Goal: Information Seeking & Learning: Learn about a topic

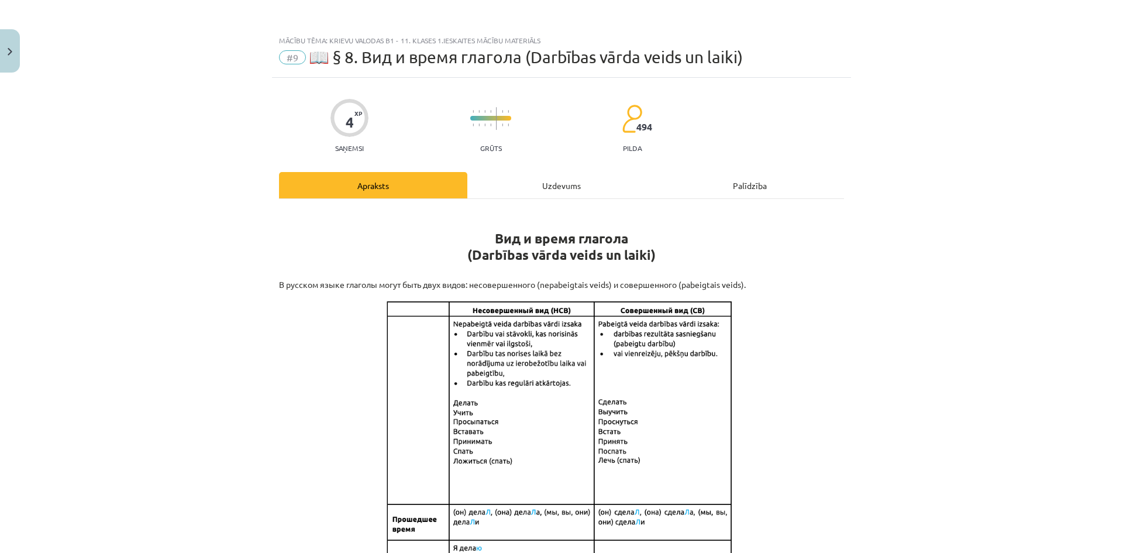
scroll to position [234, 0]
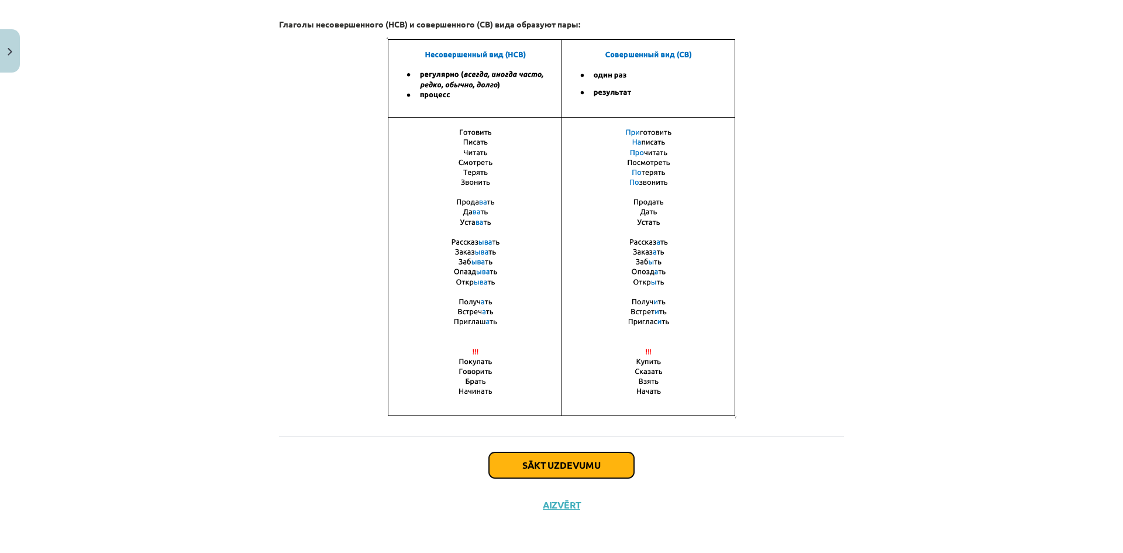
click at [586, 460] on button "Sākt uzdevumu" at bounding box center [561, 465] width 145 height 26
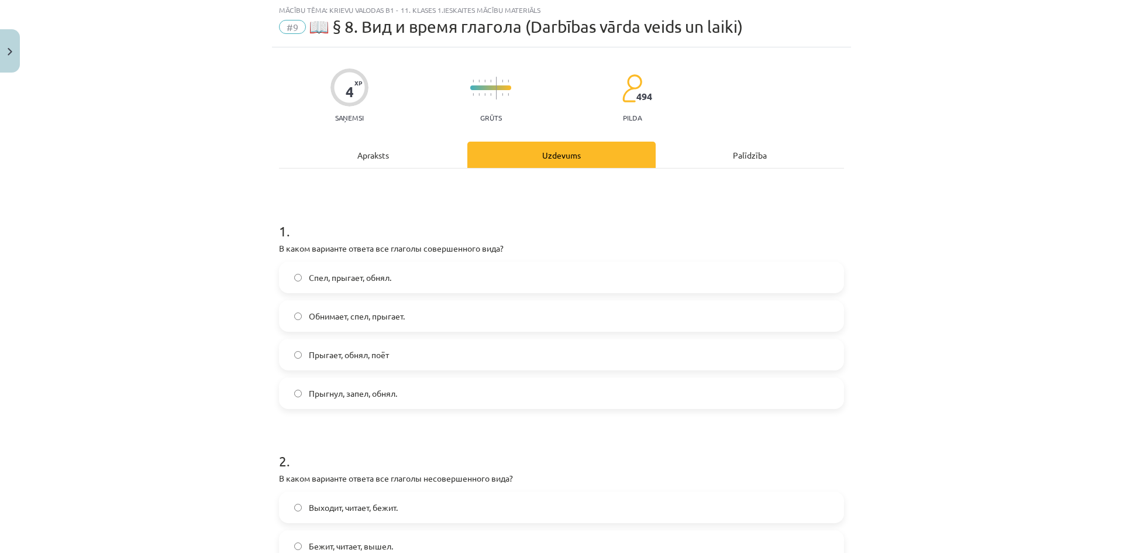
scroll to position [29, 0]
click at [392, 153] on div "Apraksts" at bounding box center [373, 156] width 188 height 26
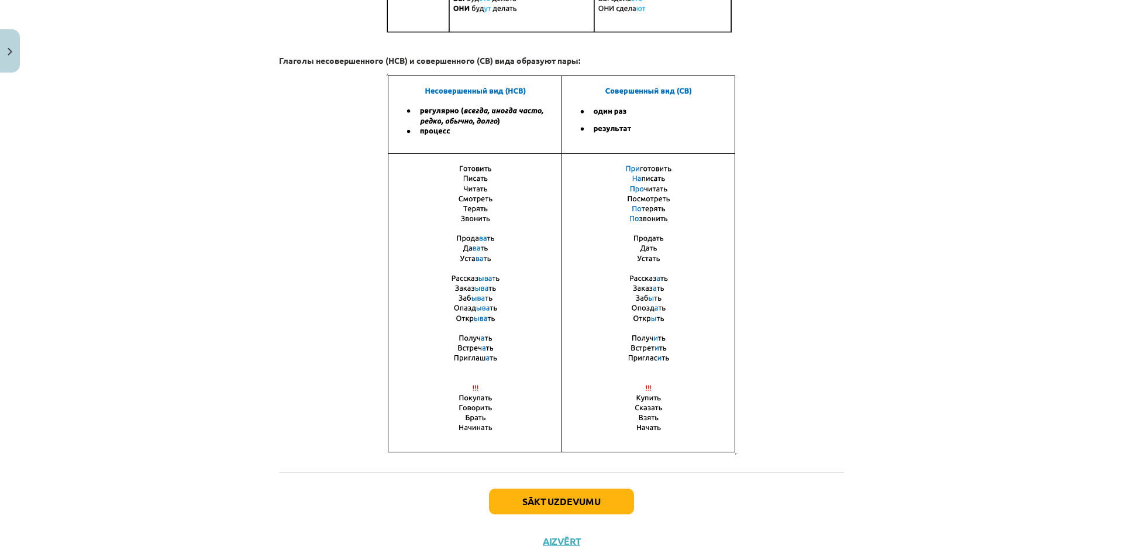
scroll to position [672, 0]
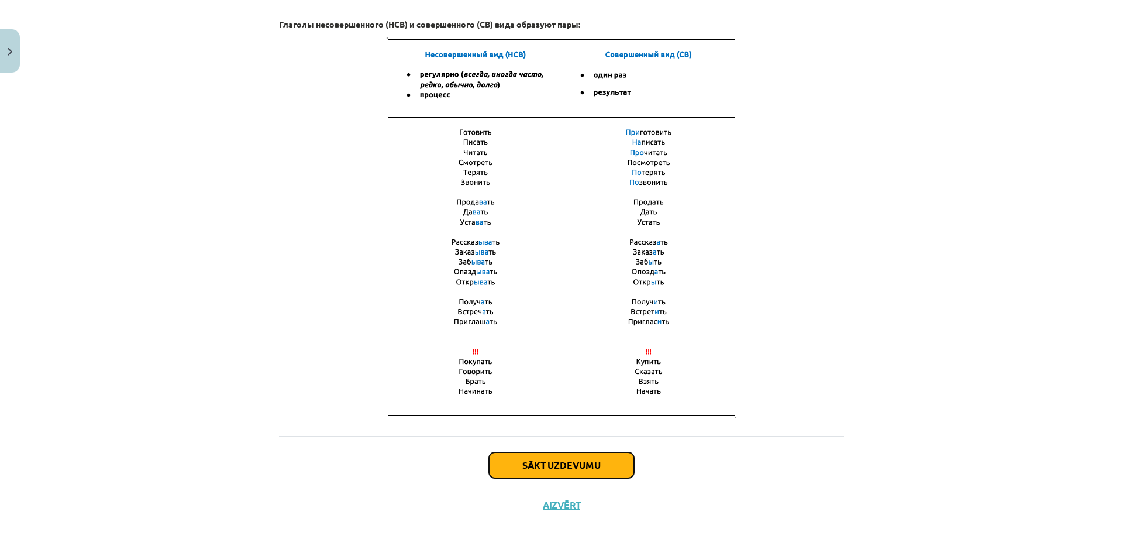
click at [554, 461] on button "Sākt uzdevumu" at bounding box center [561, 465] width 145 height 26
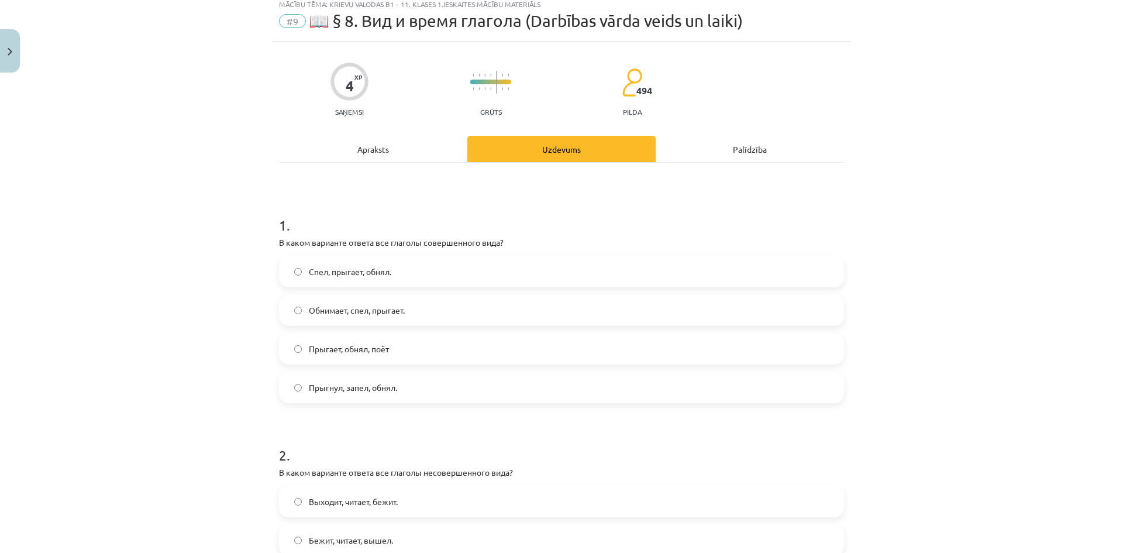
scroll to position [29, 0]
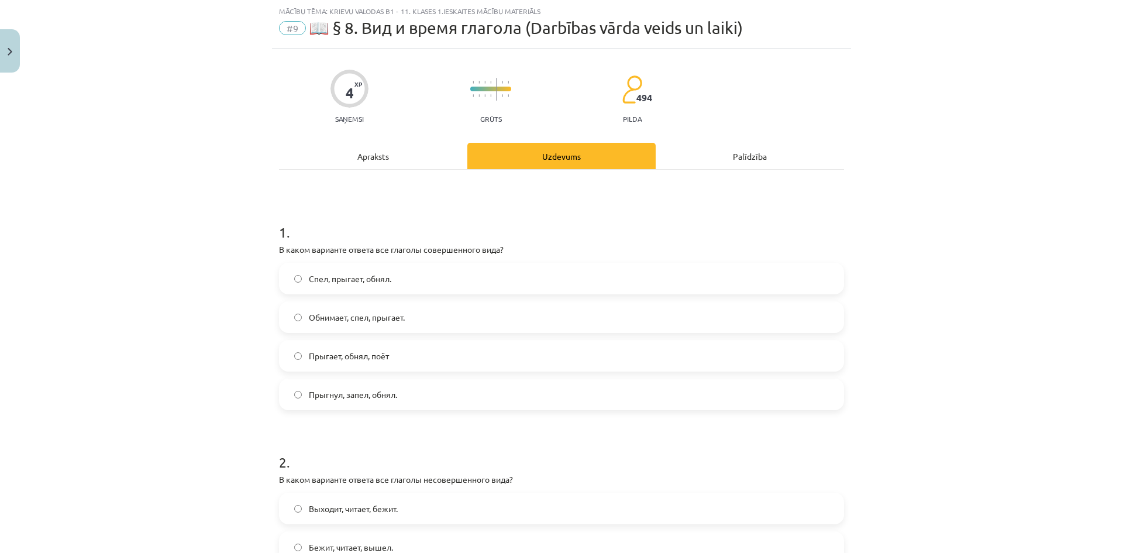
click at [472, 384] on label "Прыгнул, запел, обнял." at bounding box center [561, 393] width 562 height 29
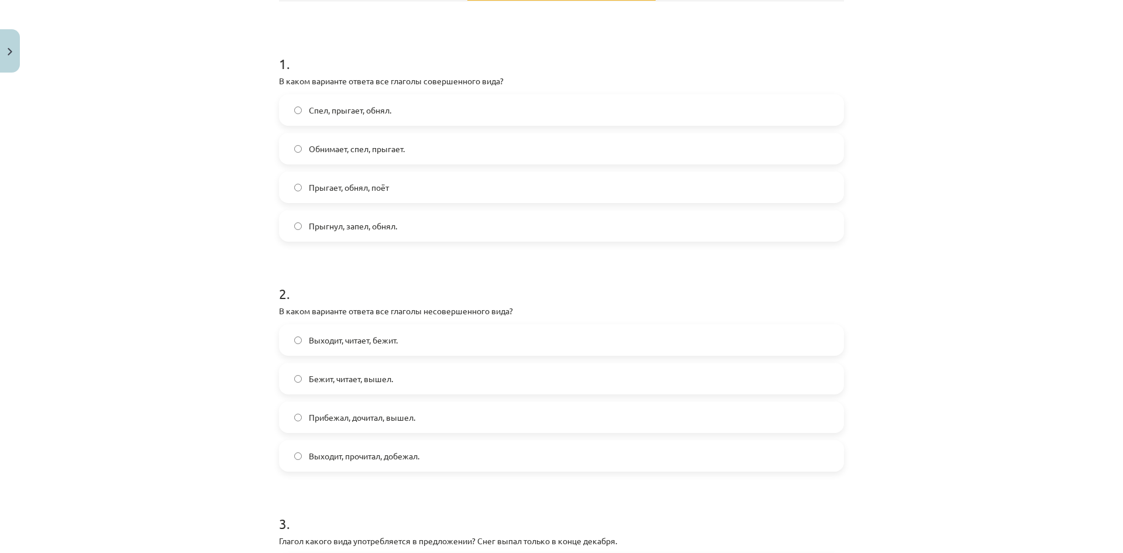
scroll to position [205, 0]
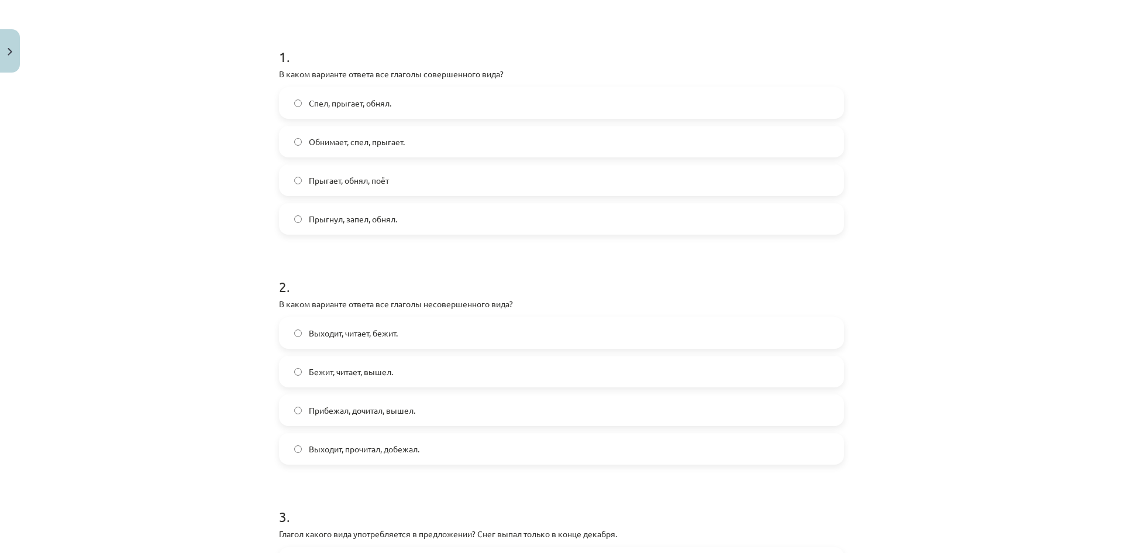
click at [402, 329] on label "Выходит, читает, бежит." at bounding box center [561, 332] width 562 height 29
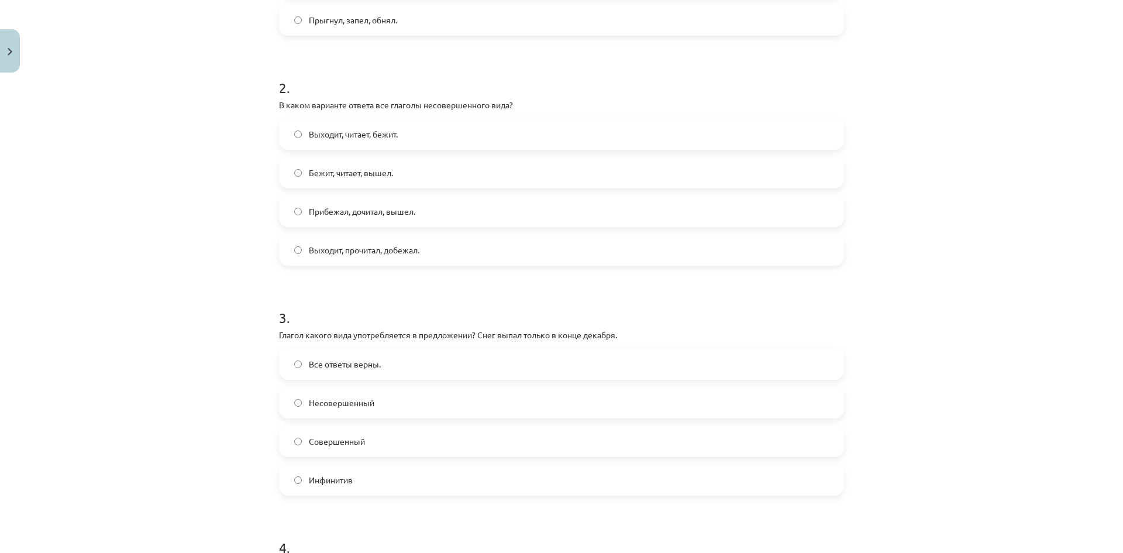
scroll to position [439, 0]
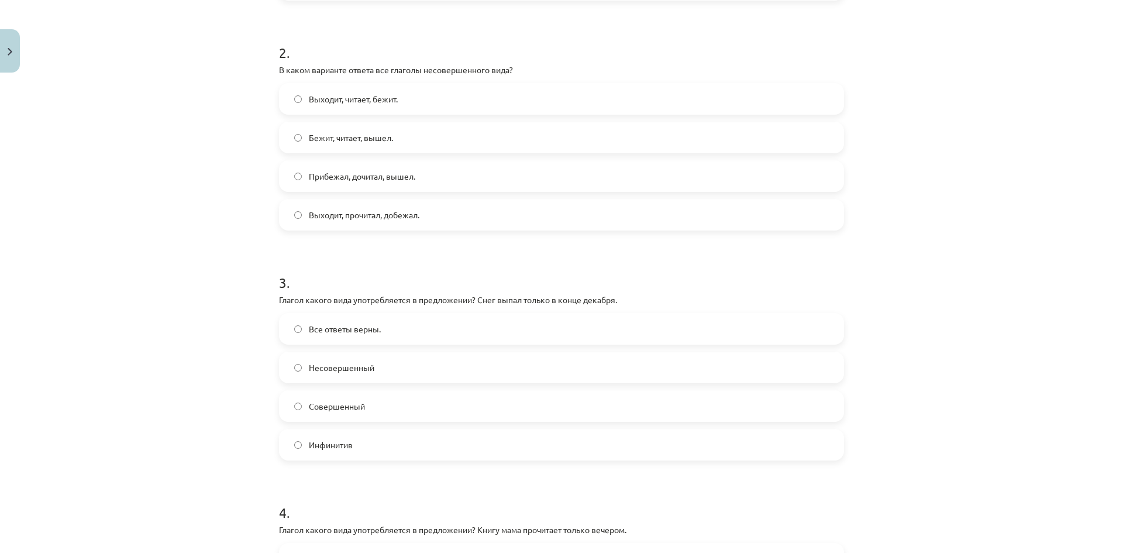
click at [374, 404] on label "Совершенный" at bounding box center [561, 405] width 562 height 29
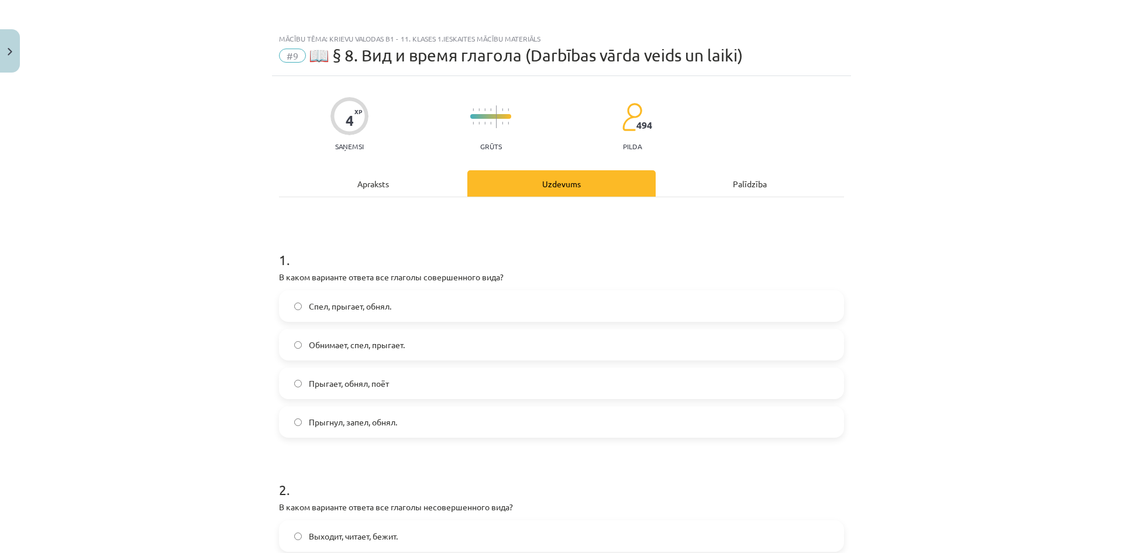
scroll to position [0, 0]
click at [389, 181] on div "Apraksts" at bounding box center [373, 185] width 188 height 26
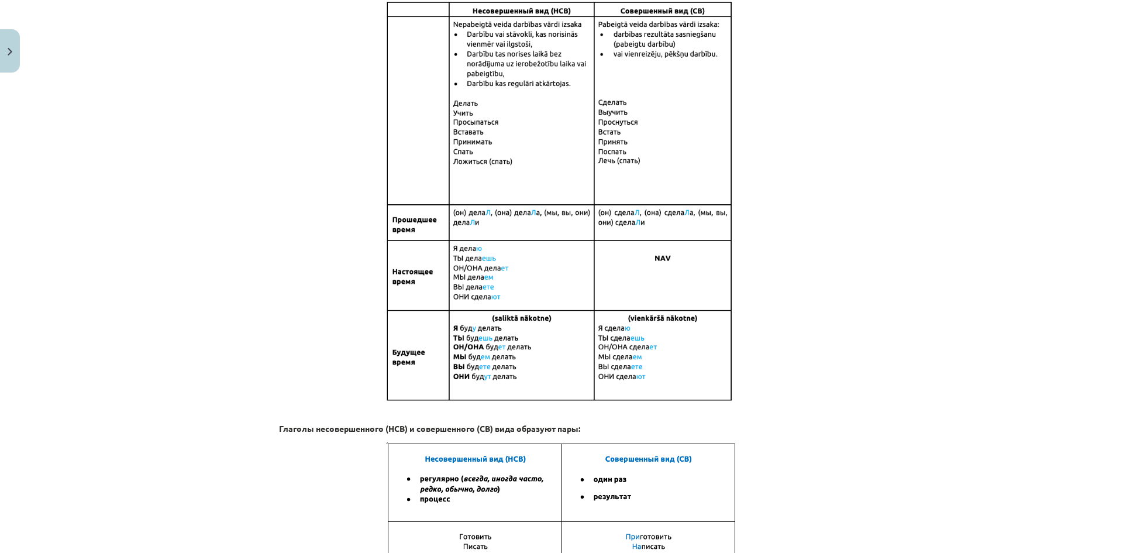
scroll to position [117, 0]
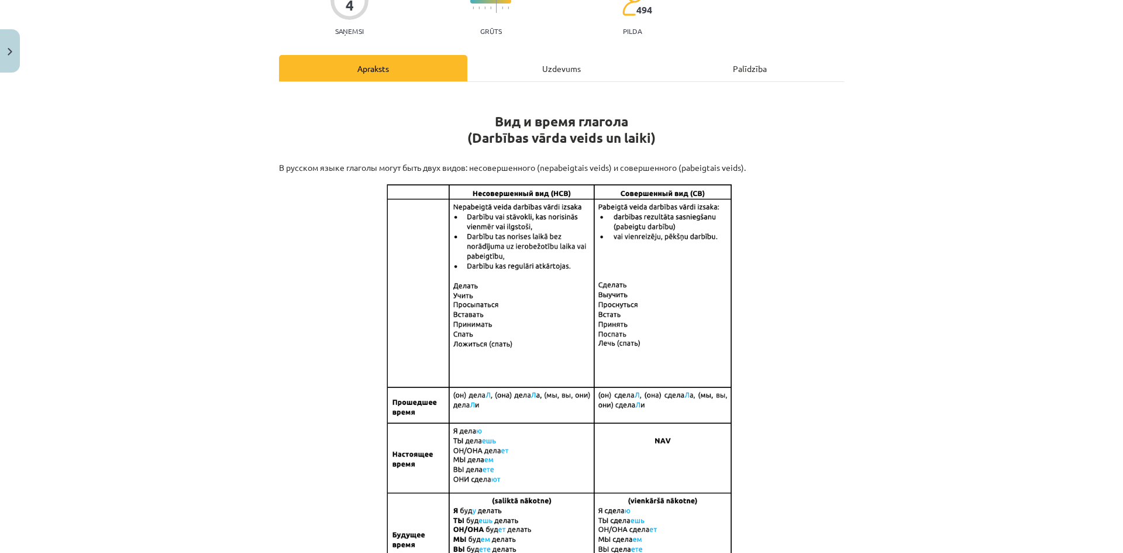
click at [542, 61] on div "Uzdevums" at bounding box center [561, 68] width 188 height 26
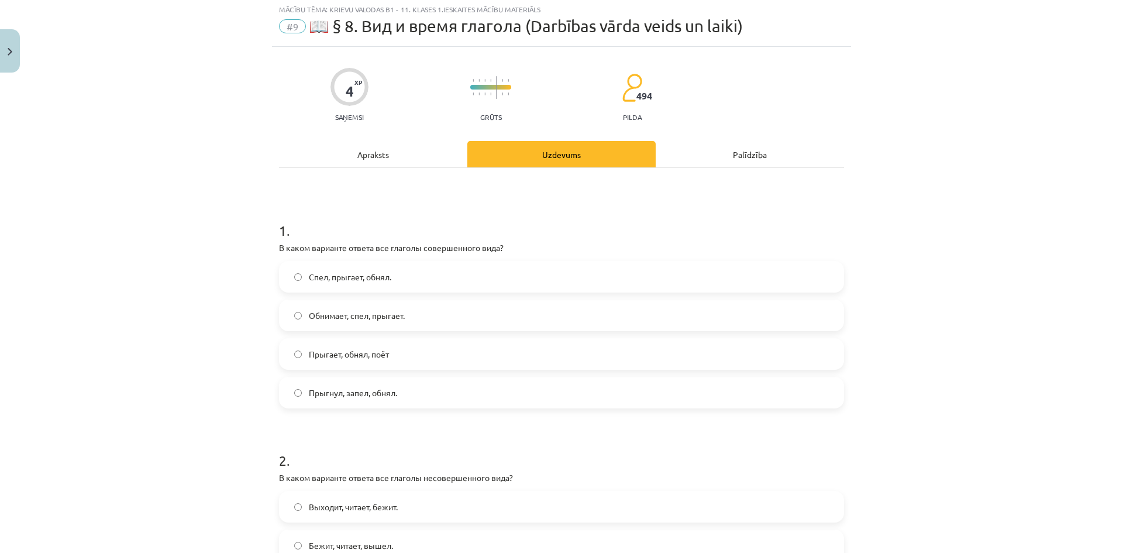
scroll to position [29, 0]
click at [398, 161] on div "Apraksts" at bounding box center [373, 156] width 188 height 26
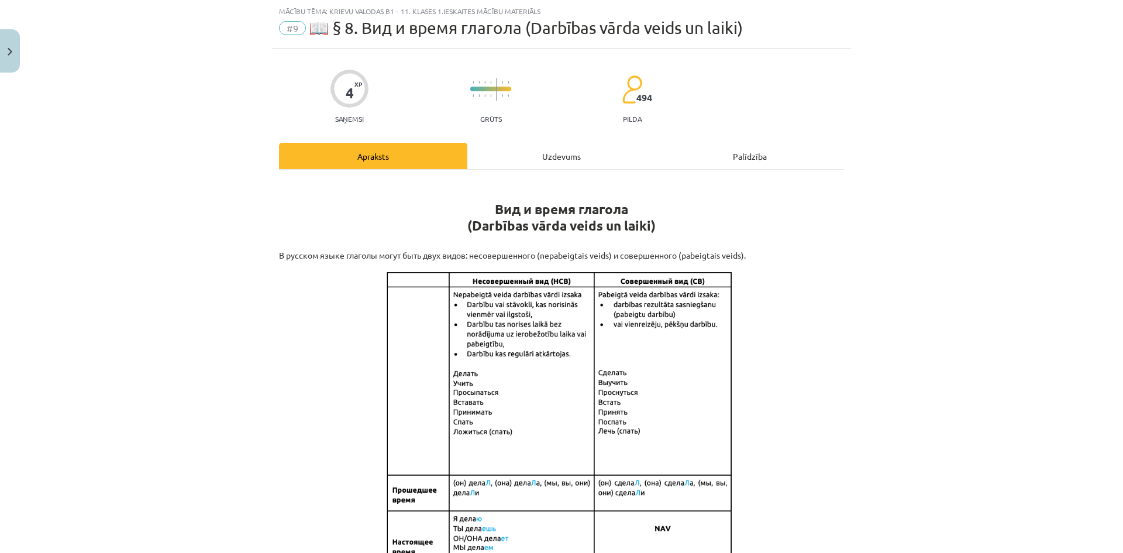
click at [546, 144] on div "Uzdevums" at bounding box center [561, 156] width 188 height 26
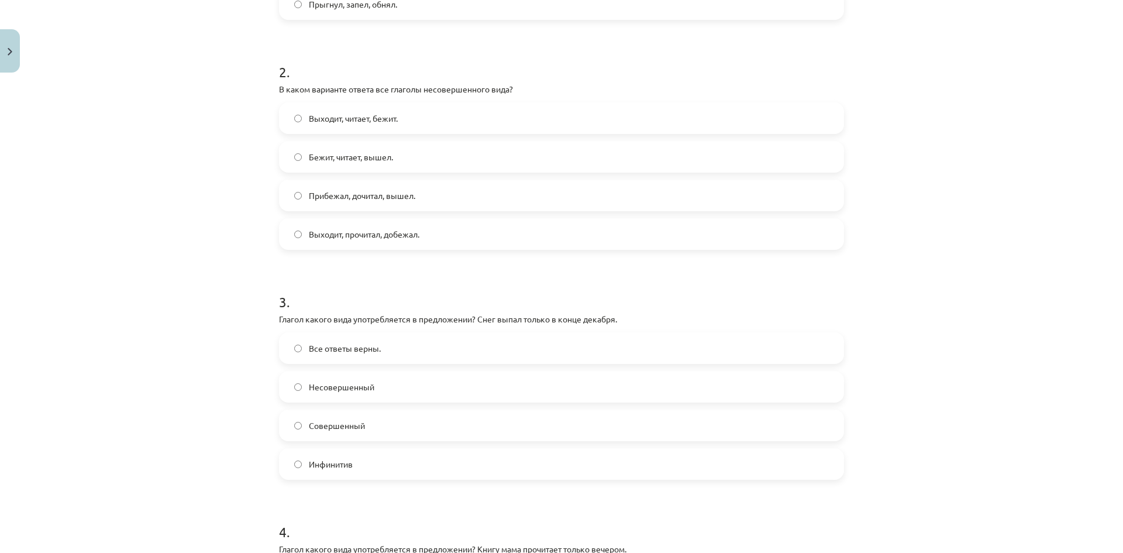
scroll to position [712, 0]
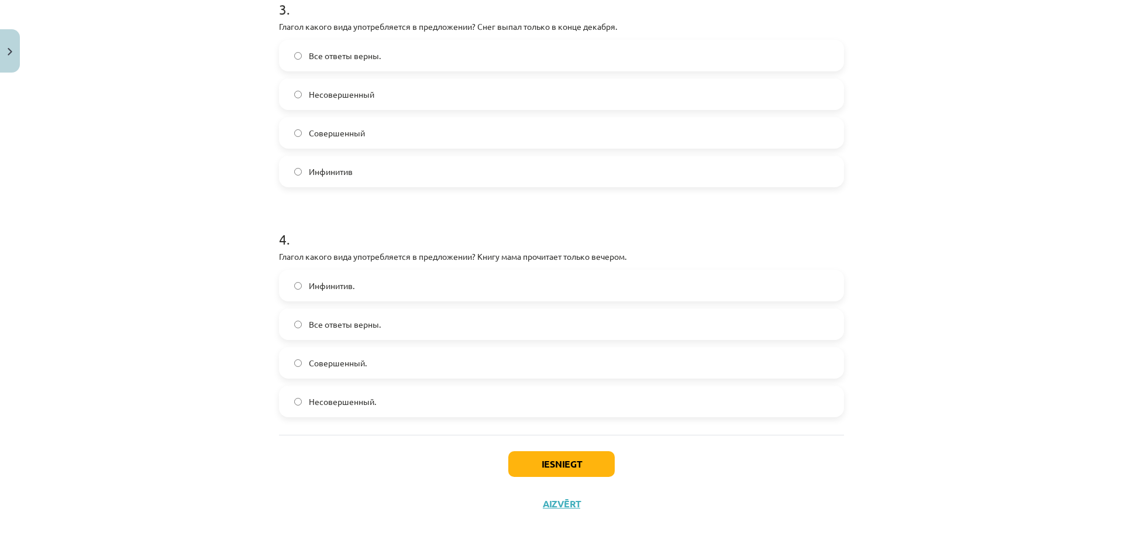
click at [385, 398] on label "Несовершенный." at bounding box center [561, 400] width 562 height 29
click at [577, 468] on button "Iesniegt" at bounding box center [561, 464] width 106 height 26
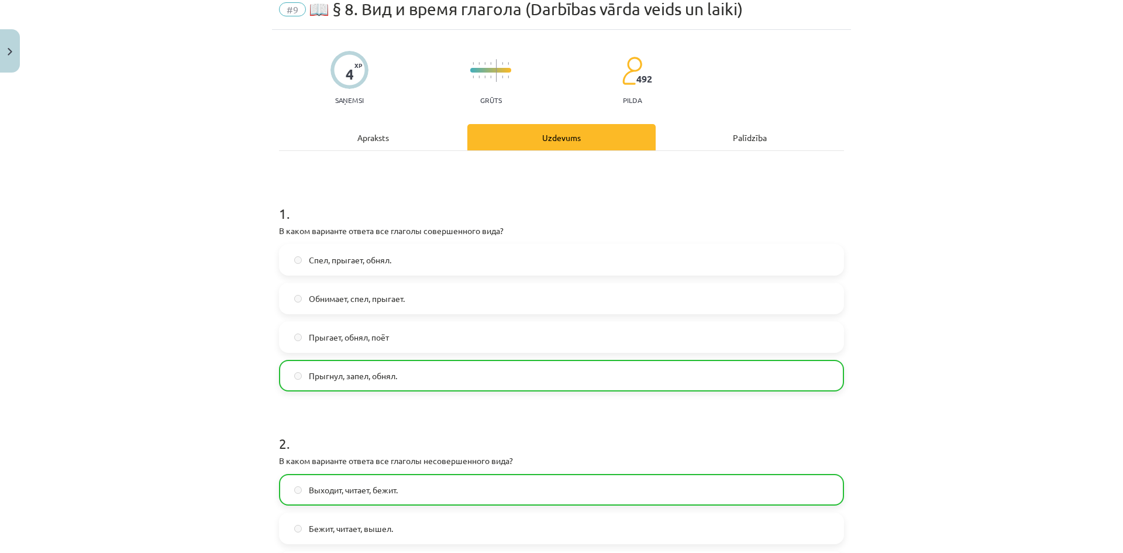
scroll to position [0, 0]
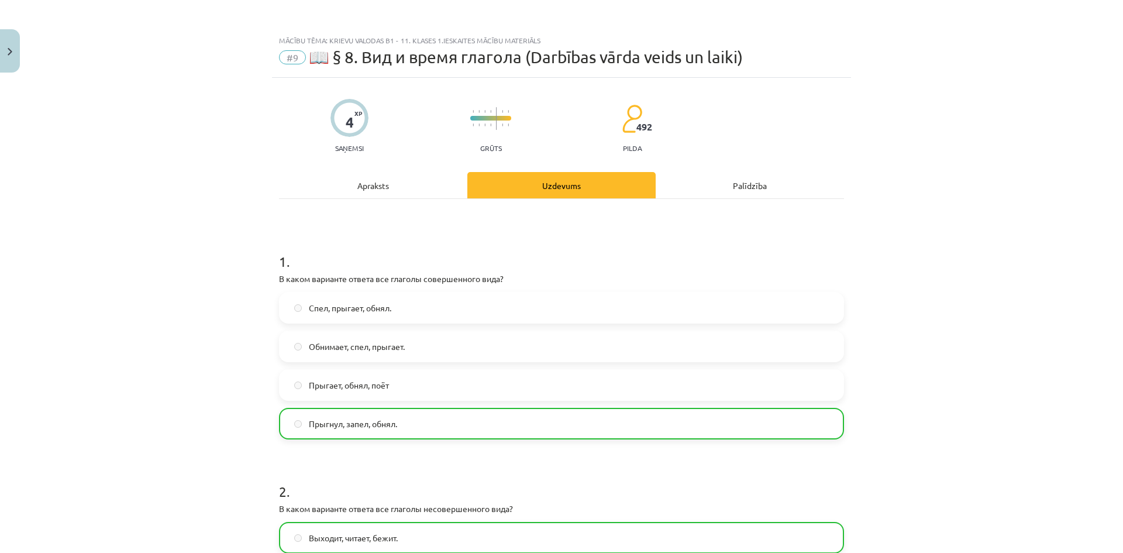
click at [392, 182] on div "Apraksts" at bounding box center [373, 185] width 188 height 26
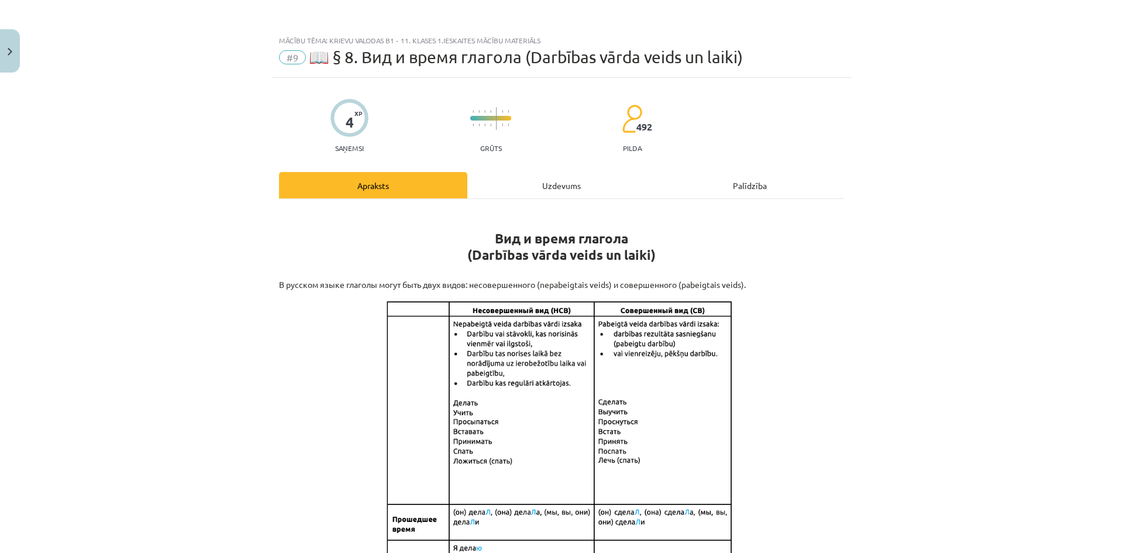
click at [529, 180] on div "Uzdevums" at bounding box center [561, 185] width 188 height 26
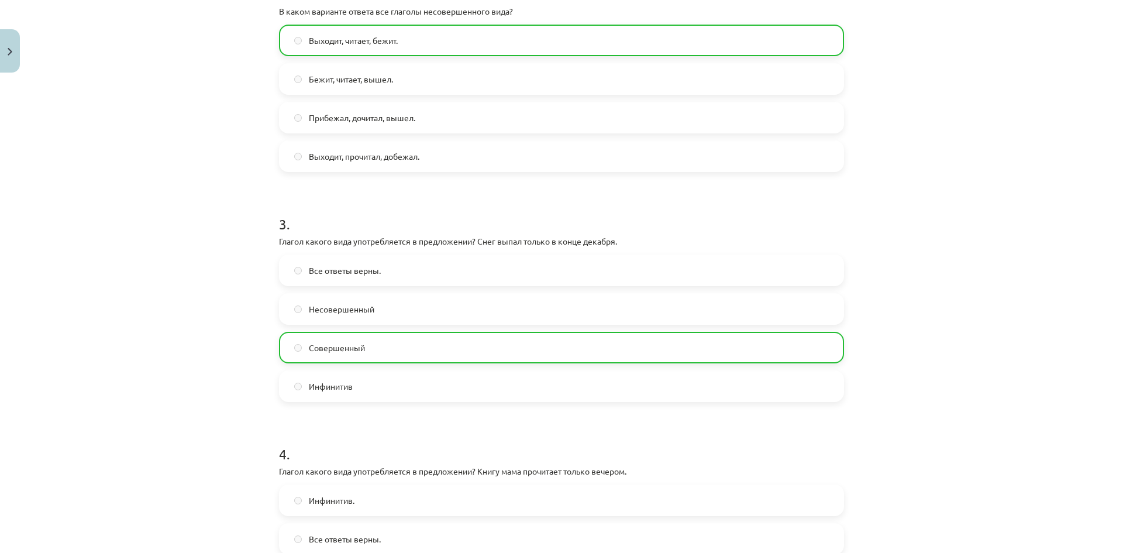
scroll to position [749, 0]
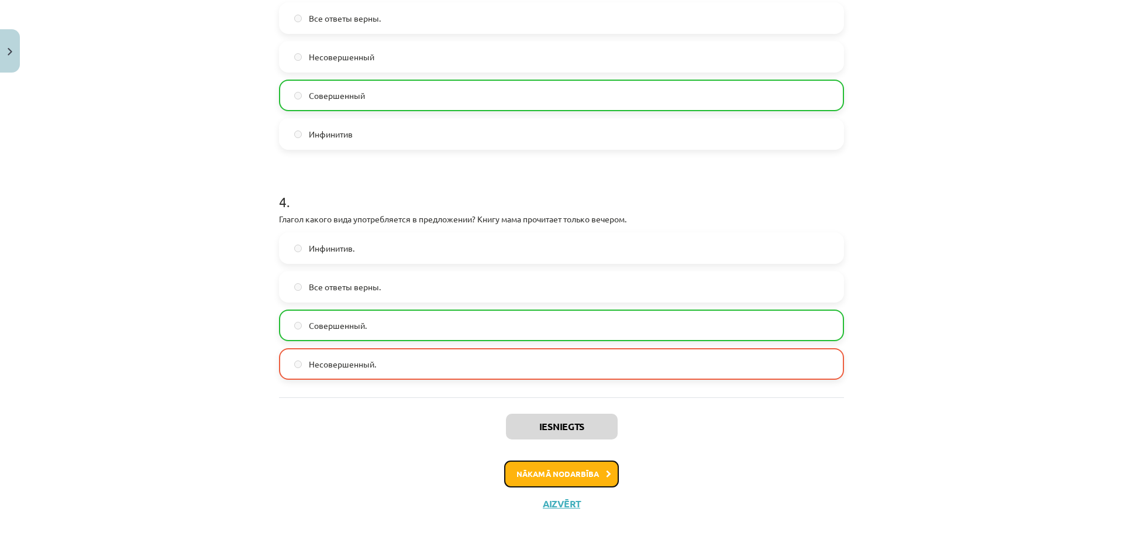
click at [563, 475] on button "Nākamā nodarbība" at bounding box center [561, 473] width 115 height 27
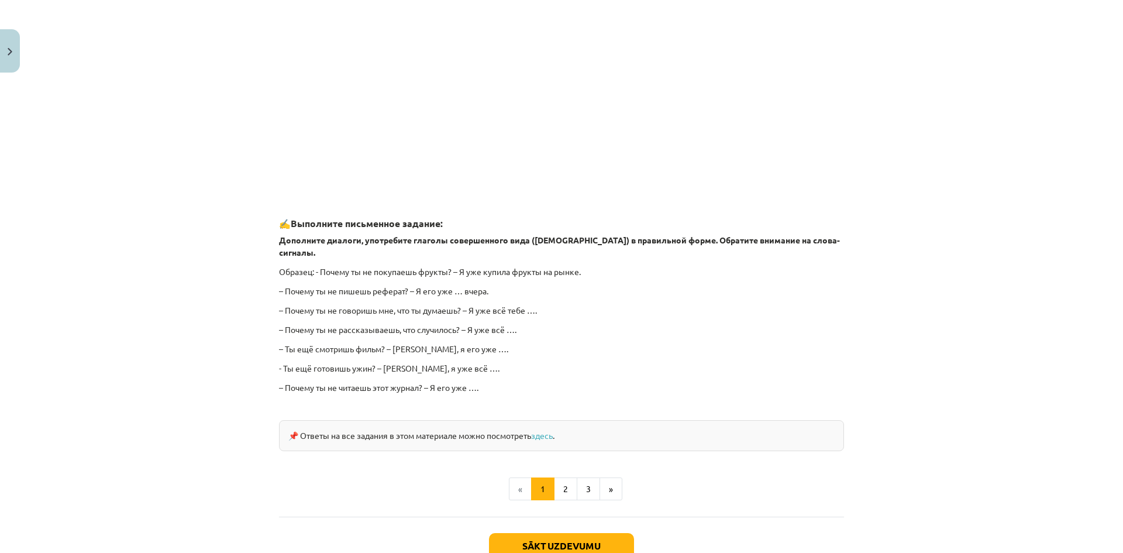
scroll to position [923, 0]
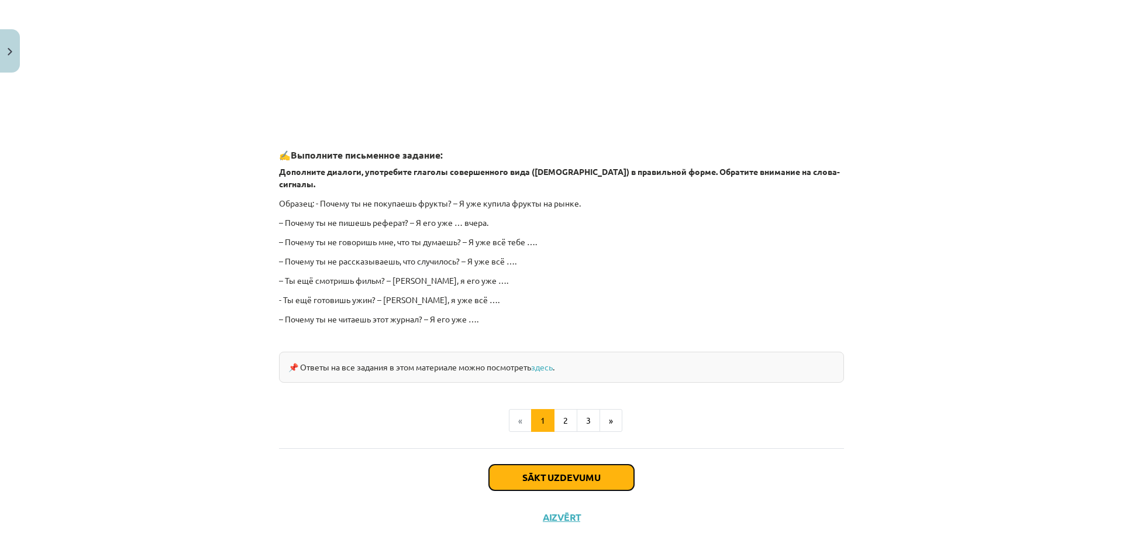
click at [577, 469] on button "Sākt uzdevumu" at bounding box center [561, 477] width 145 height 26
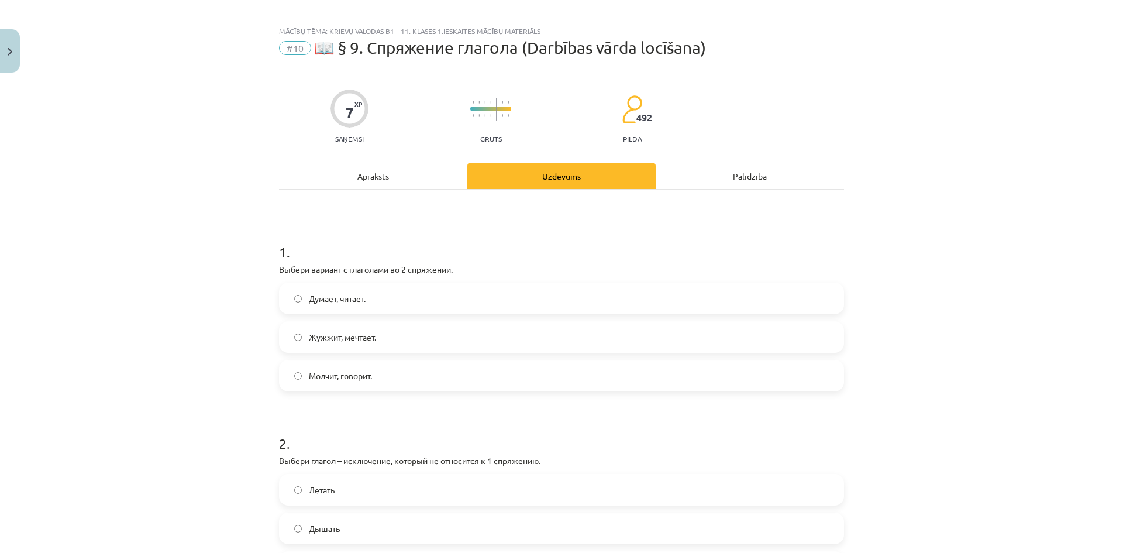
scroll to position [0, 0]
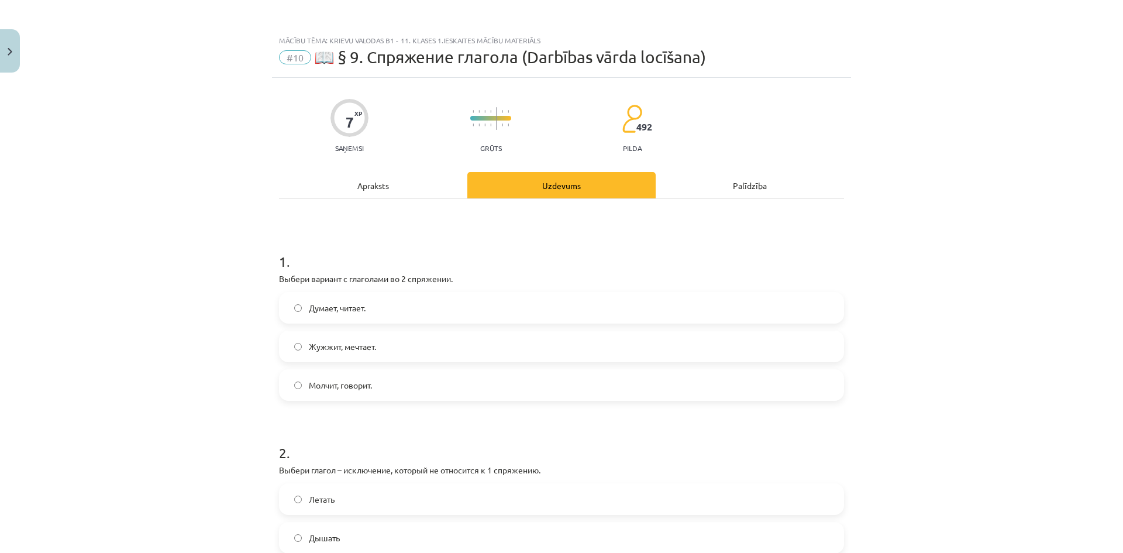
click at [397, 184] on div "Apraksts" at bounding box center [373, 185] width 188 height 26
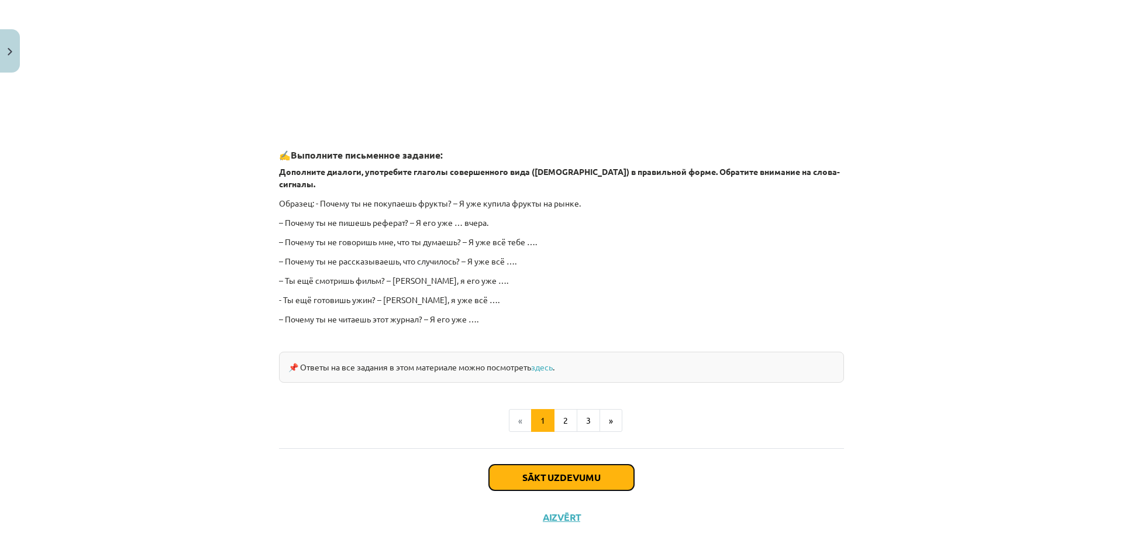
click at [588, 464] on button "Sākt uzdevumu" at bounding box center [561, 477] width 145 height 26
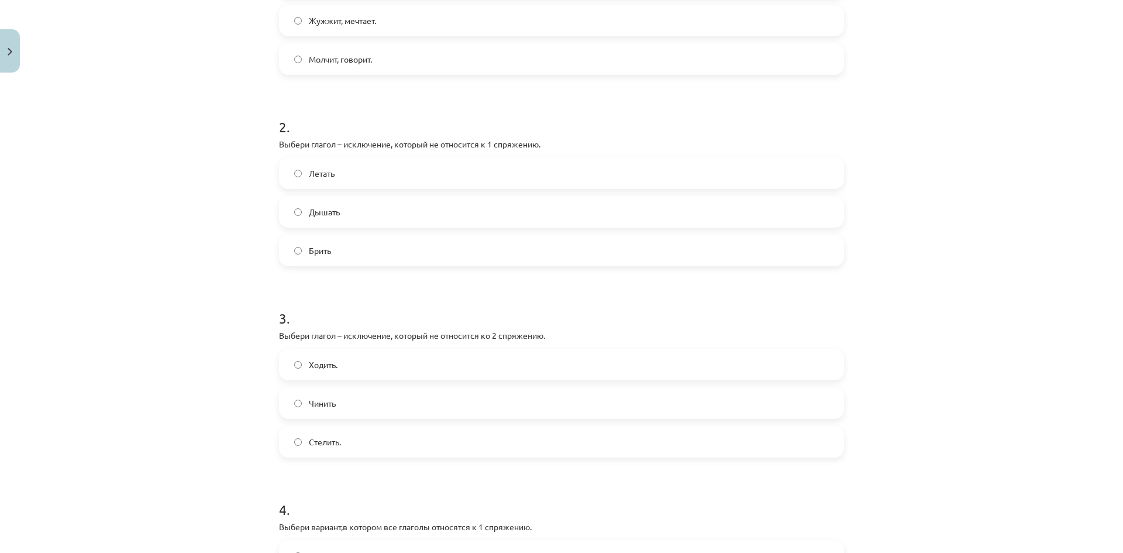
scroll to position [380, 0]
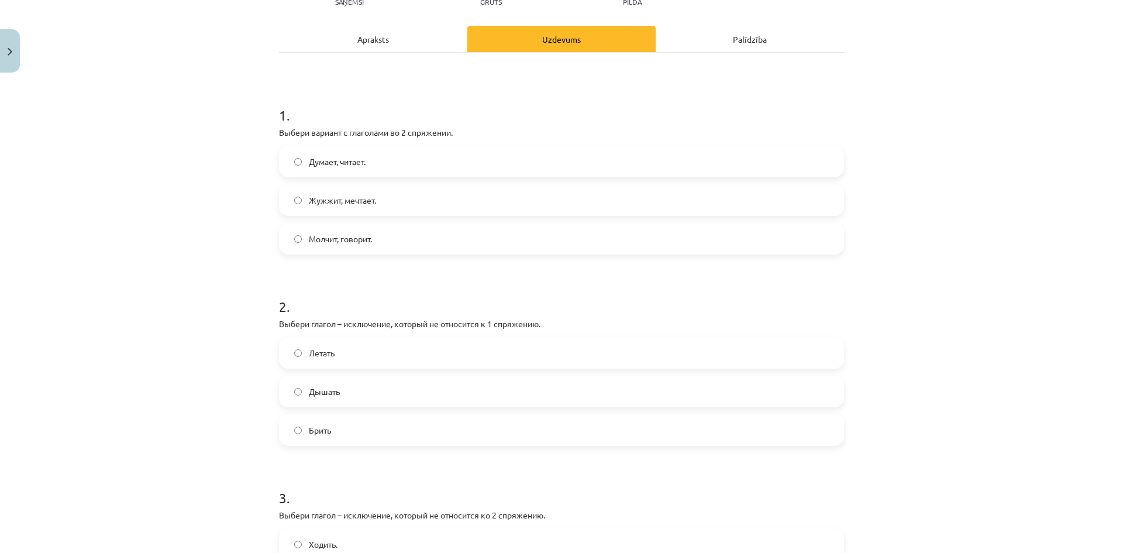
click at [392, 48] on div "Apraksts" at bounding box center [373, 39] width 188 height 26
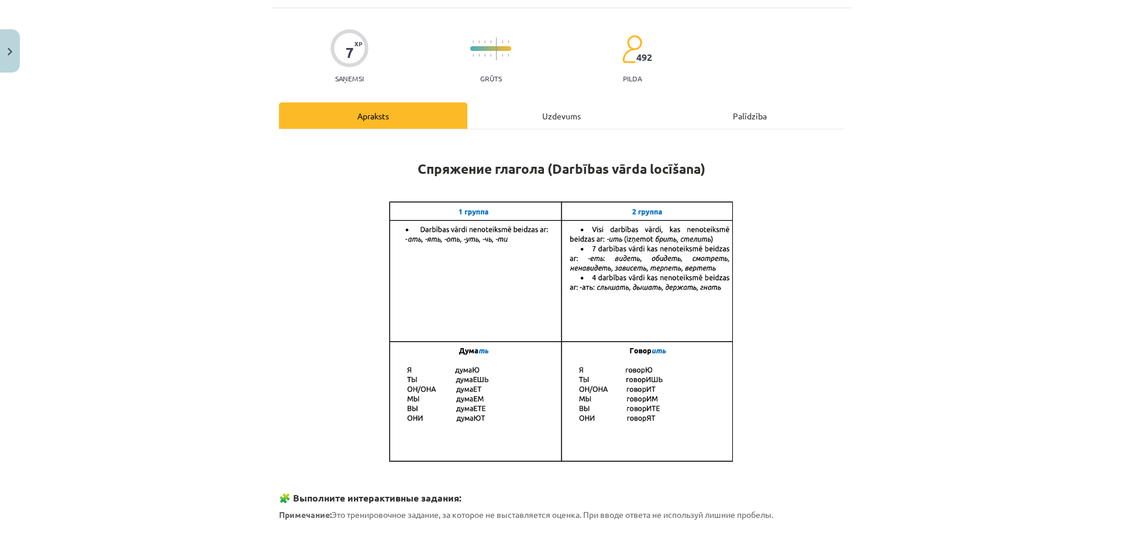
scroll to position [29, 0]
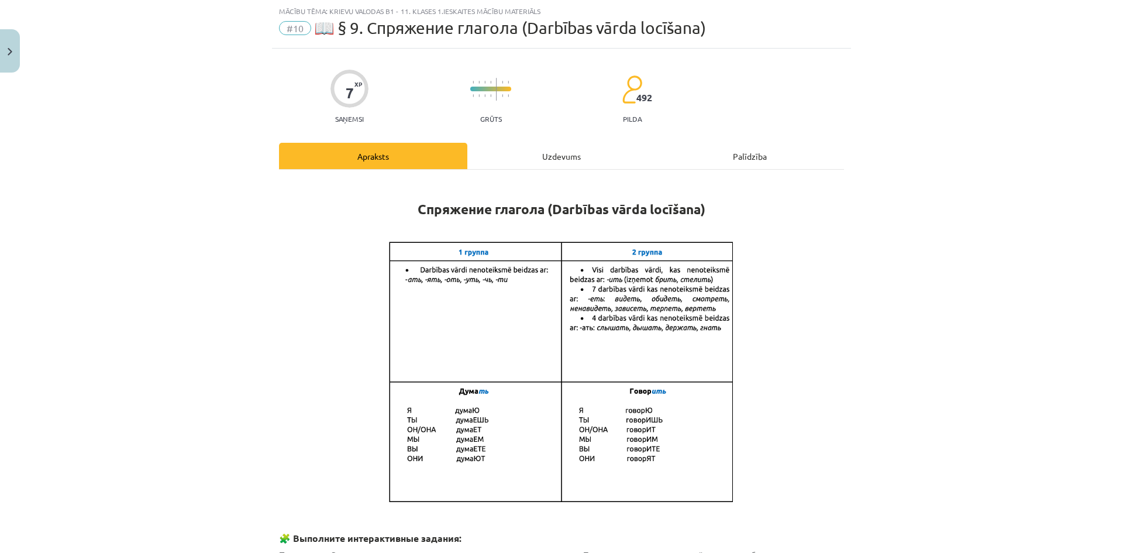
click at [538, 156] on div "Uzdevums" at bounding box center [561, 156] width 188 height 26
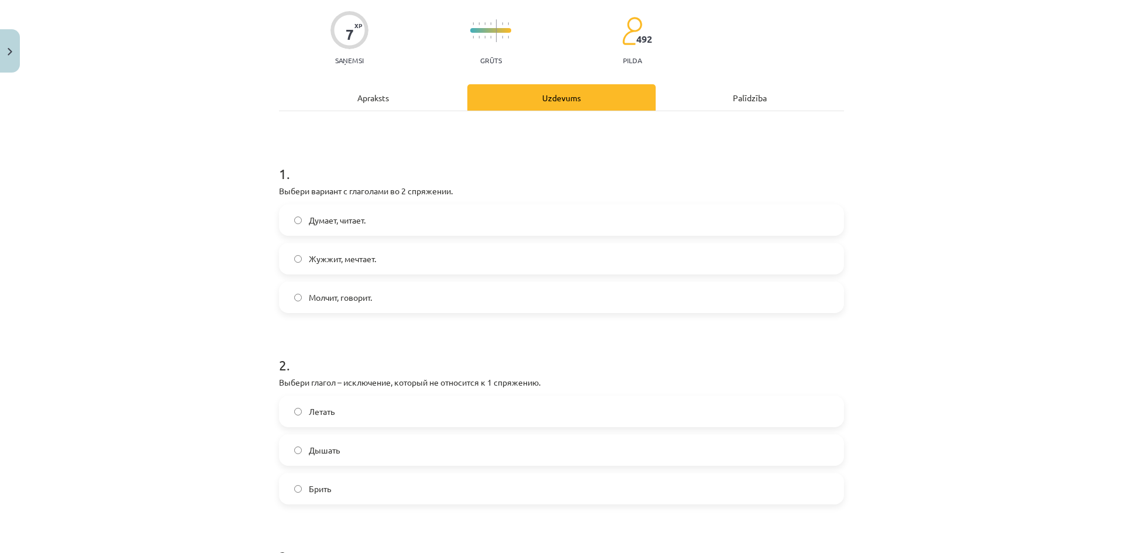
click at [353, 95] on div "Apraksts" at bounding box center [373, 97] width 188 height 26
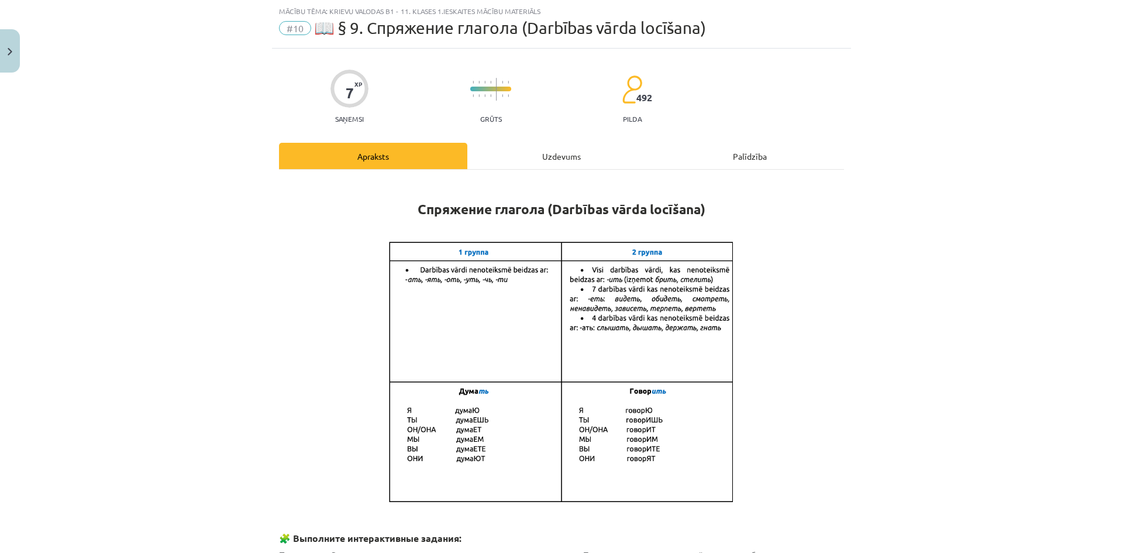
click at [556, 153] on div "Uzdevums" at bounding box center [561, 156] width 188 height 26
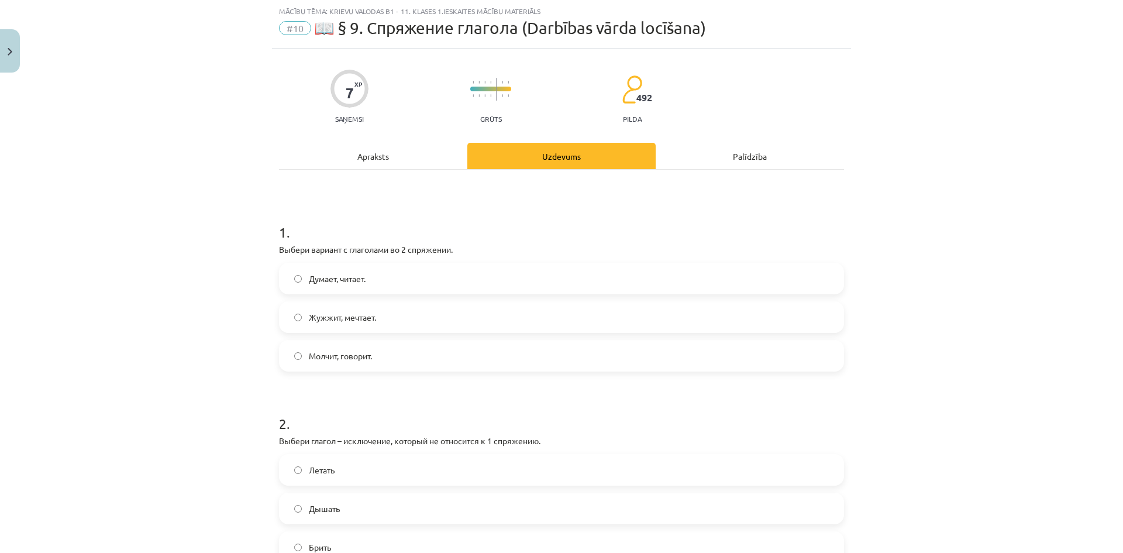
click at [434, 147] on div "Apraksts" at bounding box center [373, 156] width 188 height 26
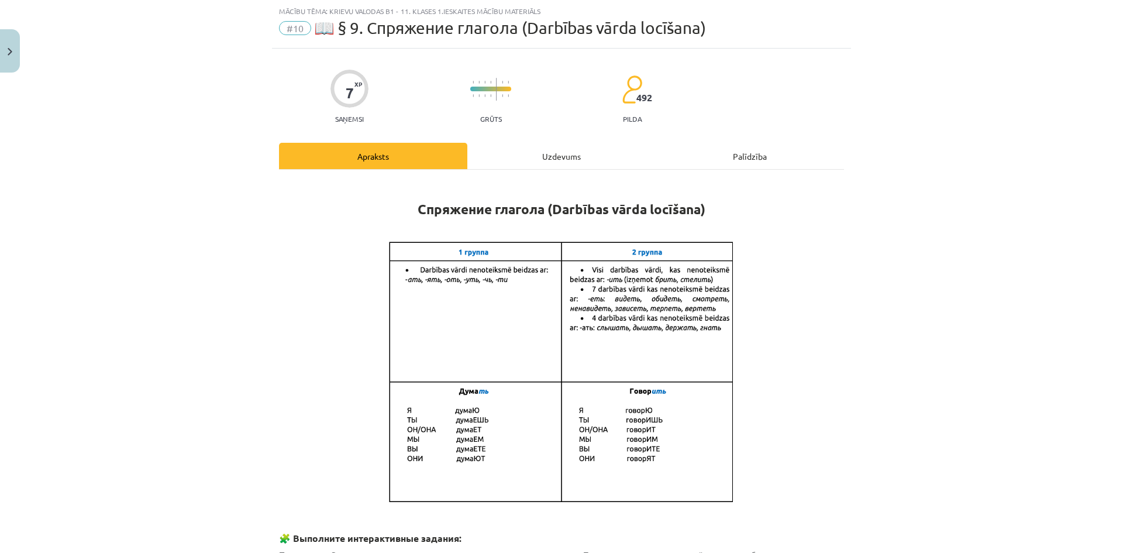
click at [521, 160] on div "Uzdevums" at bounding box center [561, 156] width 188 height 26
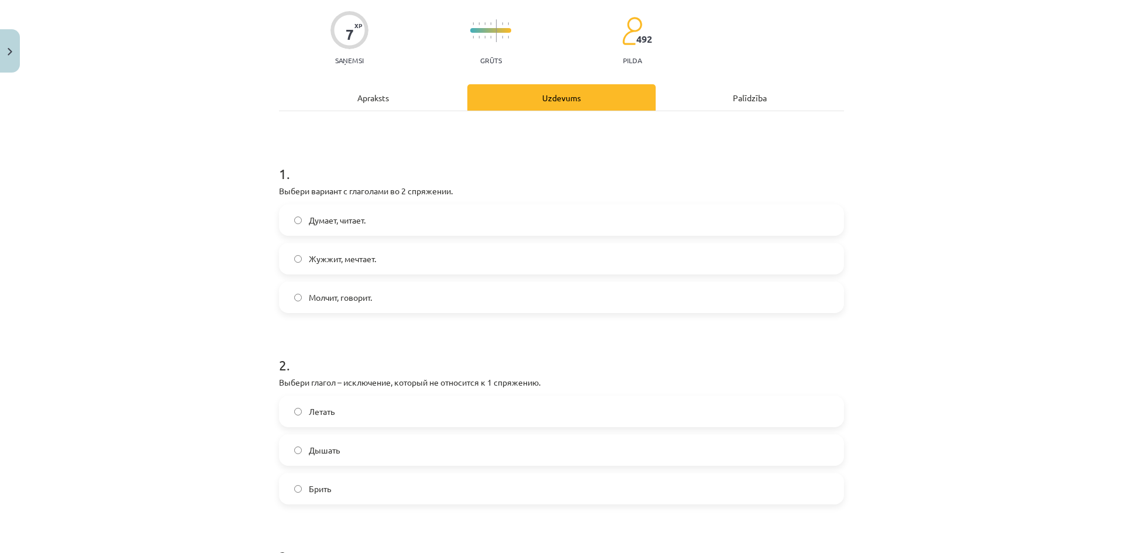
click at [350, 486] on label "Брить" at bounding box center [561, 488] width 562 height 29
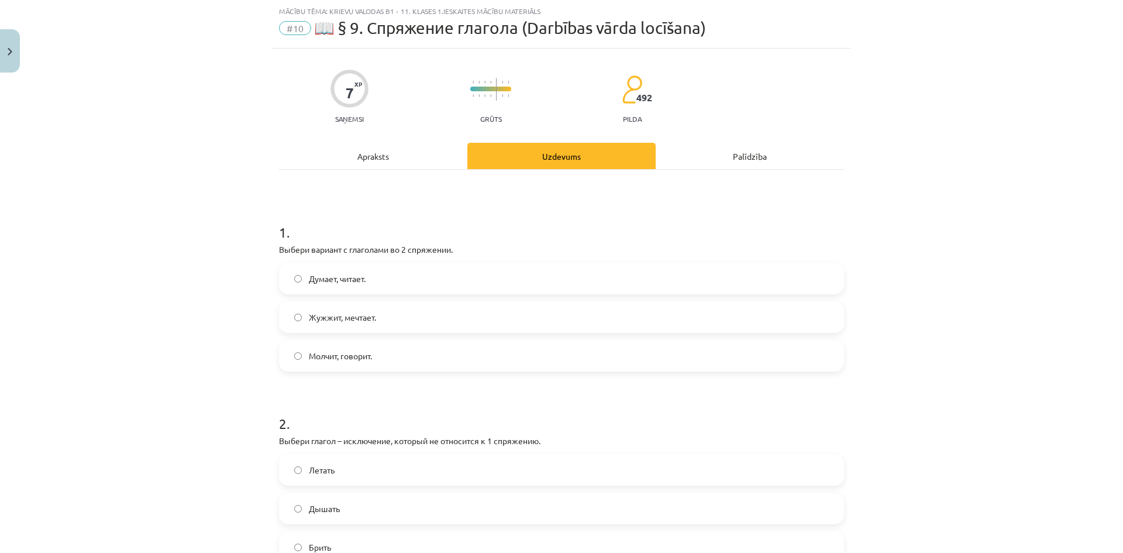
click at [352, 150] on div "Apraksts" at bounding box center [373, 156] width 188 height 26
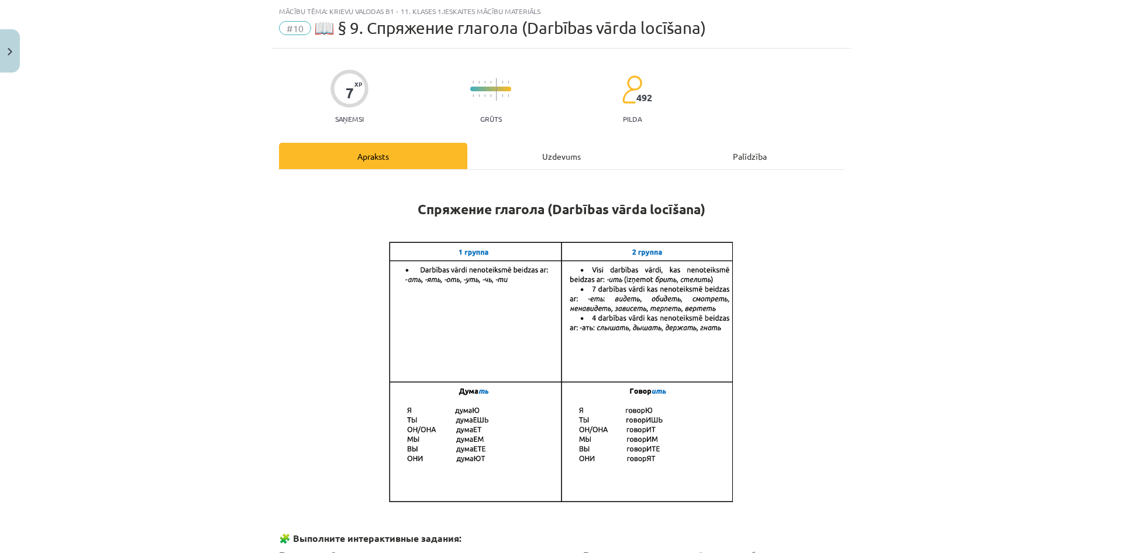
click at [547, 161] on div "Uzdevums" at bounding box center [561, 156] width 188 height 26
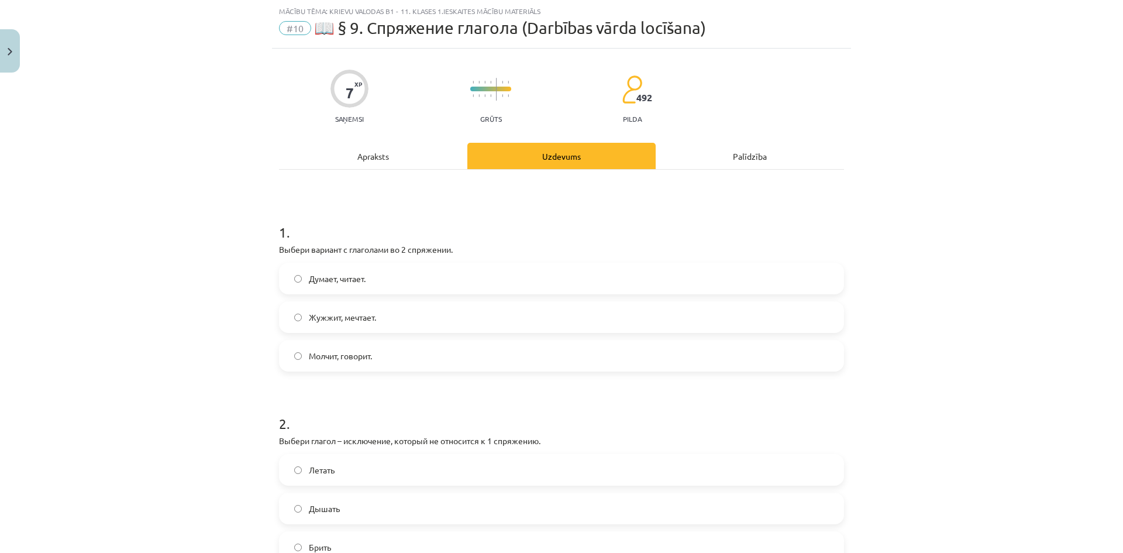
click at [361, 165] on div "Apraksts" at bounding box center [373, 156] width 188 height 26
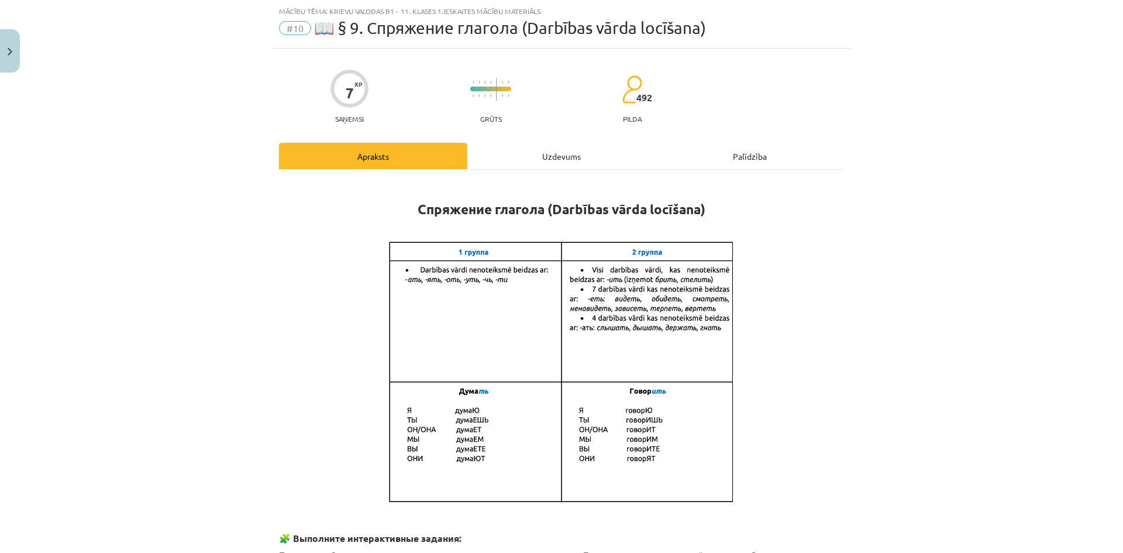
click at [546, 155] on div "Uzdevums" at bounding box center [561, 156] width 188 height 26
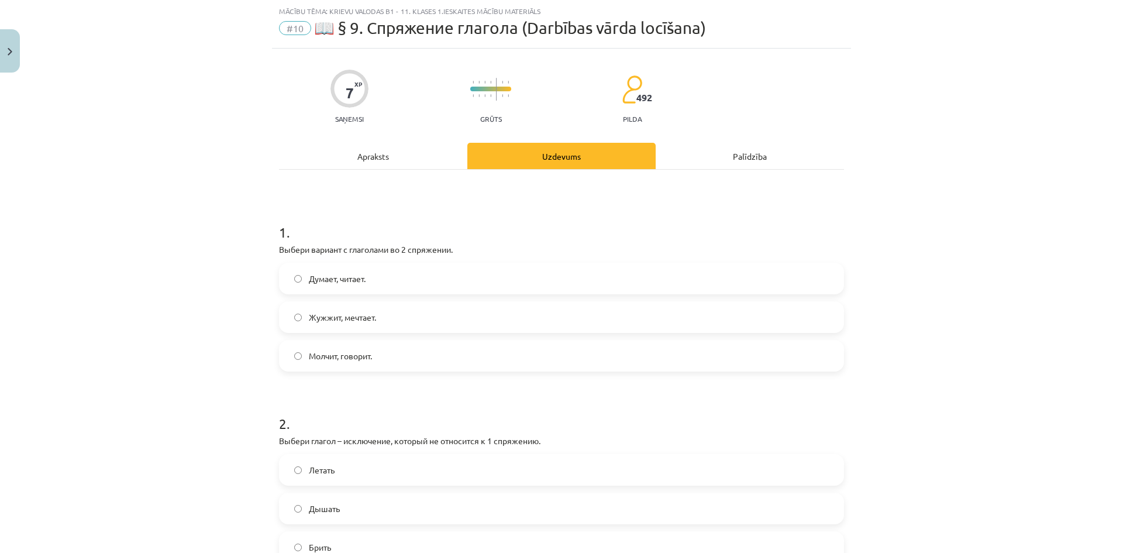
click at [462, 345] on label "Молчит, говорит." at bounding box center [561, 355] width 562 height 29
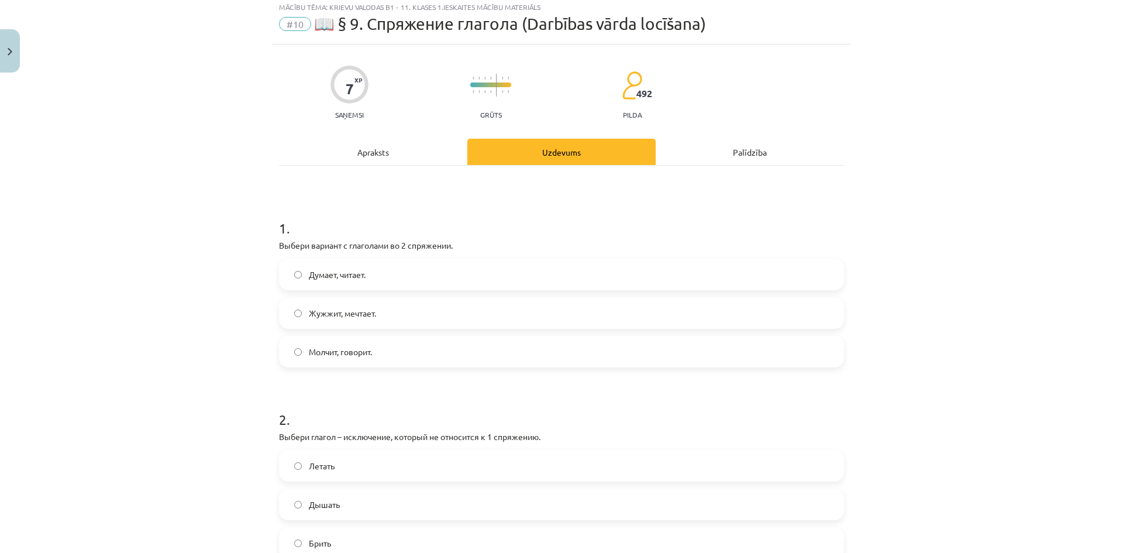
scroll to position [0, 0]
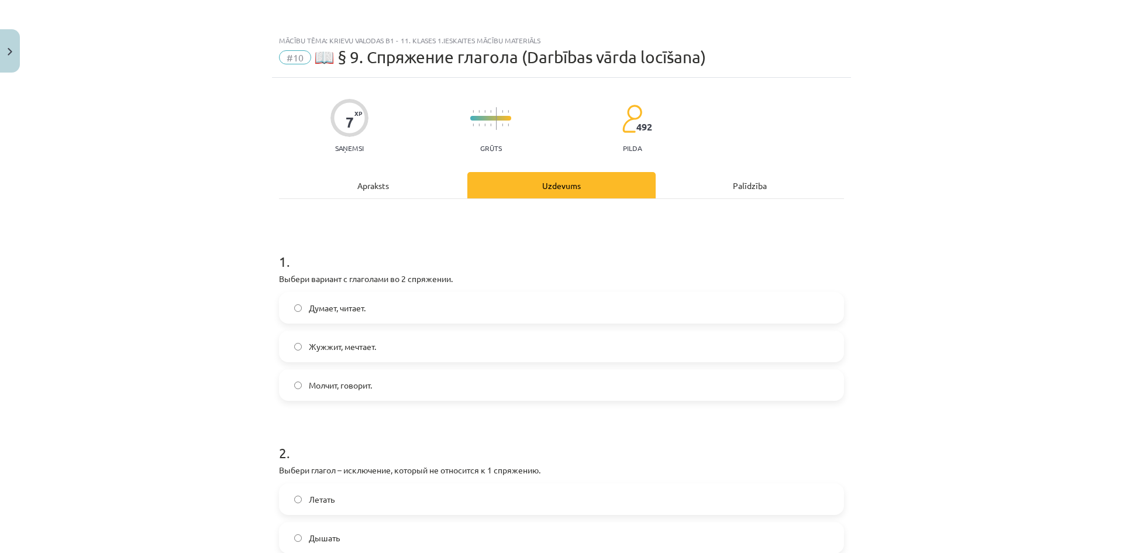
click at [363, 180] on div "Apraksts" at bounding box center [373, 185] width 188 height 26
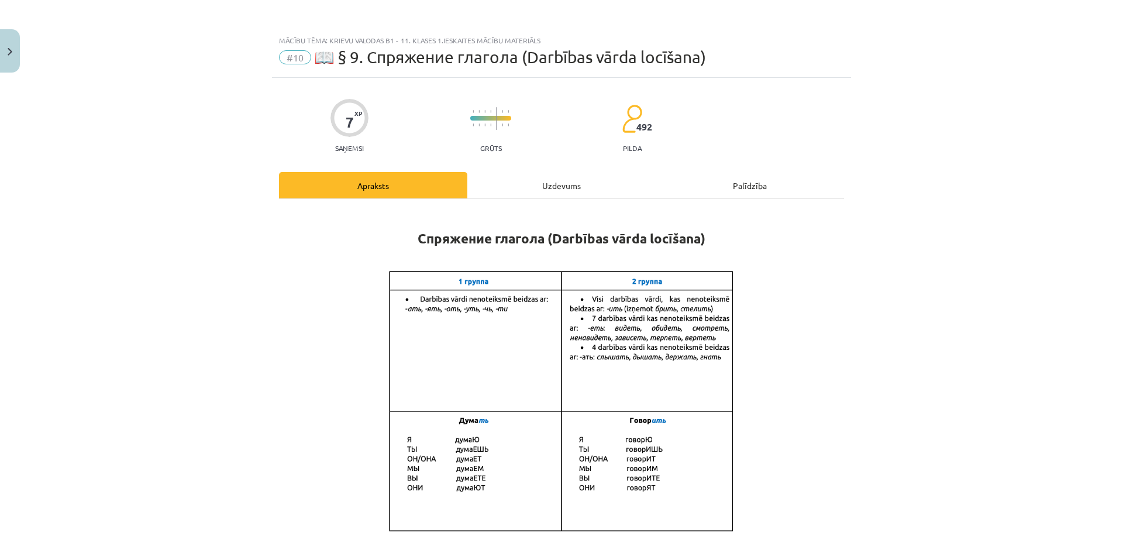
scroll to position [29, 0]
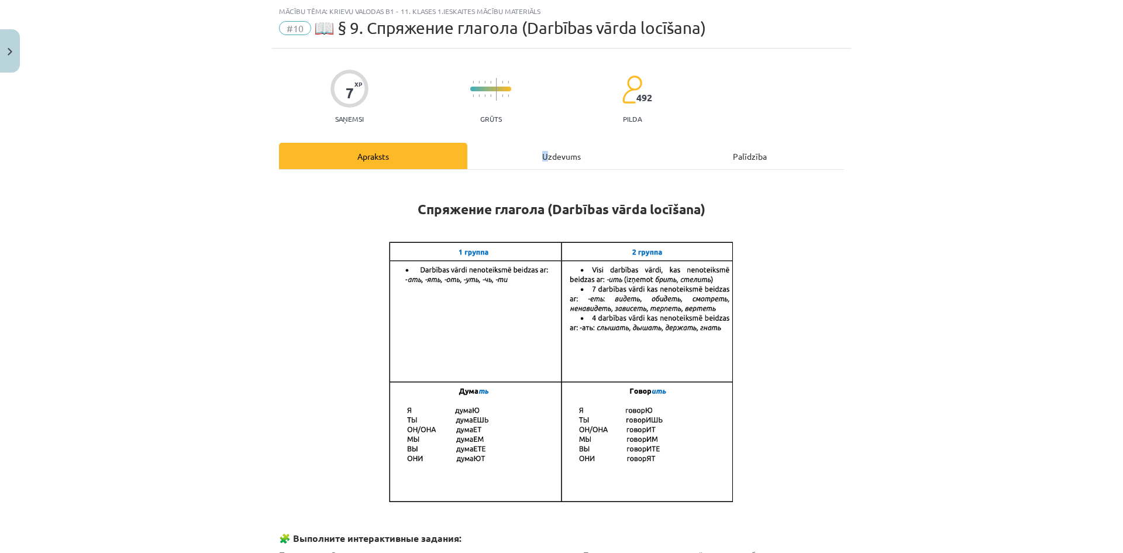
drag, startPoint x: 536, startPoint y: 146, endPoint x: 543, endPoint y: 139, distance: 9.9
click at [568, 150] on div "Uzdevums" at bounding box center [561, 156] width 188 height 26
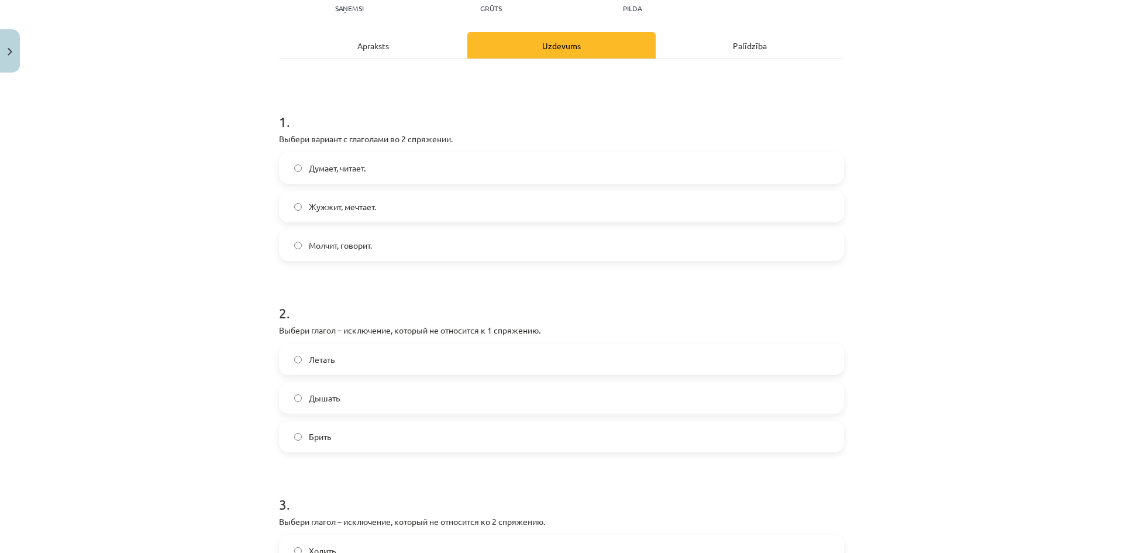
scroll to position [146, 0]
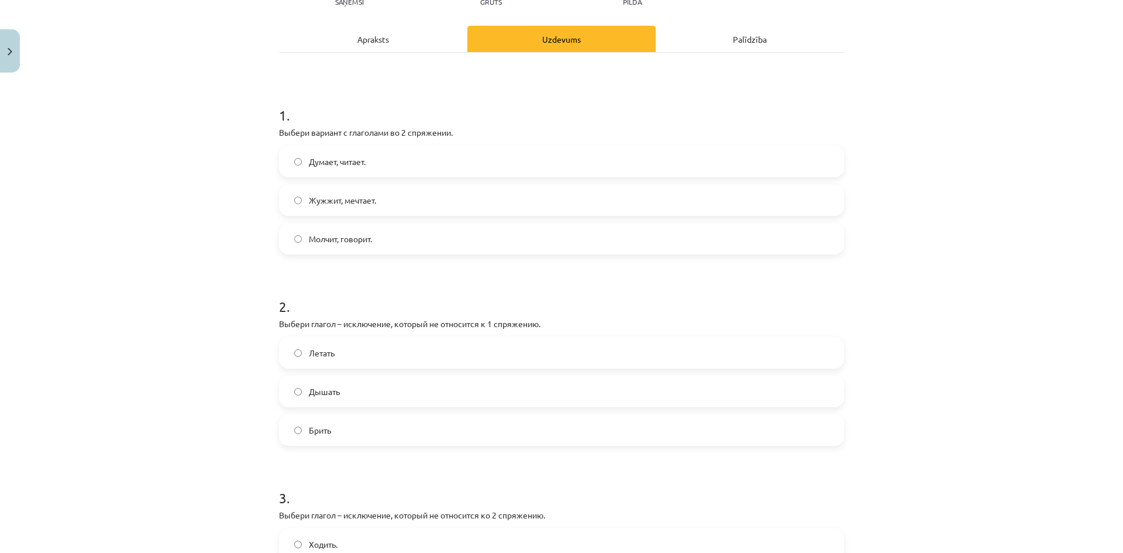
click at [409, 37] on div "Apraksts" at bounding box center [373, 39] width 188 height 26
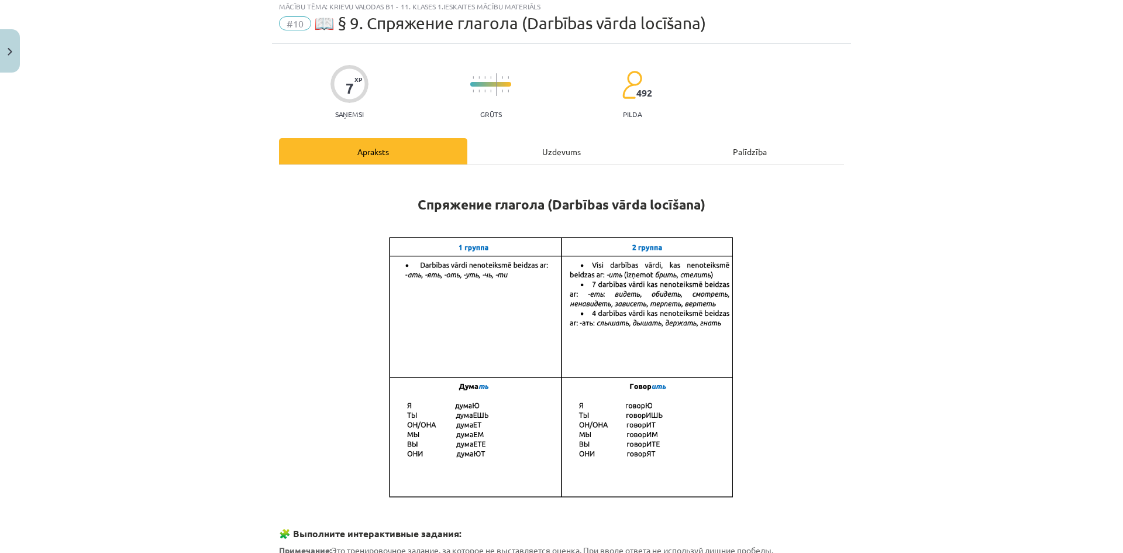
scroll to position [29, 0]
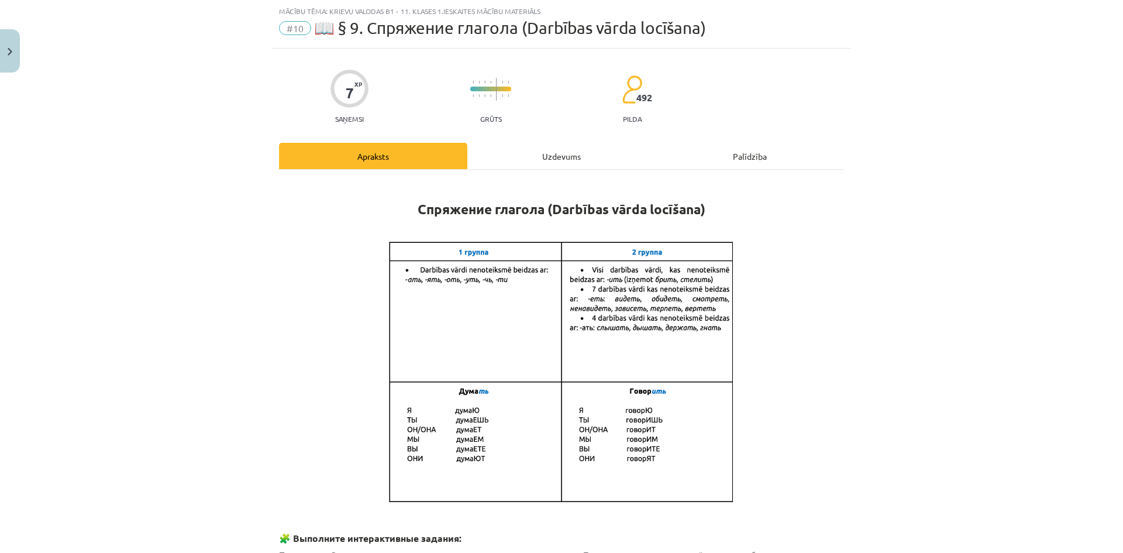
click at [548, 150] on div "Uzdevums" at bounding box center [561, 156] width 188 height 26
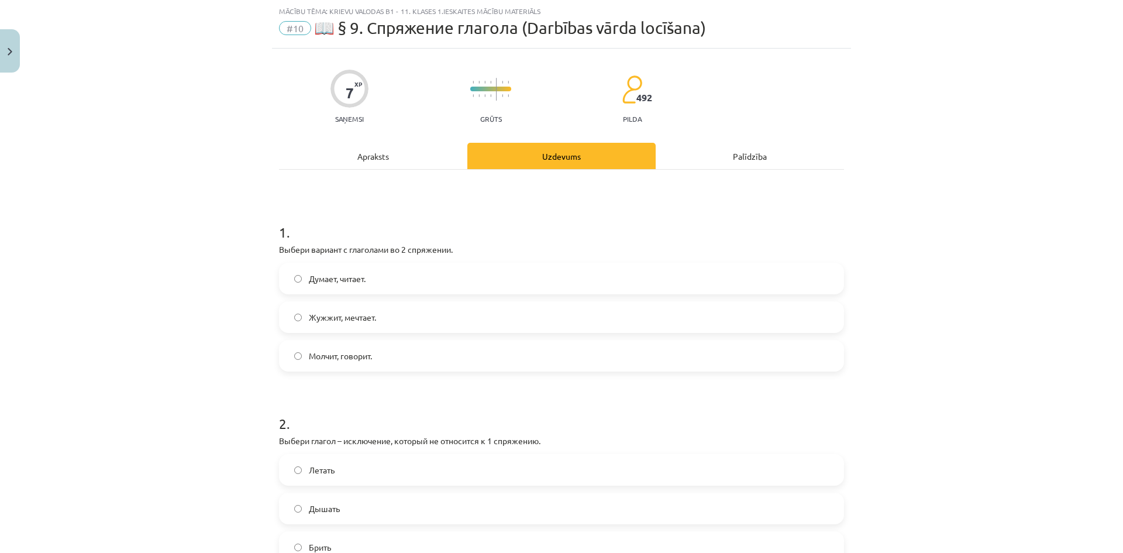
click at [364, 153] on div "Apraksts" at bounding box center [373, 156] width 188 height 26
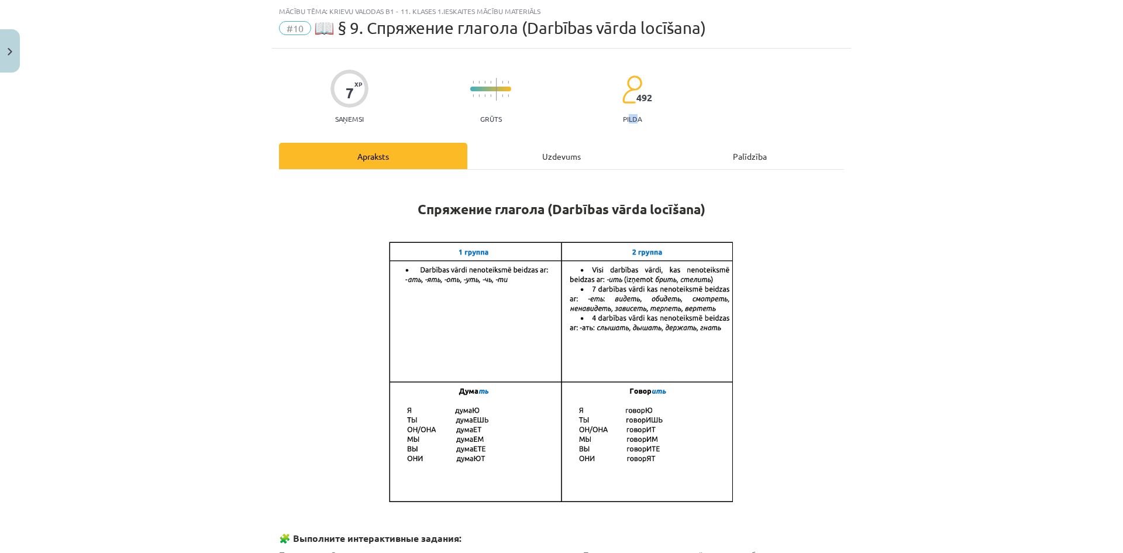
drag, startPoint x: 633, startPoint y: 119, endPoint x: 496, endPoint y: 180, distance: 149.2
click at [536, 161] on div "Uzdevums" at bounding box center [561, 156] width 188 height 26
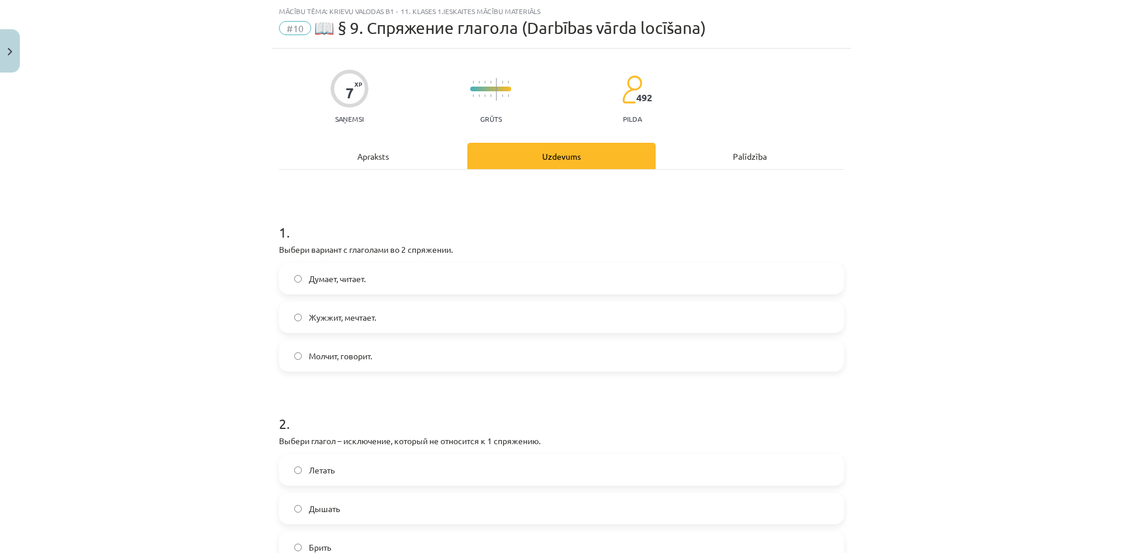
click at [394, 163] on div "Apraksts" at bounding box center [373, 156] width 188 height 26
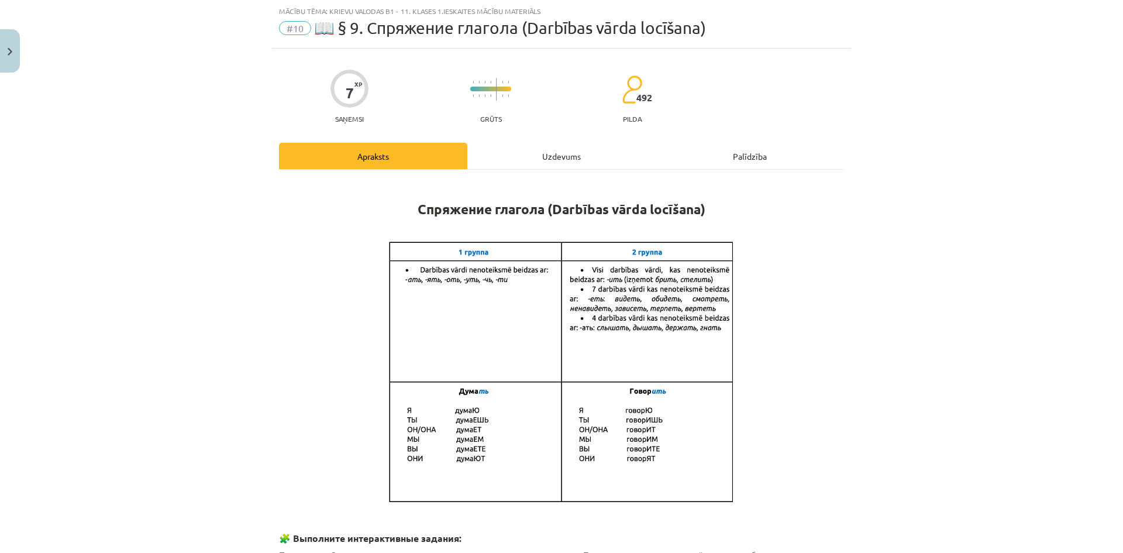
click at [533, 168] on div "Uzdevums" at bounding box center [561, 156] width 188 height 26
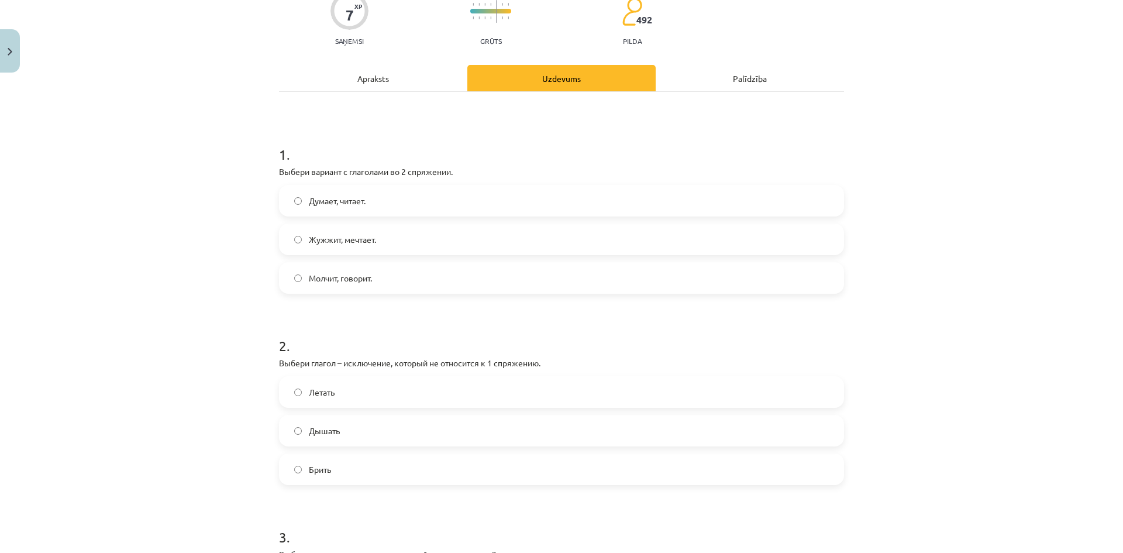
scroll to position [0, 0]
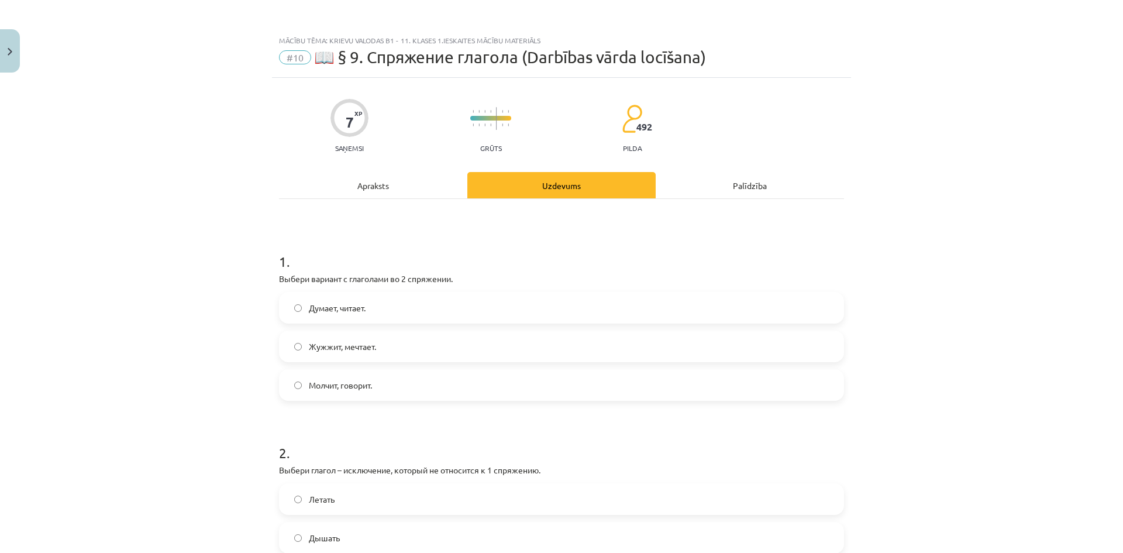
click at [362, 186] on div "Apraksts" at bounding box center [373, 185] width 188 height 26
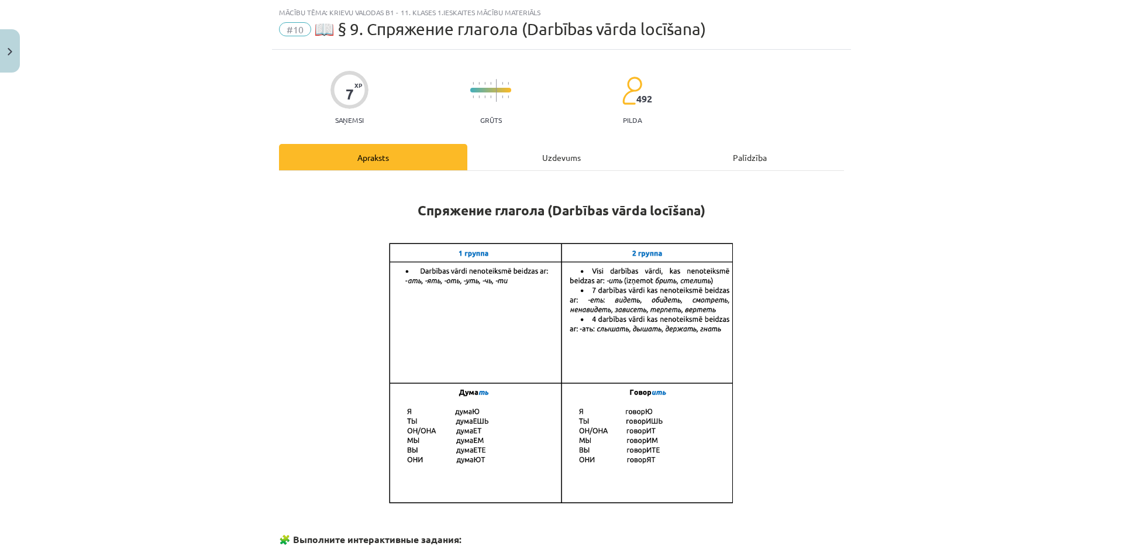
scroll to position [29, 0]
click at [569, 160] on div "Uzdevums" at bounding box center [561, 156] width 188 height 26
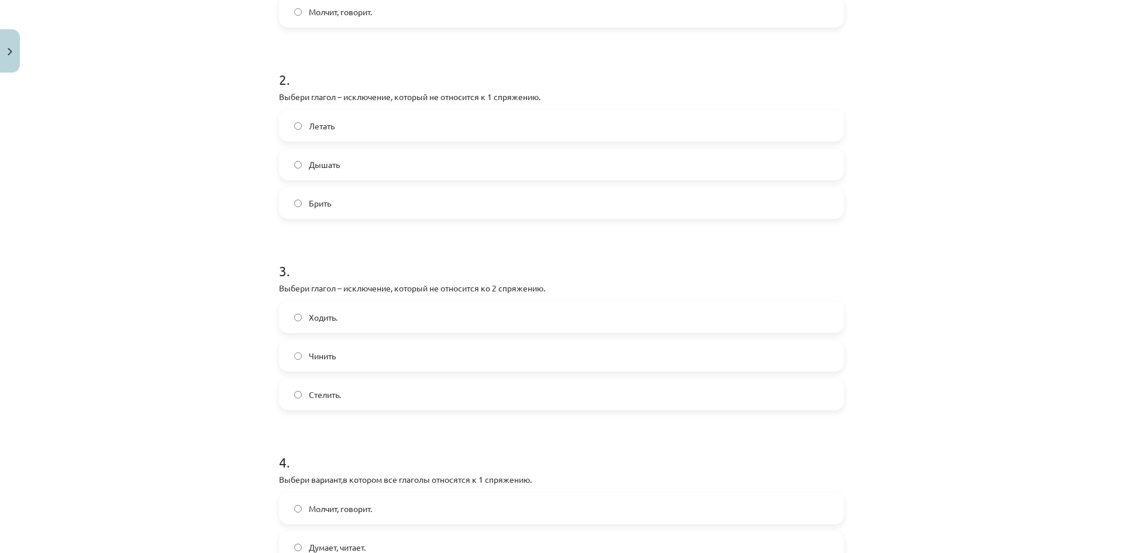
scroll to position [380, 0]
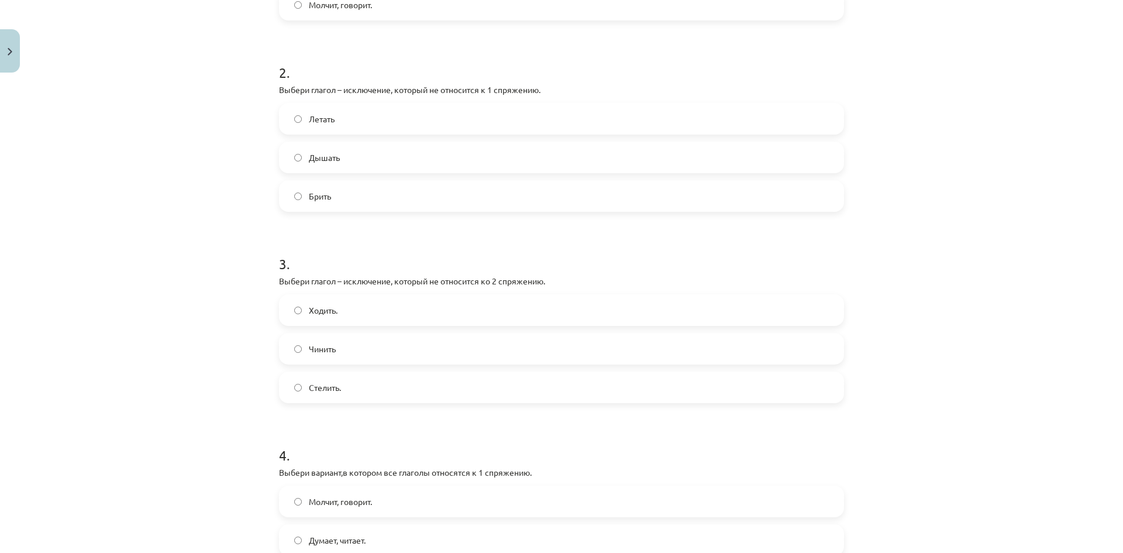
click at [322, 394] on label "Стелить." at bounding box center [561, 386] width 562 height 29
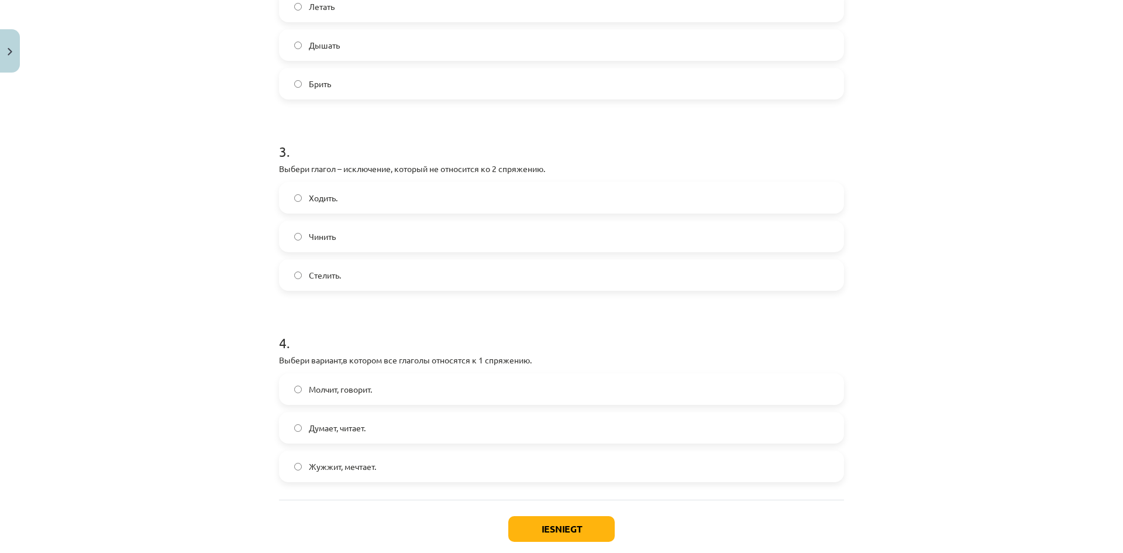
scroll to position [497, 0]
click at [449, 415] on label "Думает, читает." at bounding box center [561, 422] width 562 height 29
click at [555, 522] on button "Iesniegt" at bounding box center [561, 524] width 106 height 26
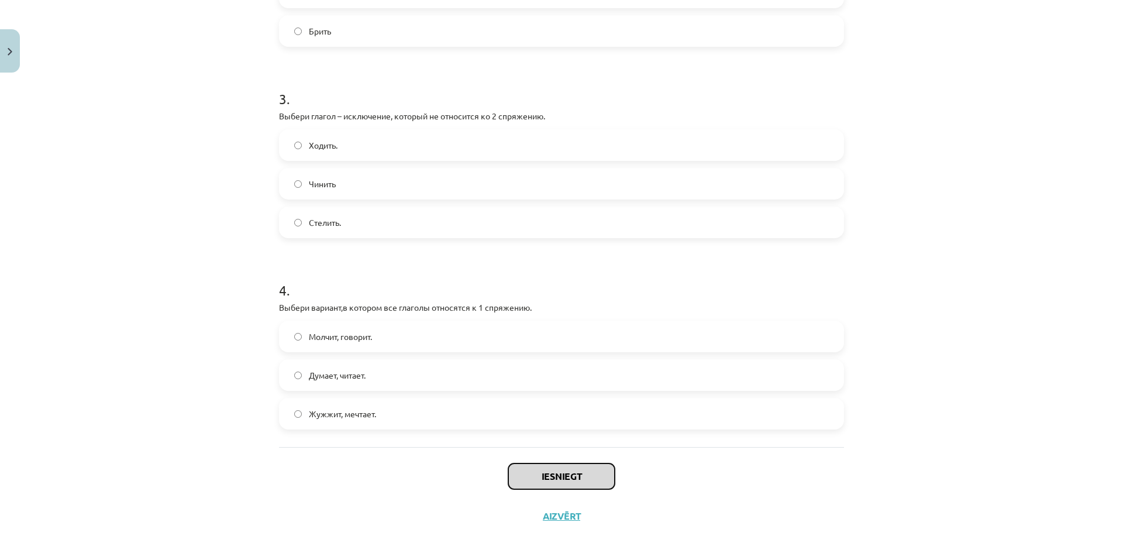
scroll to position [557, 0]
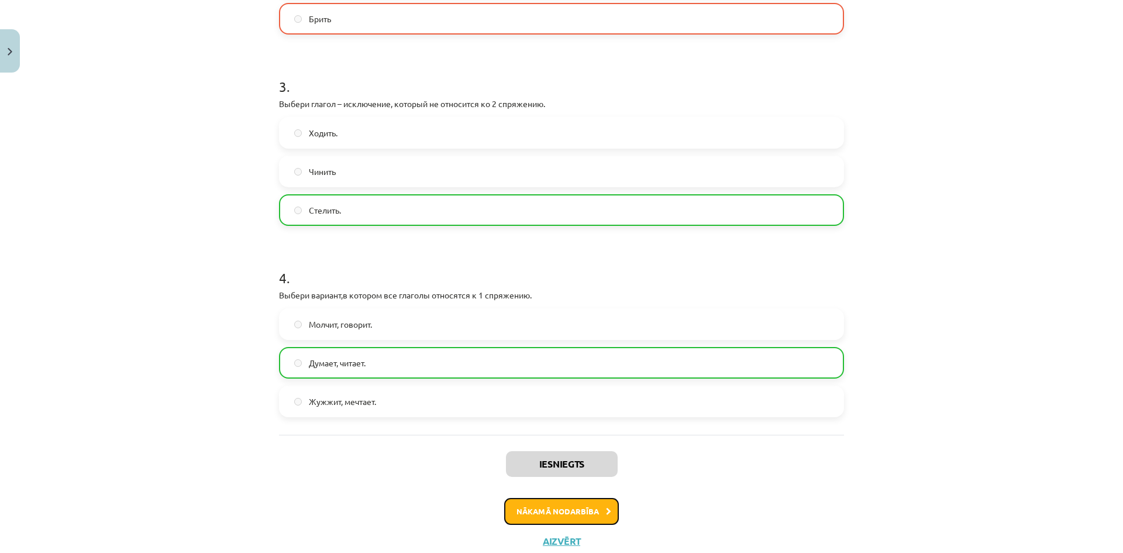
click at [508, 513] on button "Nākamā nodarbība" at bounding box center [561, 511] width 115 height 27
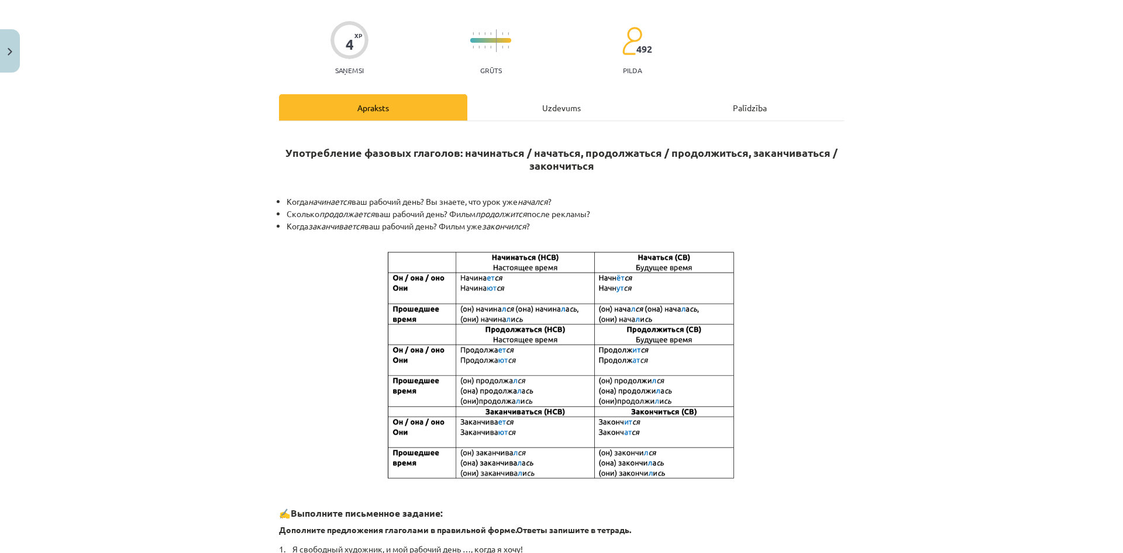
scroll to position [486, 0]
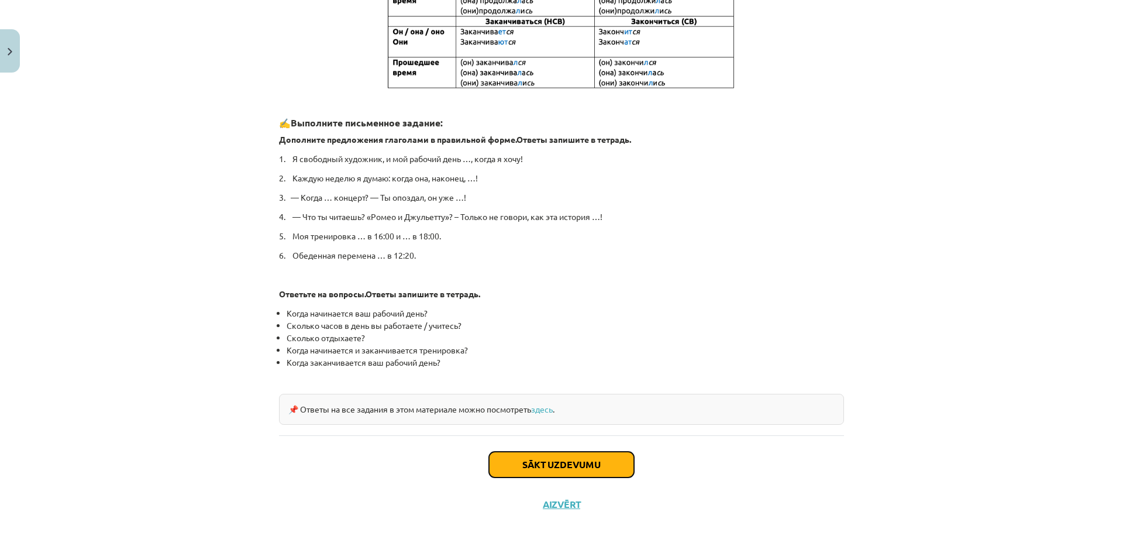
click at [548, 454] on button "Sākt uzdevumu" at bounding box center [561, 464] width 145 height 26
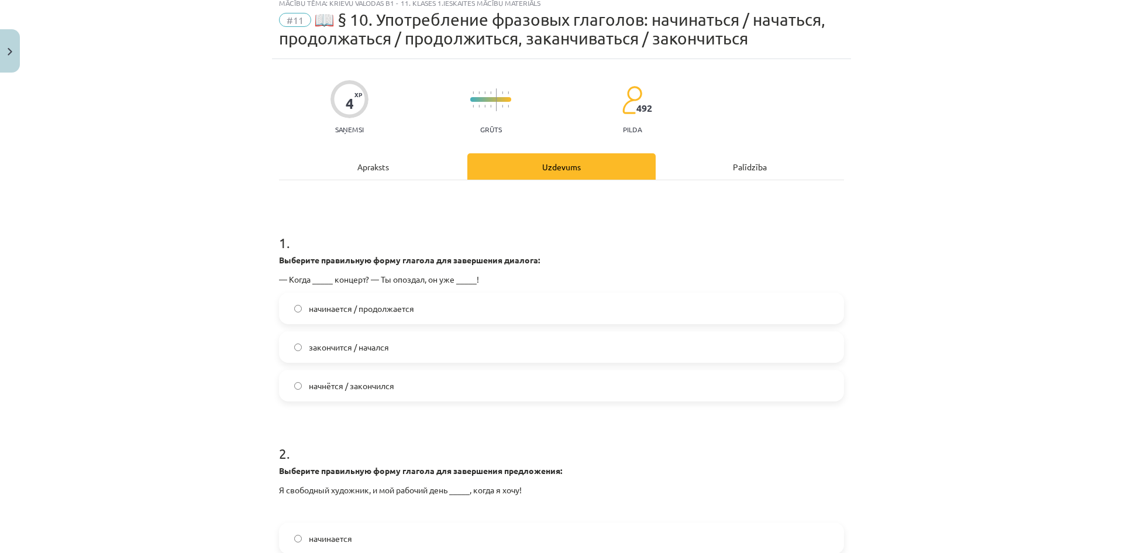
scroll to position [29, 0]
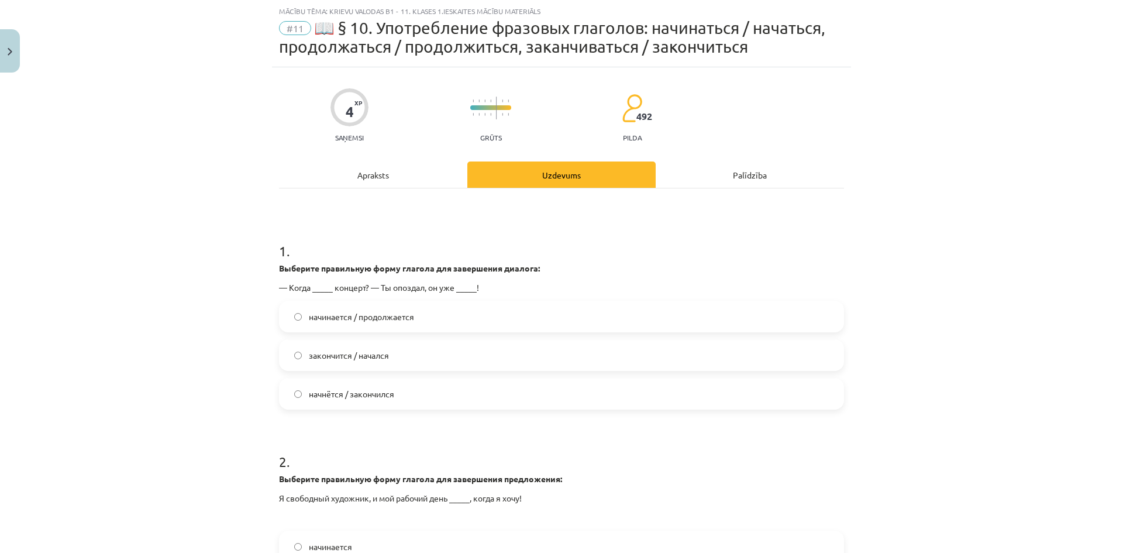
click at [420, 392] on label "начнётся / закончился" at bounding box center [561, 393] width 562 height 29
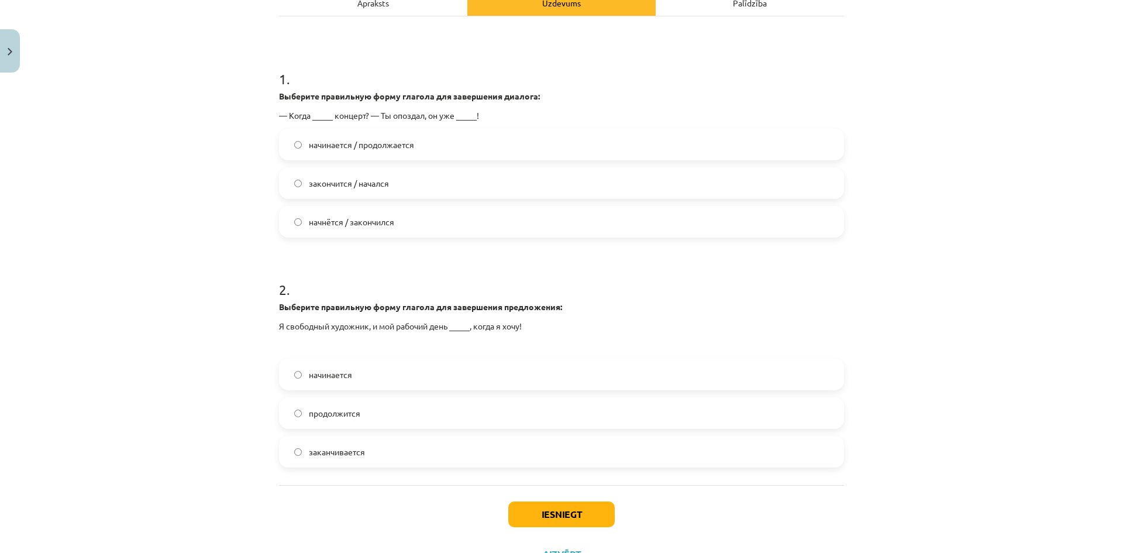
scroll to position [205, 0]
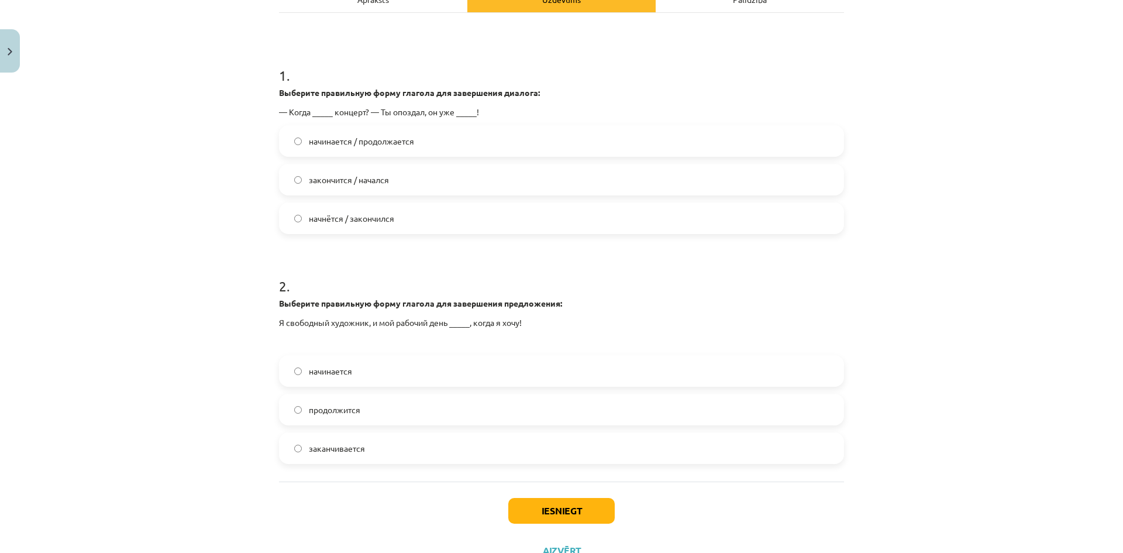
click at [349, 438] on label "заканчивается" at bounding box center [561, 447] width 562 height 29
click at [368, 374] on label "начинается" at bounding box center [561, 370] width 562 height 29
click at [548, 512] on button "Iesniegt" at bounding box center [561, 511] width 106 height 26
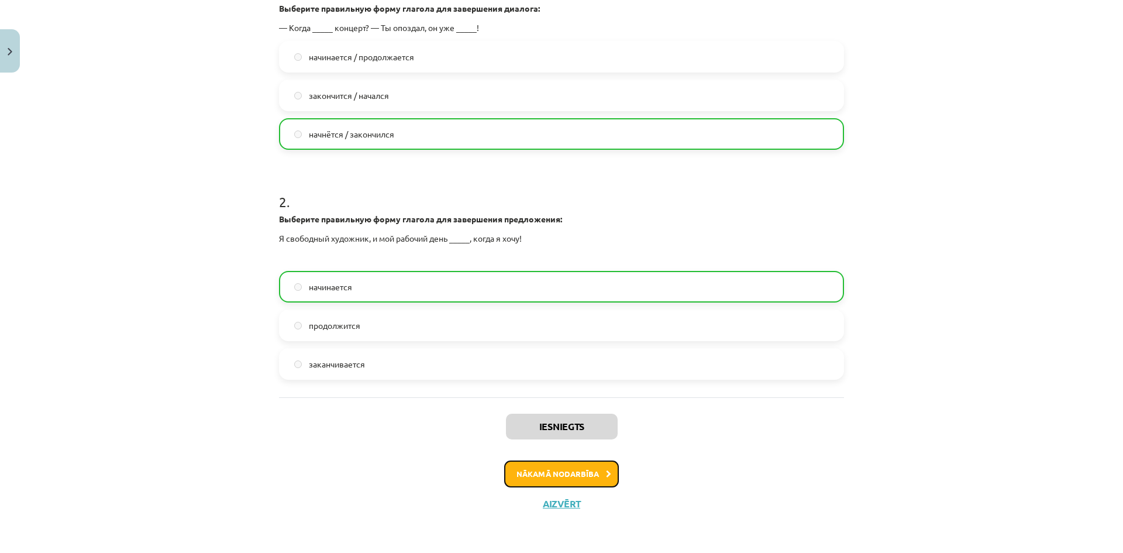
click at [577, 477] on button "Nākamā nodarbība" at bounding box center [561, 473] width 115 height 27
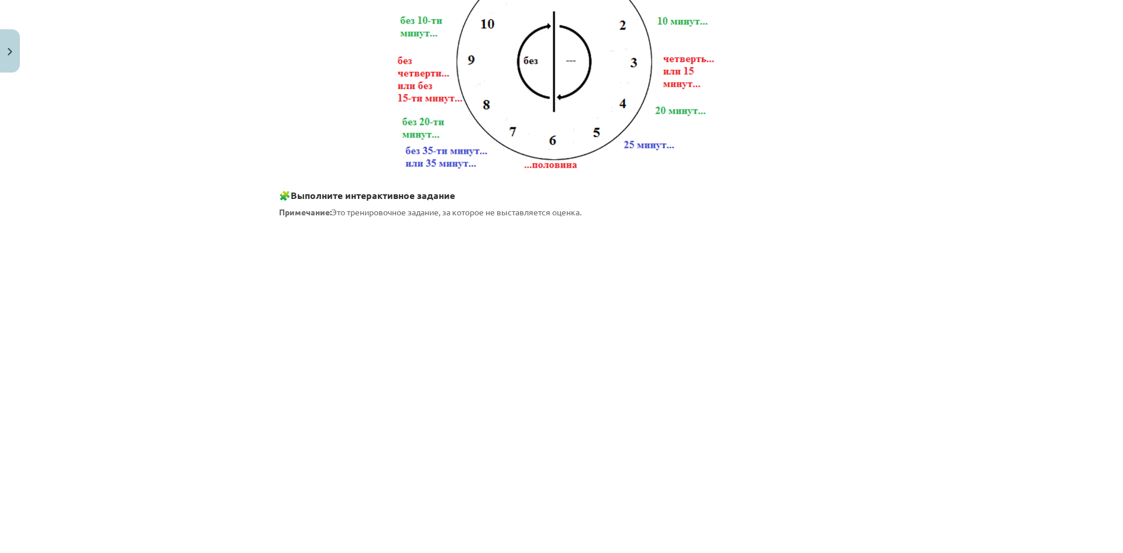
scroll to position [614, 0]
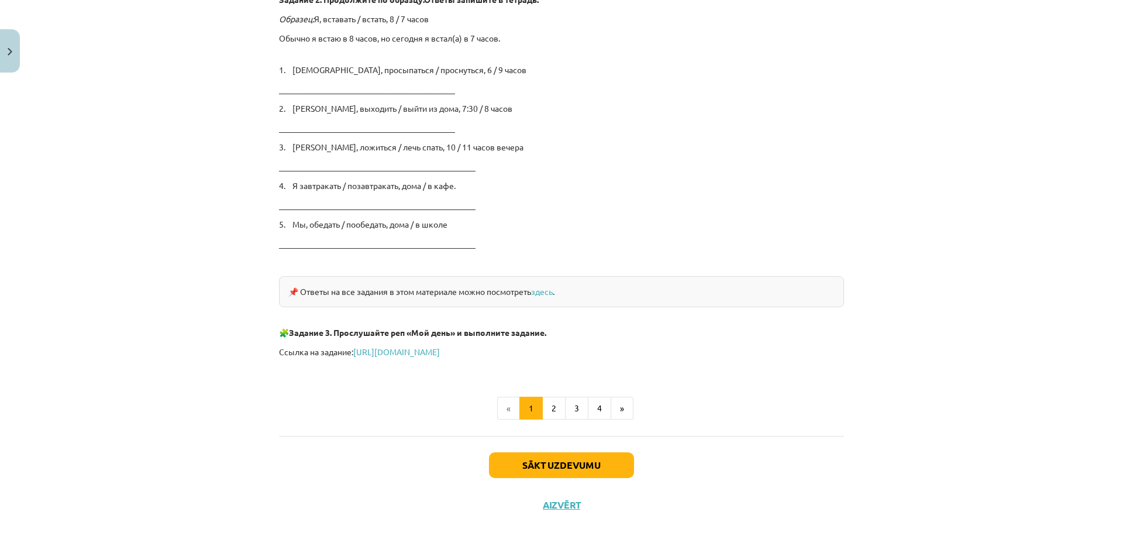
click at [562, 440] on div "Sākt uzdevumu Aizvērt" at bounding box center [561, 477] width 565 height 82
click at [579, 457] on button "Sākt uzdevumu" at bounding box center [561, 465] width 145 height 26
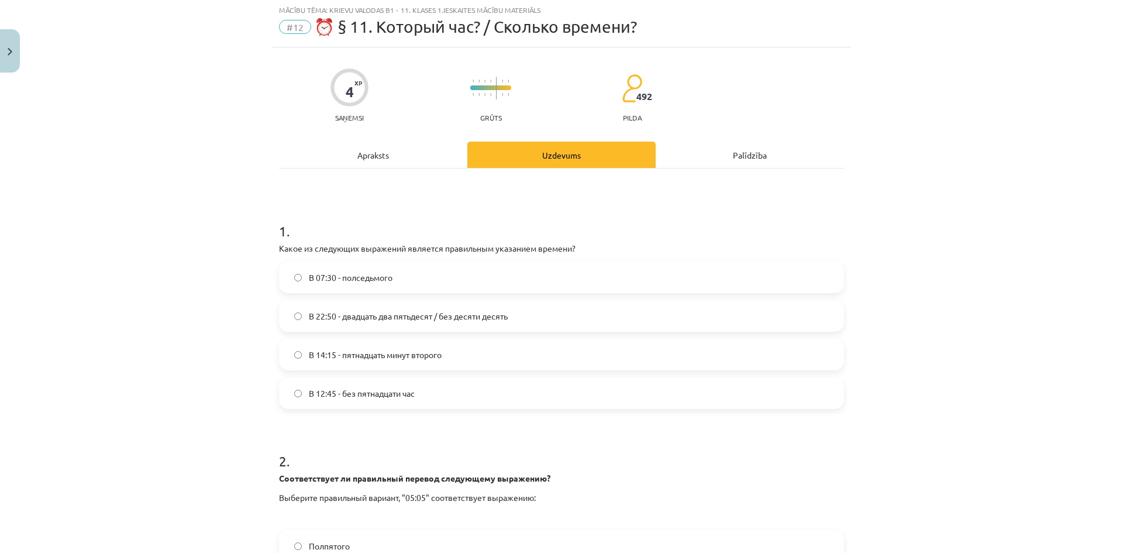
scroll to position [29, 0]
click at [446, 394] on label "В 12:45 - без пятнадцати час" at bounding box center [561, 393] width 562 height 29
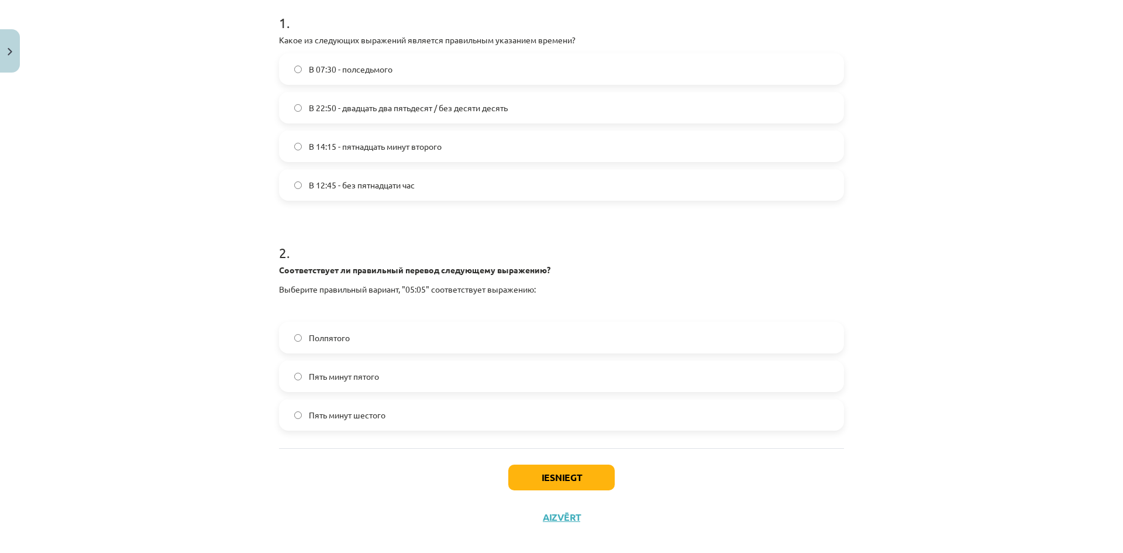
scroll to position [252, 0]
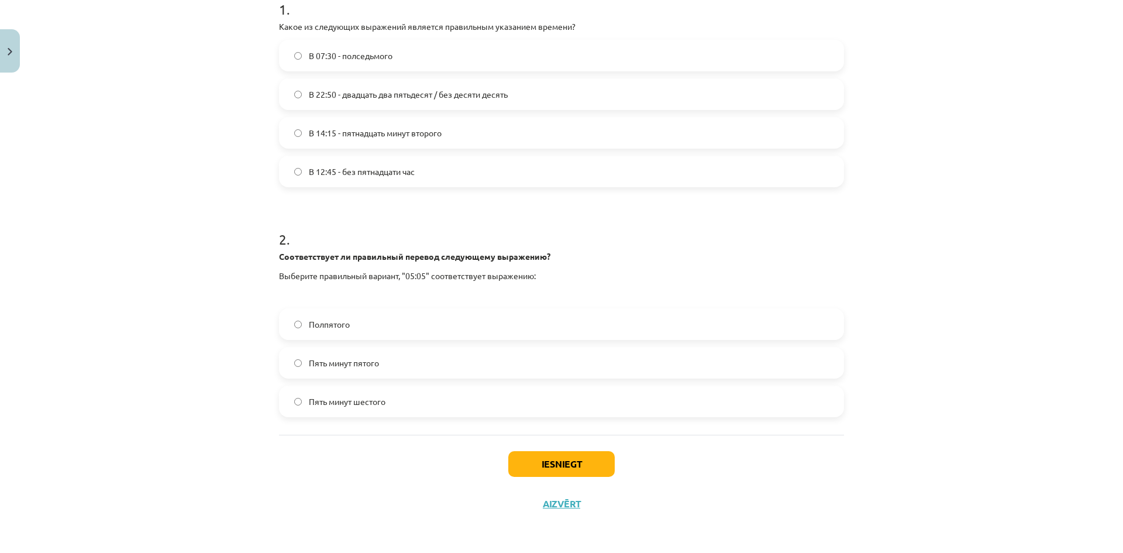
drag, startPoint x: 367, startPoint y: 401, endPoint x: 394, endPoint y: 415, distance: 30.1
click at [367, 401] on span "Пять минут шестого" at bounding box center [347, 401] width 77 height 12
click at [555, 465] on button "Iesniegt" at bounding box center [561, 464] width 106 height 26
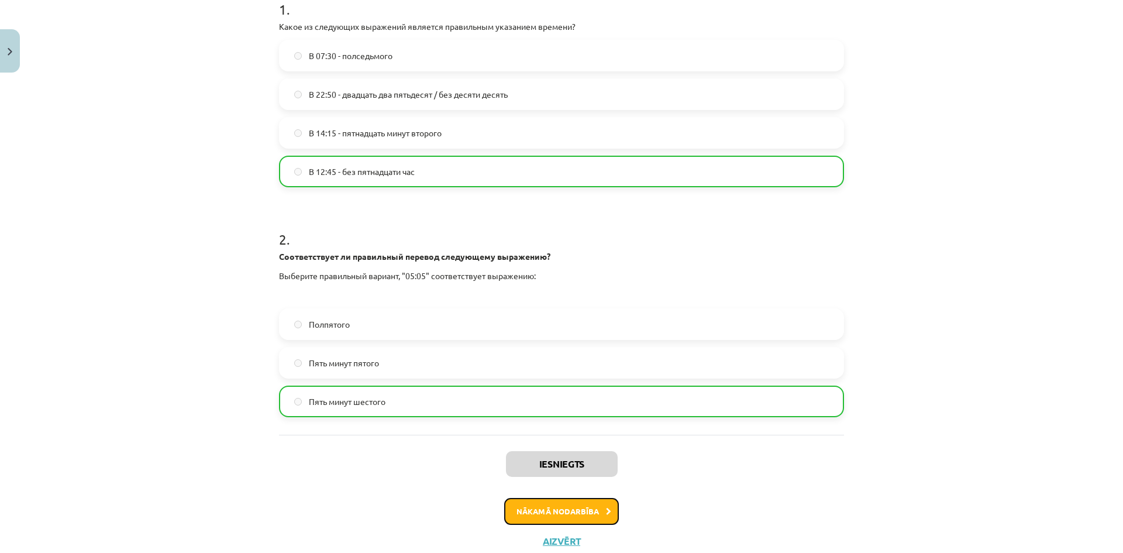
click at [559, 517] on button "Nākamā nodarbība" at bounding box center [561, 511] width 115 height 27
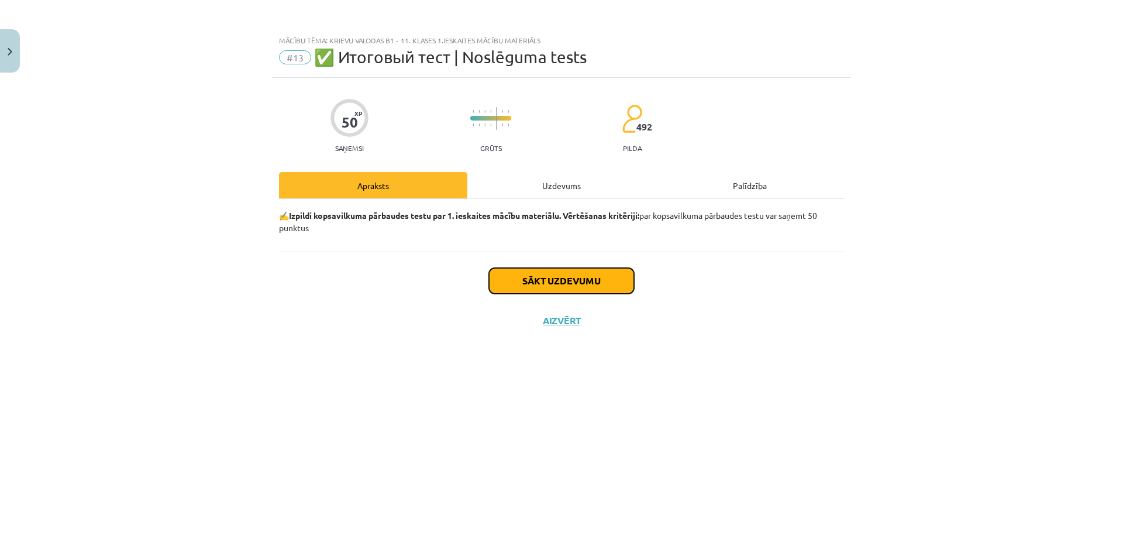
click at [567, 282] on button "Sākt uzdevumu" at bounding box center [561, 281] width 145 height 26
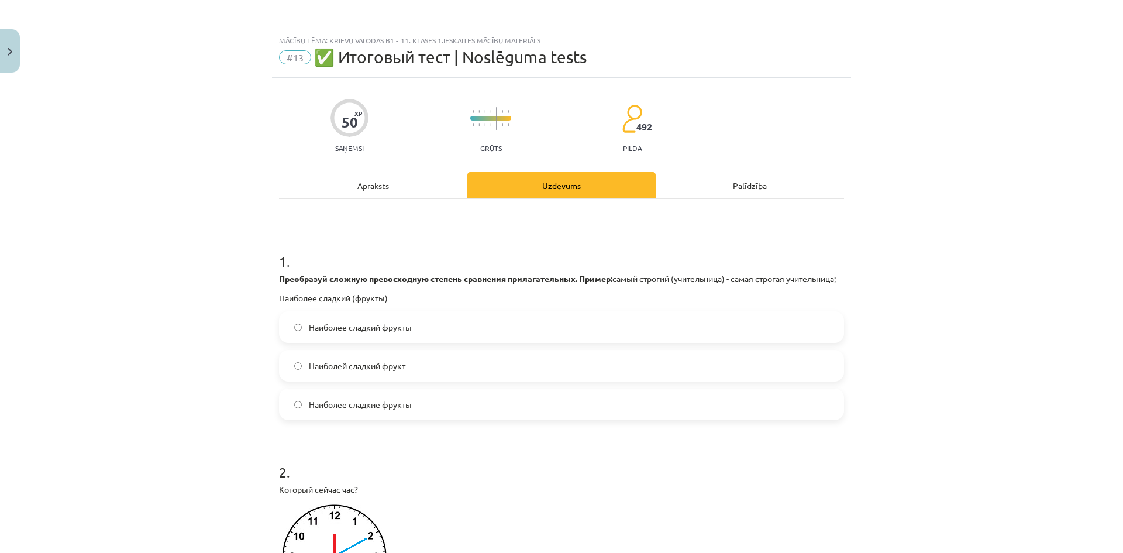
click at [408, 333] on span "Наиболее сладкий фрукты" at bounding box center [360, 327] width 103 height 12
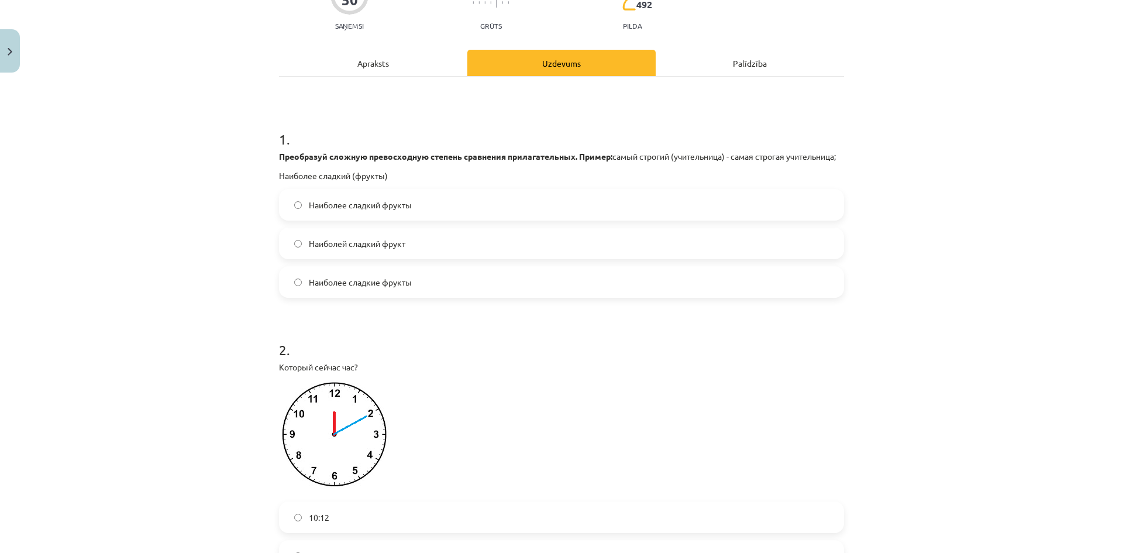
scroll to position [58, 0]
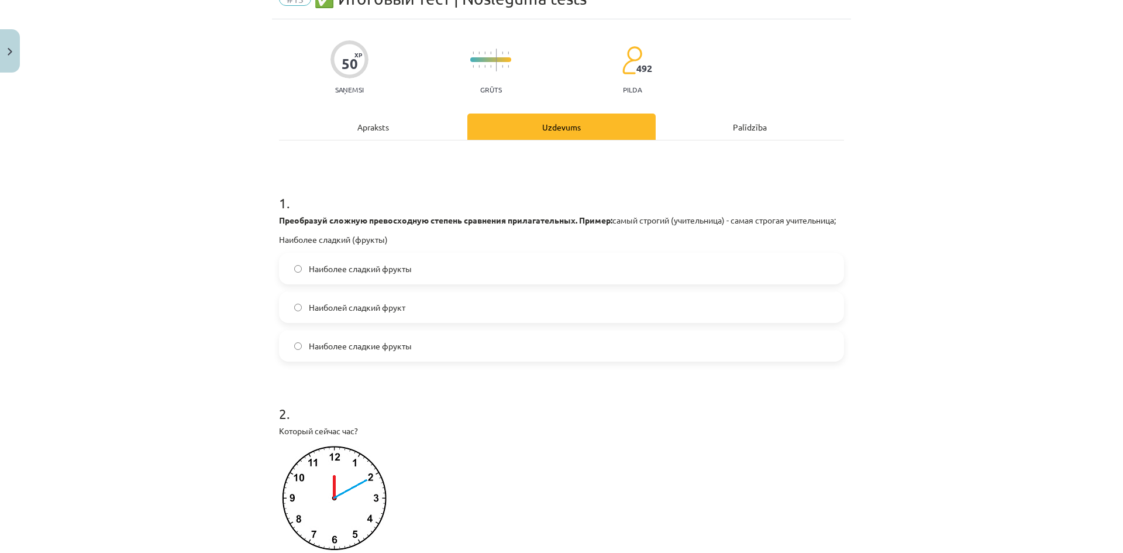
click at [383, 360] on label "Наиболее сладкие фрукты" at bounding box center [561, 345] width 562 height 29
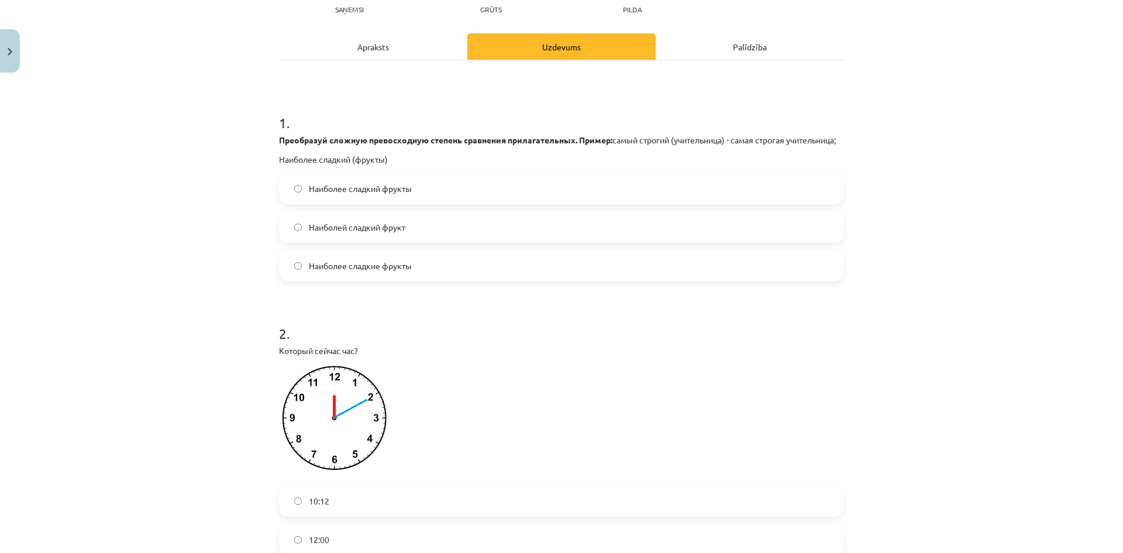
scroll to position [0, 0]
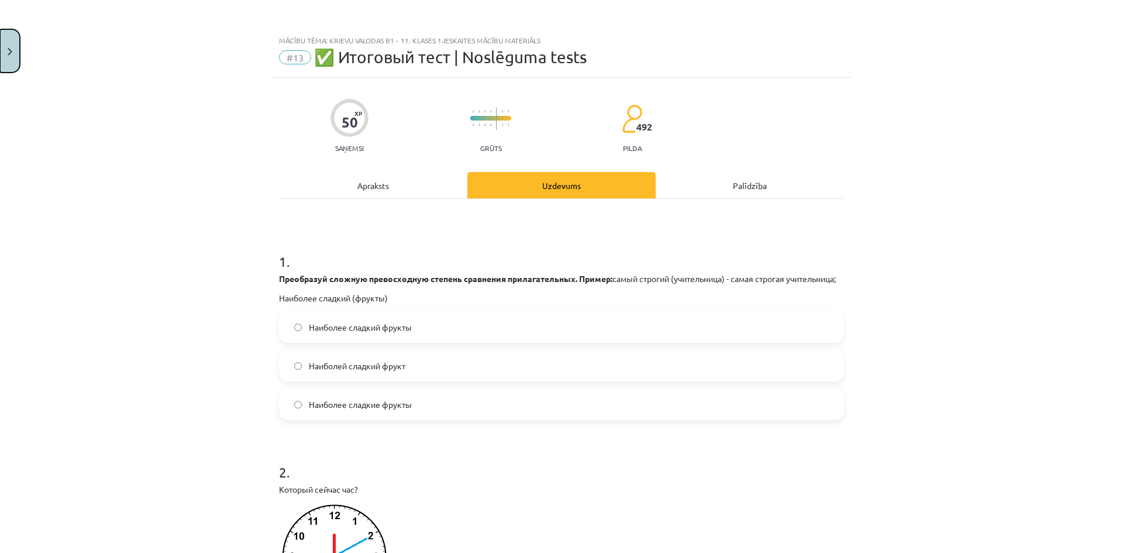
click at [16, 52] on button "Close" at bounding box center [10, 50] width 20 height 43
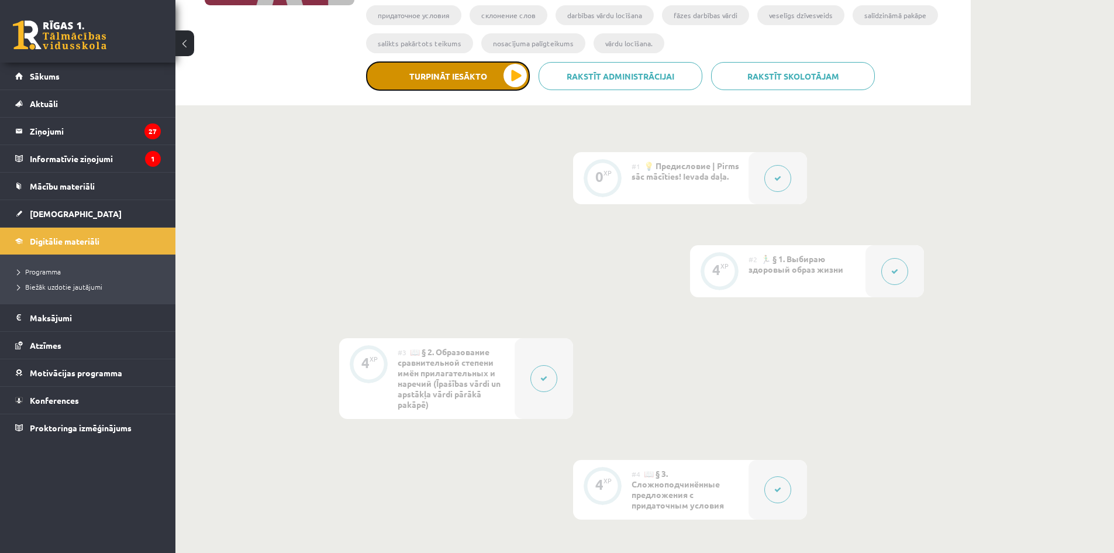
click at [493, 70] on button "Turpināt iesākto" at bounding box center [448, 75] width 164 height 29
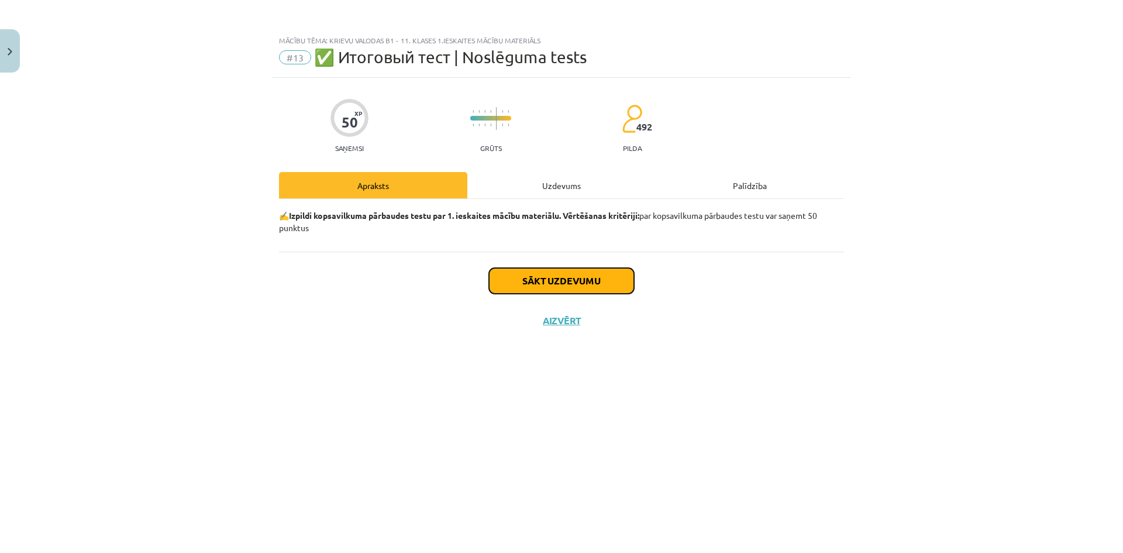
click at [595, 279] on button "Sākt uzdevumu" at bounding box center [561, 281] width 145 height 26
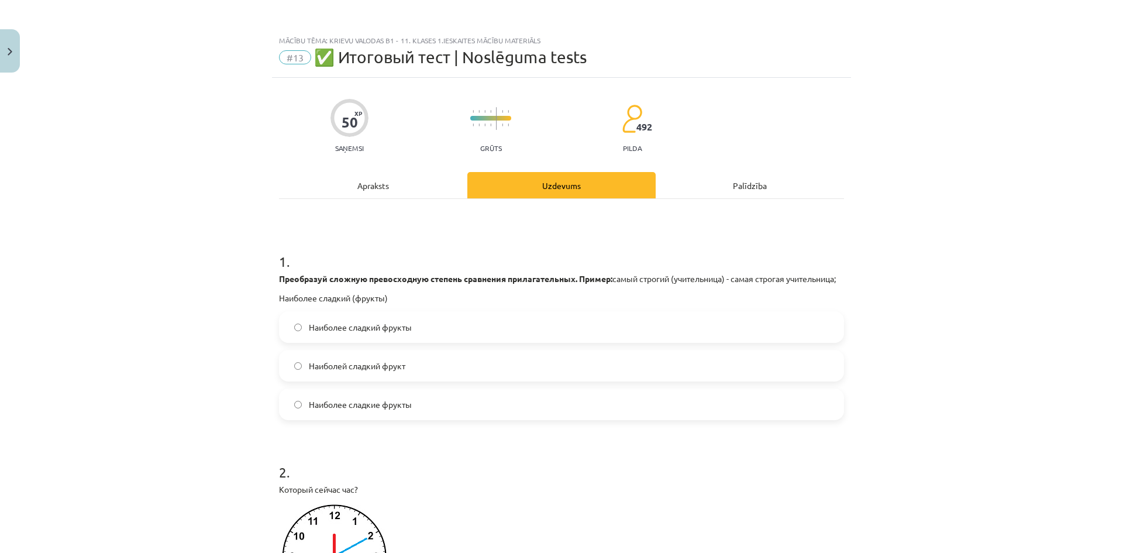
click at [322, 410] on span "Наиболее сладкие фрукты" at bounding box center [360, 404] width 103 height 12
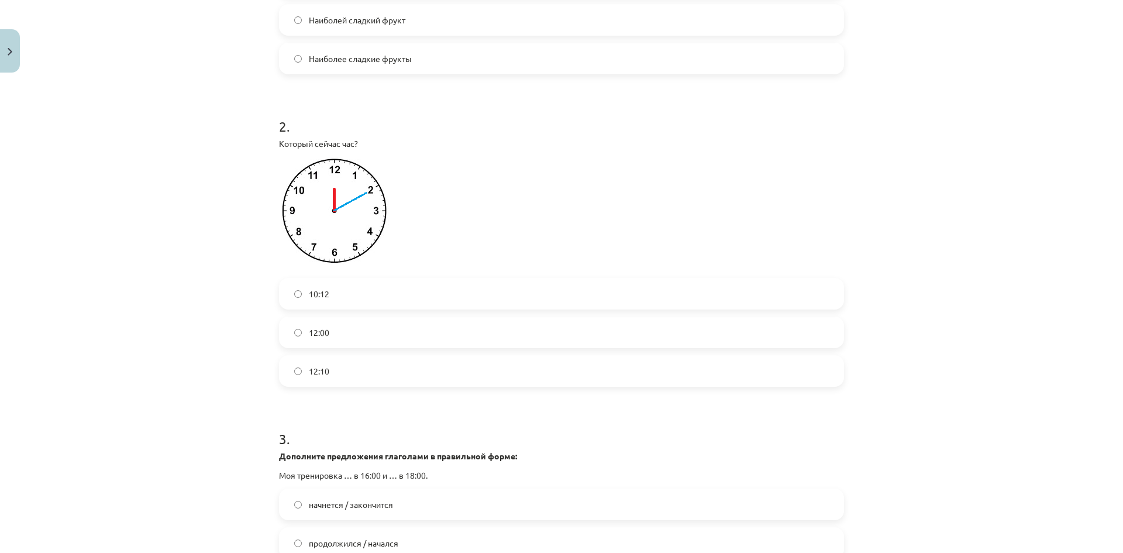
scroll to position [351, 0]
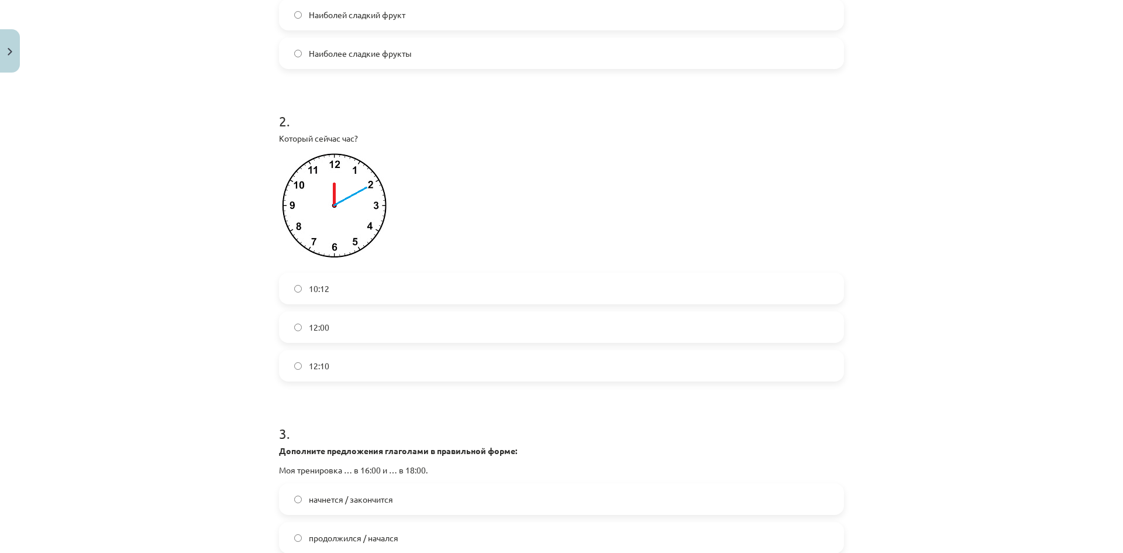
click at [337, 380] on label "12:10" at bounding box center [561, 365] width 562 height 29
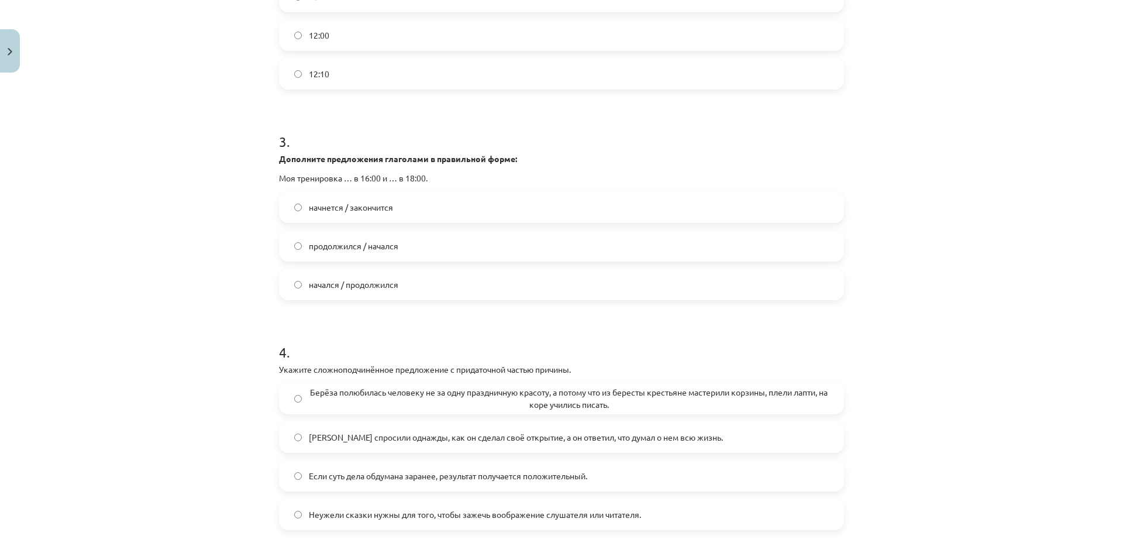
scroll to position [643, 0]
click at [399, 218] on label "начнется / закончится" at bounding box center [561, 206] width 562 height 29
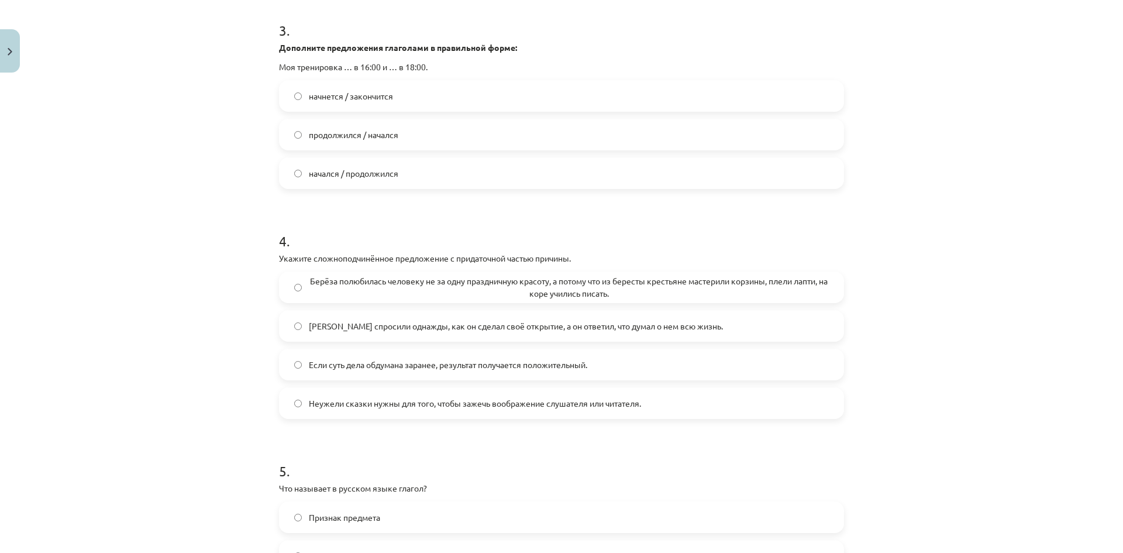
scroll to position [760, 0]
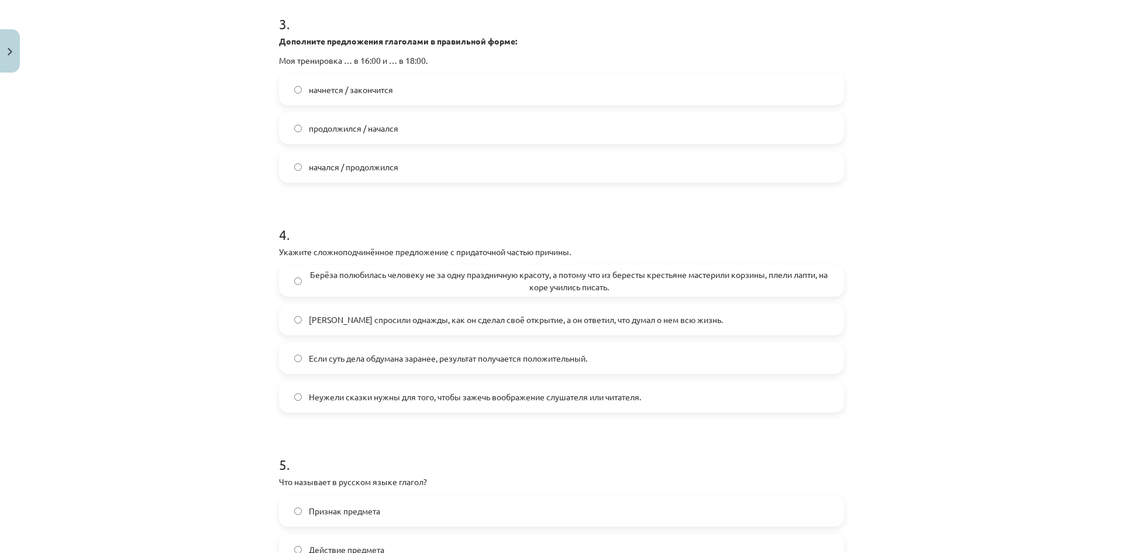
click at [409, 364] on span "Если суть дела обдумана заранее, результат получается положительный." at bounding box center [448, 358] width 278 height 12
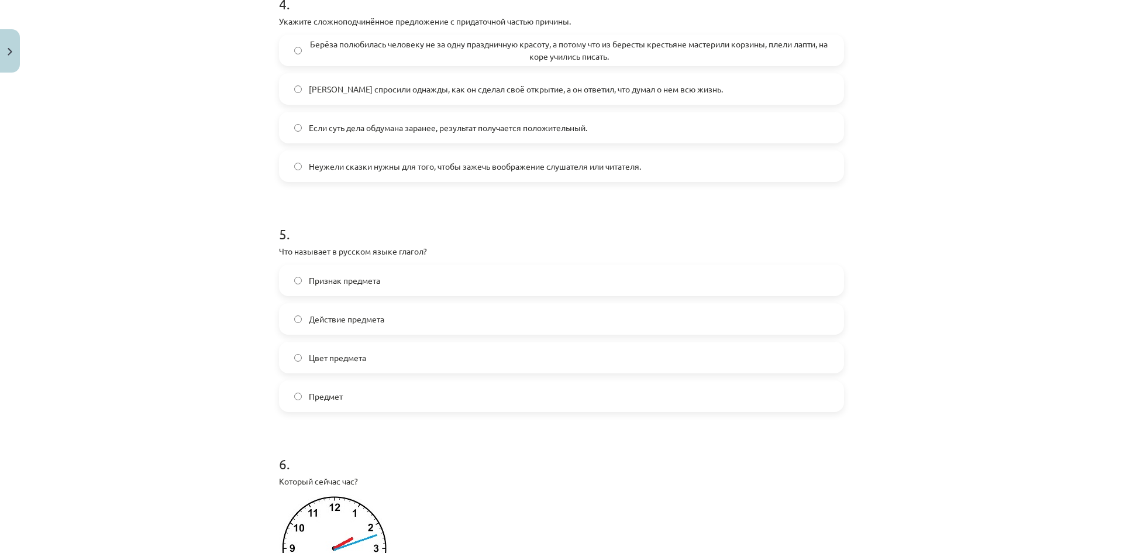
scroll to position [994, 0]
click at [395, 326] on label "Действие предмета" at bounding box center [561, 315] width 562 height 29
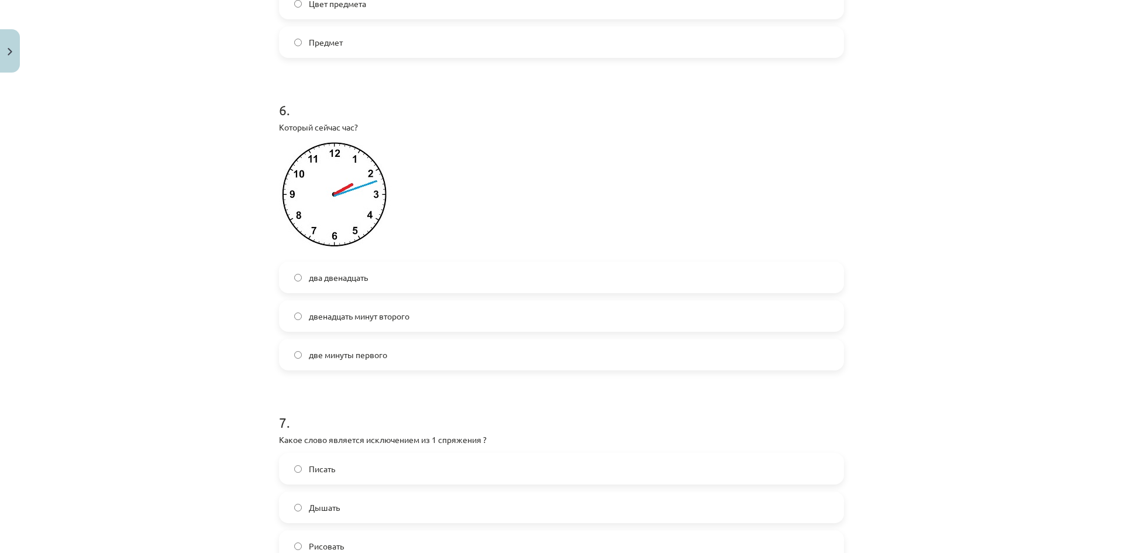
scroll to position [1345, 0]
click at [356, 283] on span "два двенадцать" at bounding box center [338, 277] width 59 height 12
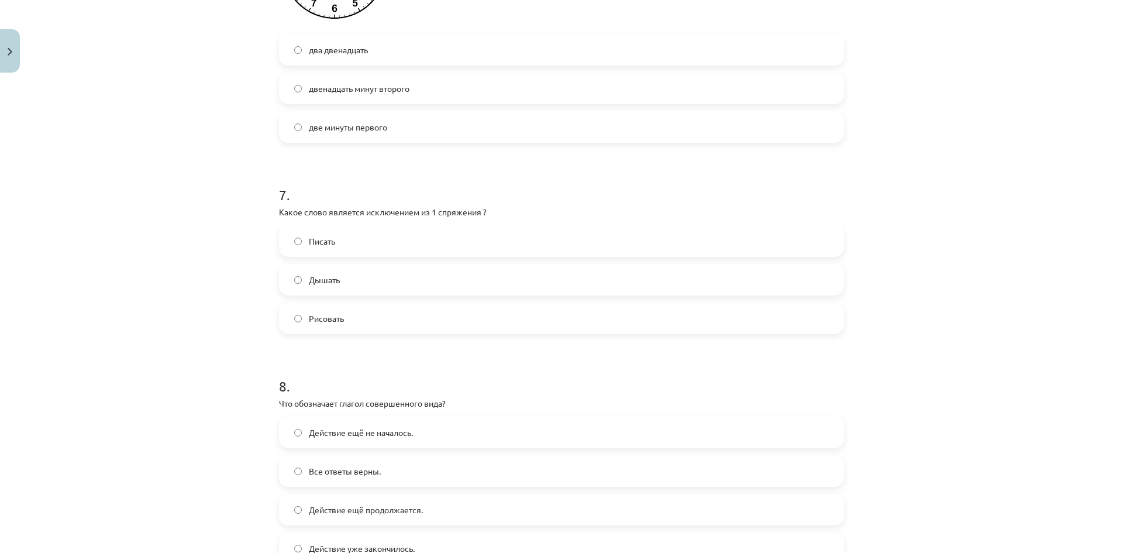
scroll to position [1696, 0]
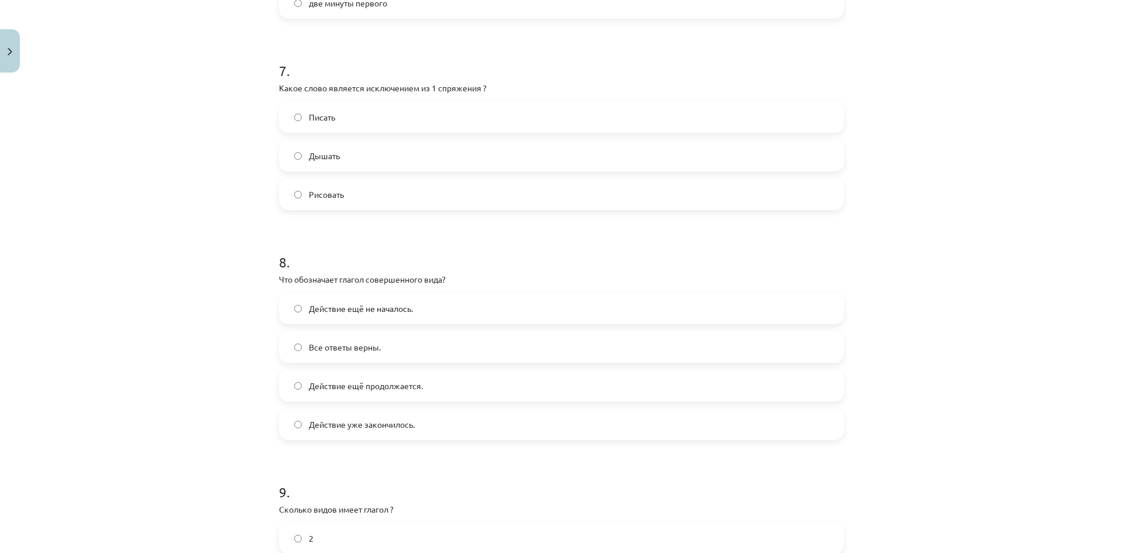
click at [370, 203] on label "Рисовать" at bounding box center [561, 194] width 562 height 29
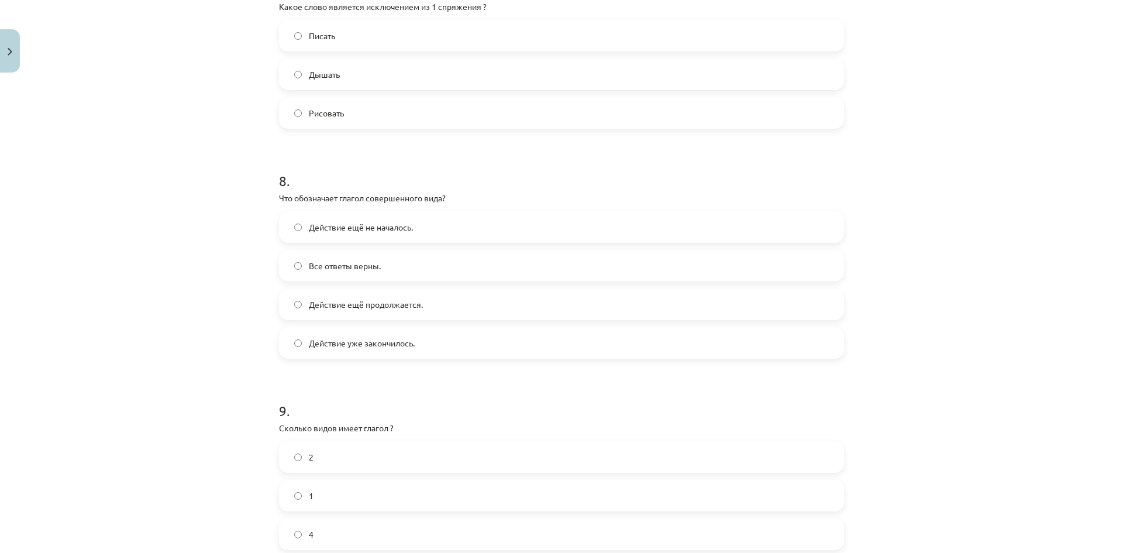
scroll to position [1813, 0]
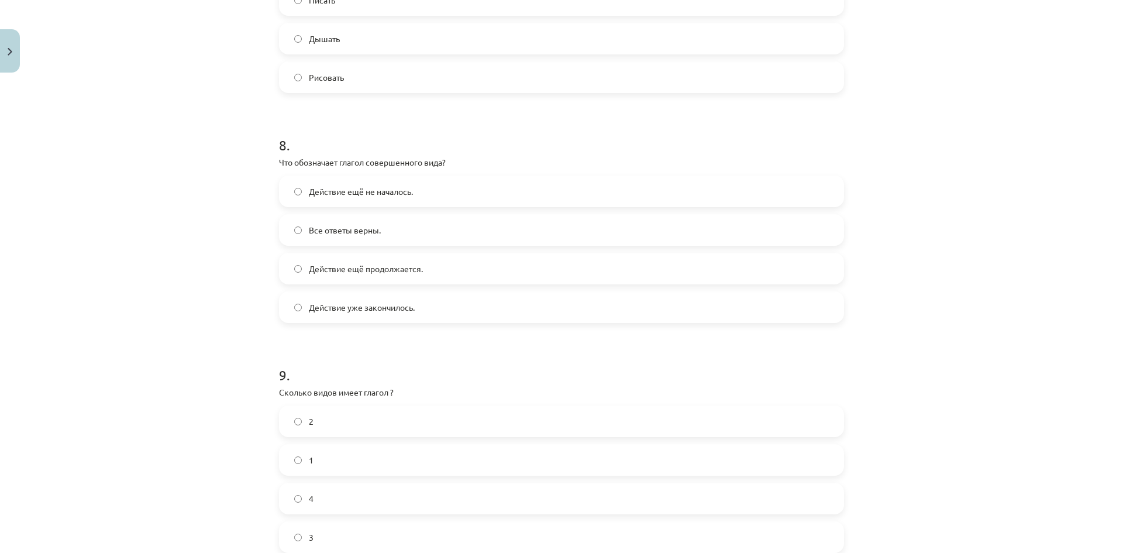
click at [423, 205] on label "Действие ещё не началось." at bounding box center [561, 191] width 562 height 29
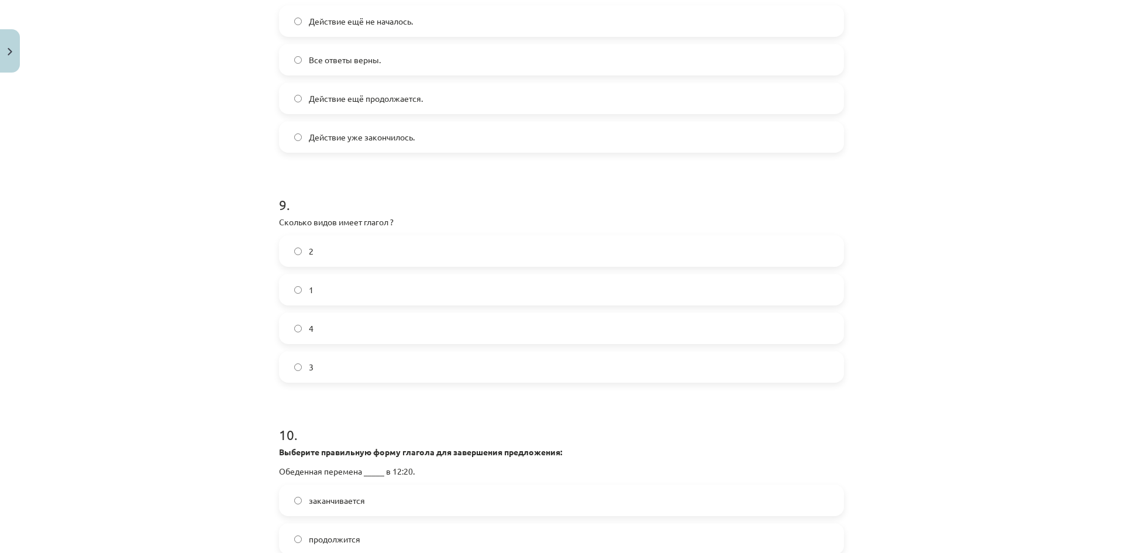
scroll to position [1988, 0]
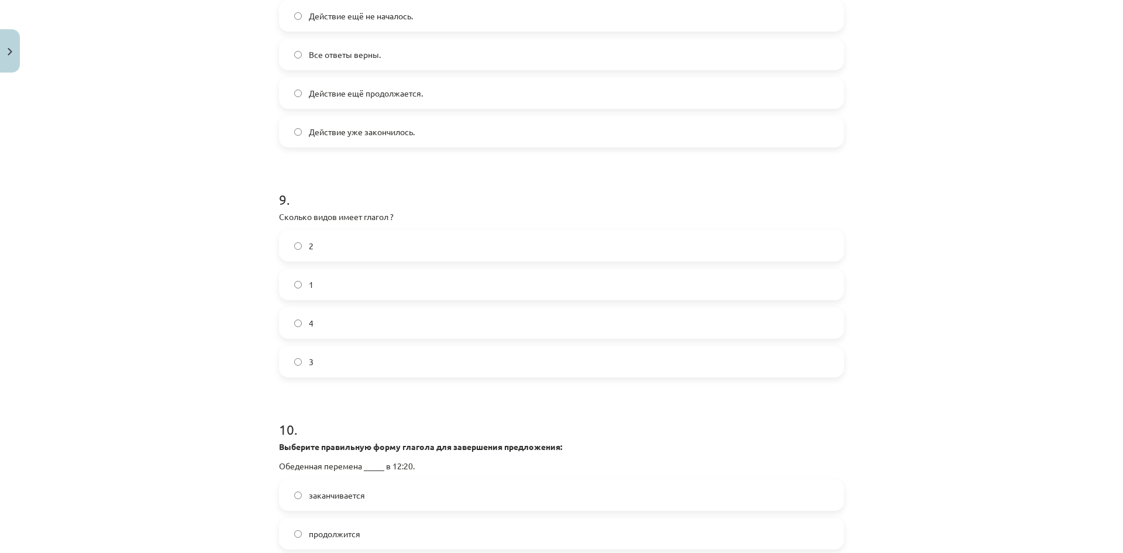
click at [347, 250] on label "2" at bounding box center [561, 245] width 562 height 29
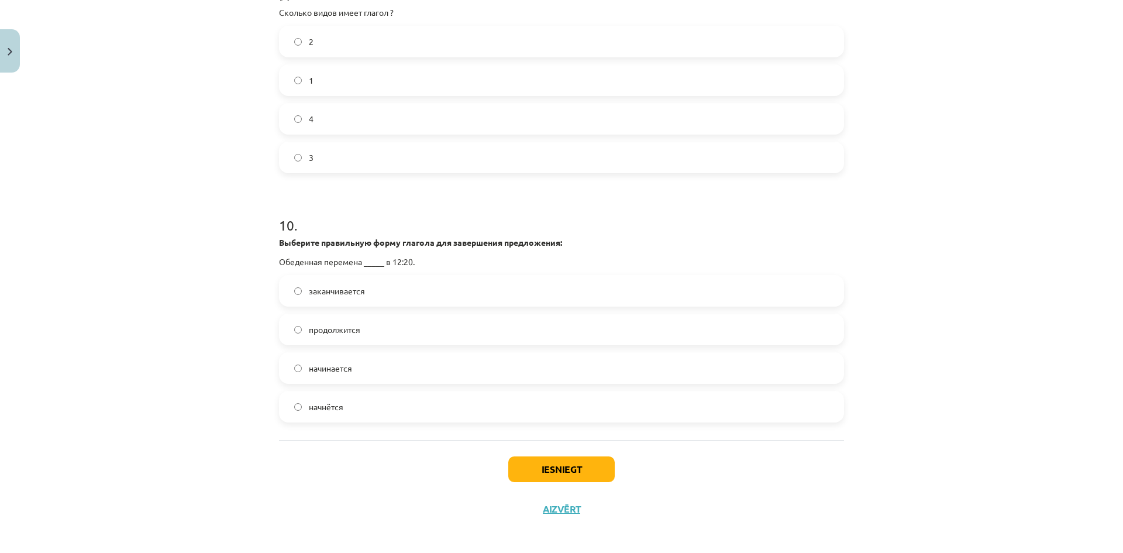
scroll to position [2210, 0]
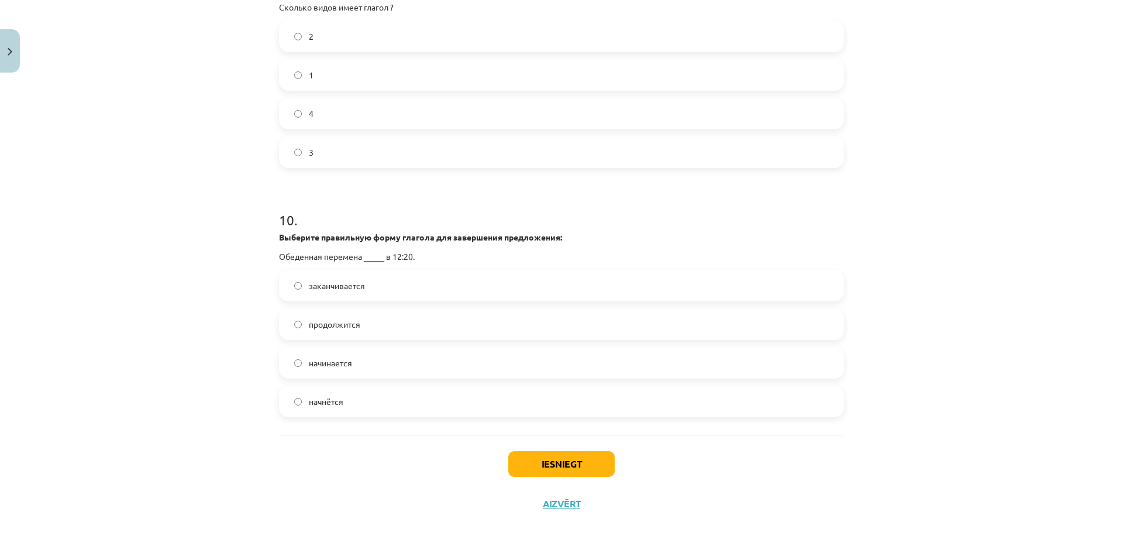
click at [369, 395] on label "начнётся" at bounding box center [561, 400] width 562 height 29
click at [545, 458] on button "Iesniegt" at bounding box center [561, 464] width 106 height 26
drag, startPoint x: 917, startPoint y: 305, endPoint x: 896, endPoint y: 536, distance: 231.9
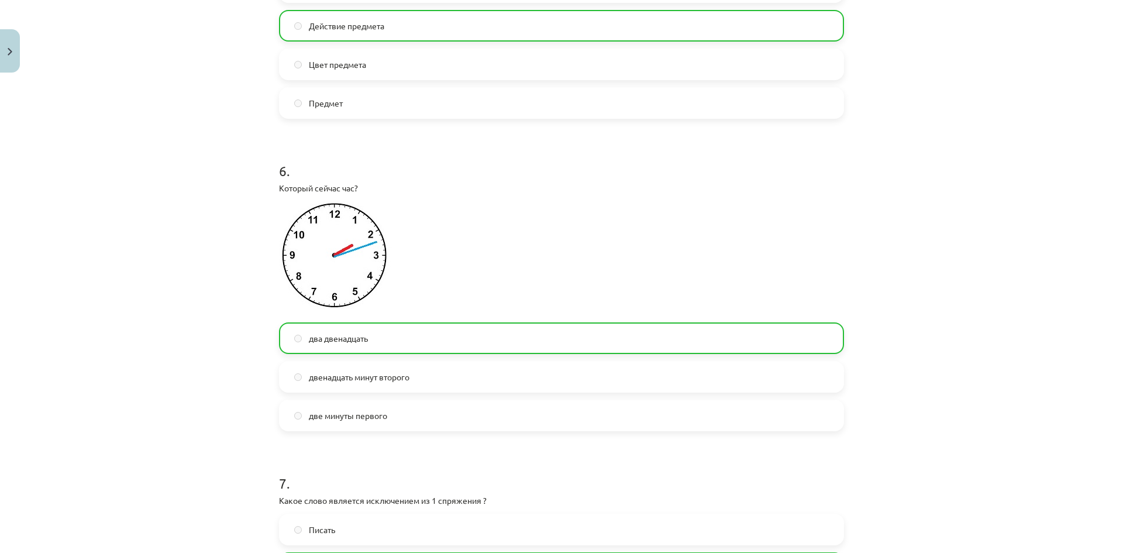
scroll to position [2247, 0]
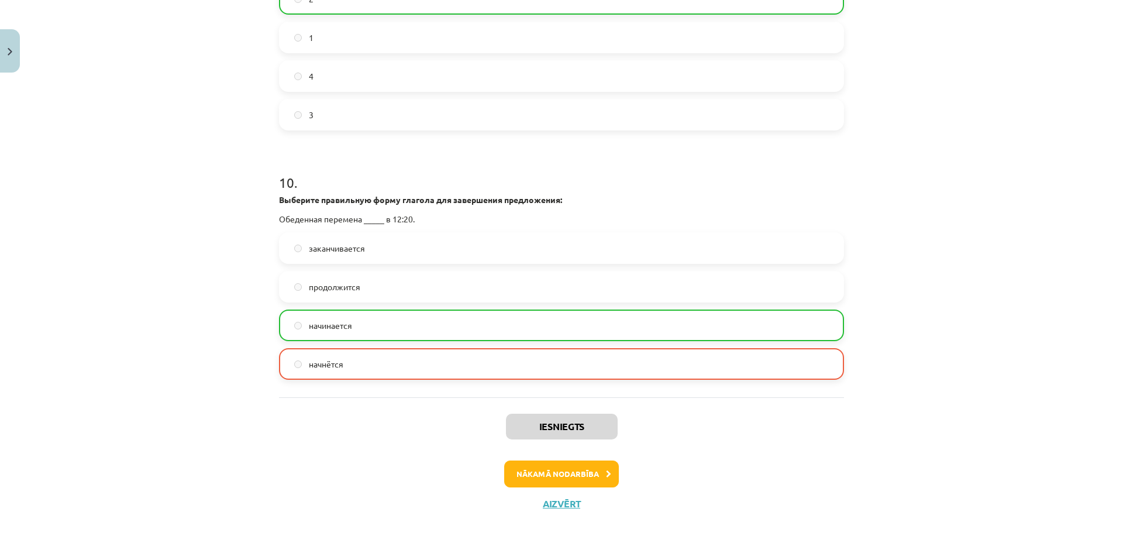
drag, startPoint x: 904, startPoint y: 179, endPoint x: 914, endPoint y: 433, distance: 254.0
click at [589, 478] on button "Nākamā nodarbība" at bounding box center [561, 473] width 115 height 27
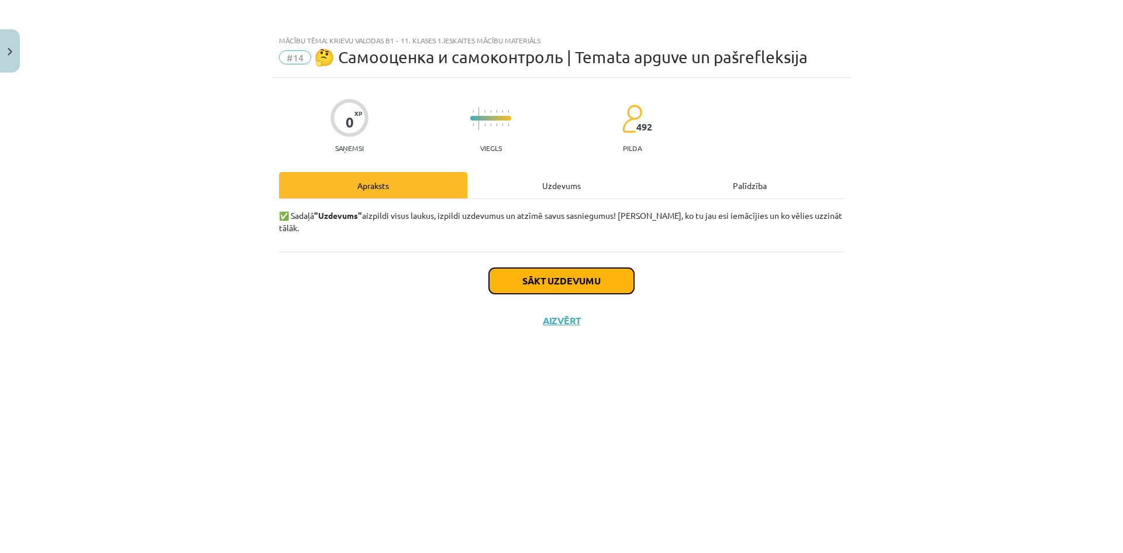
click at [629, 268] on button "Sākt uzdevumu" at bounding box center [561, 281] width 145 height 26
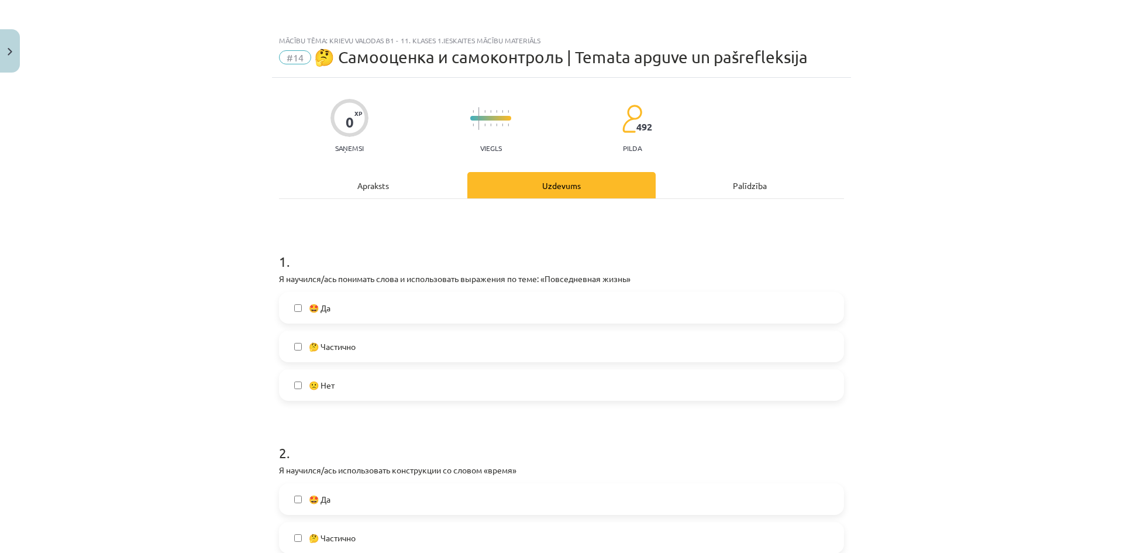
click at [381, 309] on label "🤩 Да" at bounding box center [561, 307] width 562 height 29
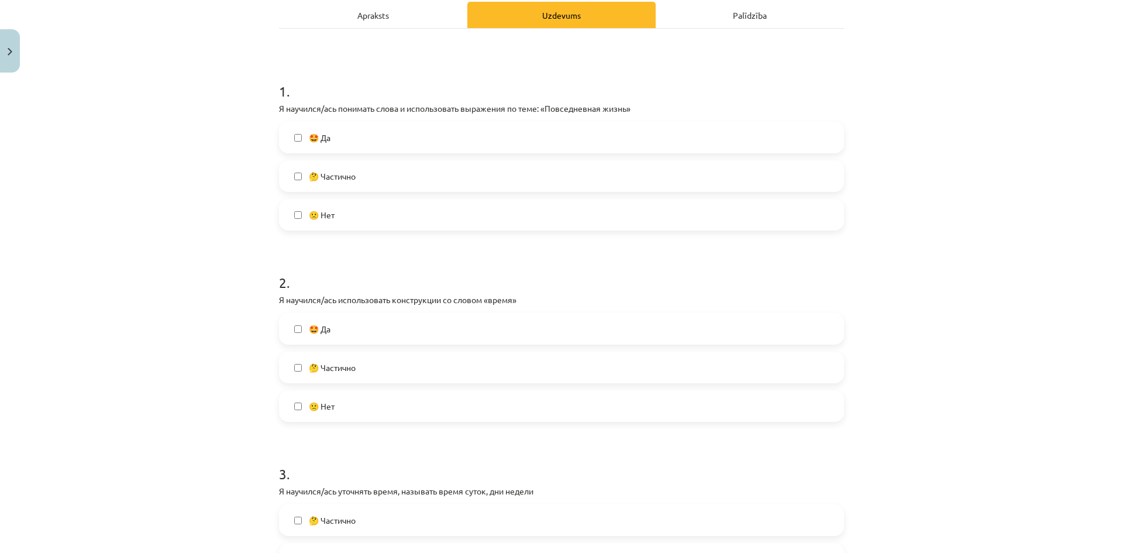
scroll to position [175, 0]
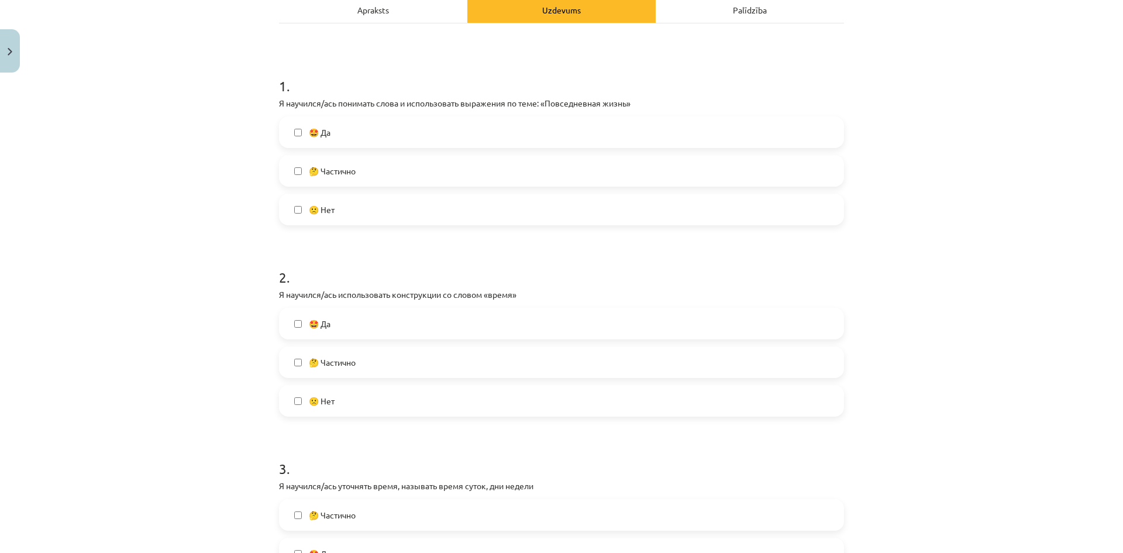
click at [357, 324] on label "🤩 Да" at bounding box center [561, 323] width 562 height 29
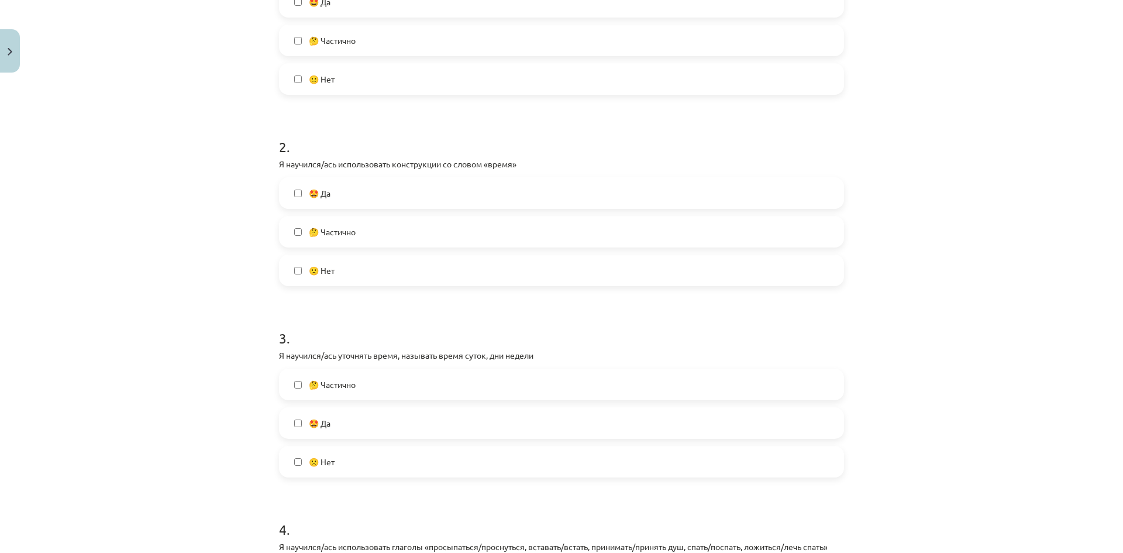
scroll to position [351, 0]
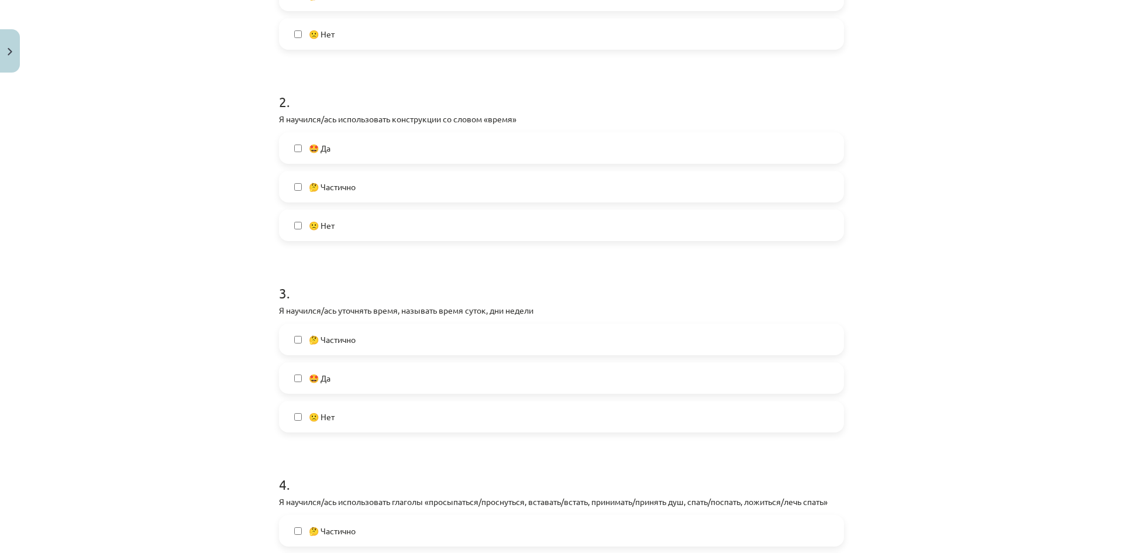
click at [353, 320] on div "3 . Я научился/ась уточнять время, называть время суток, дни недели 🤔 Частично …" at bounding box center [561, 348] width 565 height 168
click at [339, 338] on span "🤔 Частично" at bounding box center [332, 339] width 47 height 12
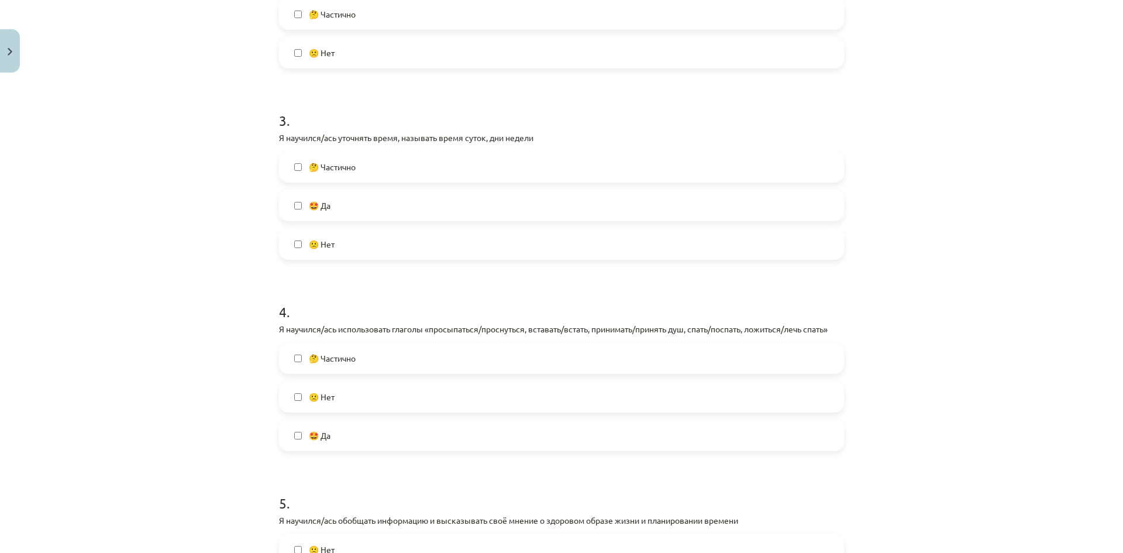
scroll to position [526, 0]
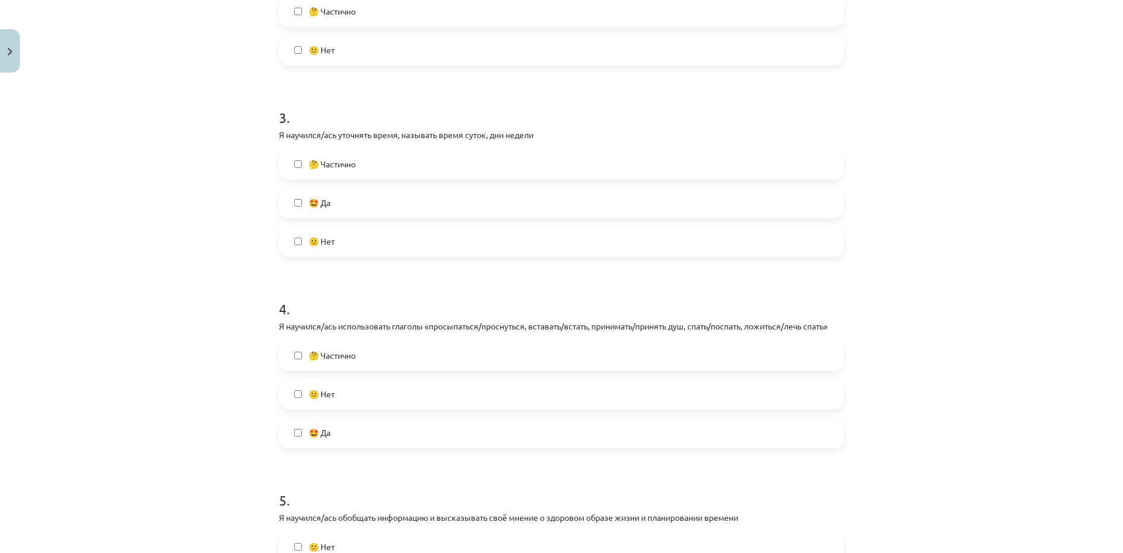
click at [359, 347] on label "🤔 Частично" at bounding box center [561, 354] width 562 height 29
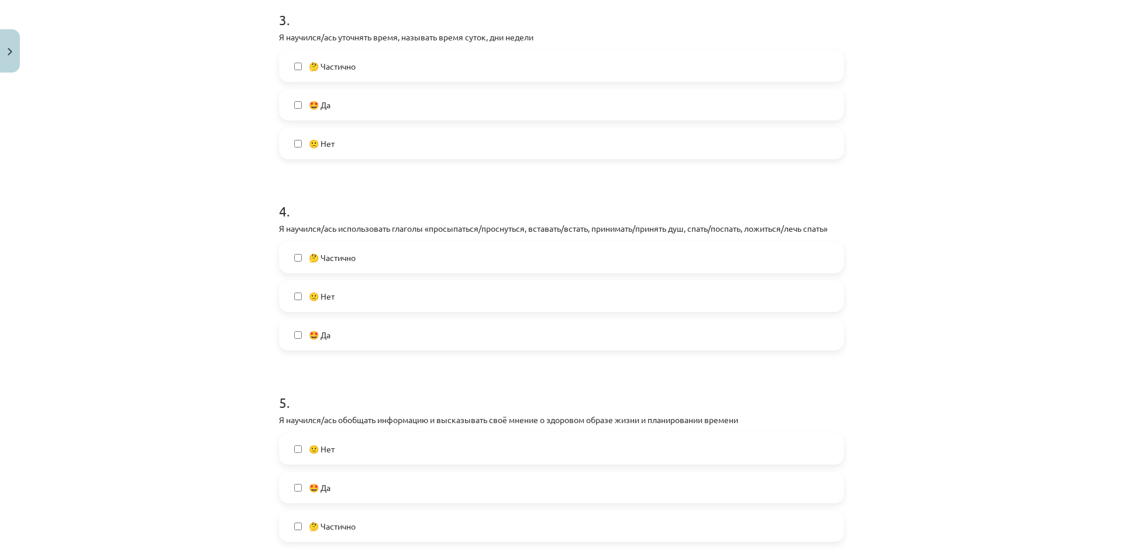
scroll to position [702, 0]
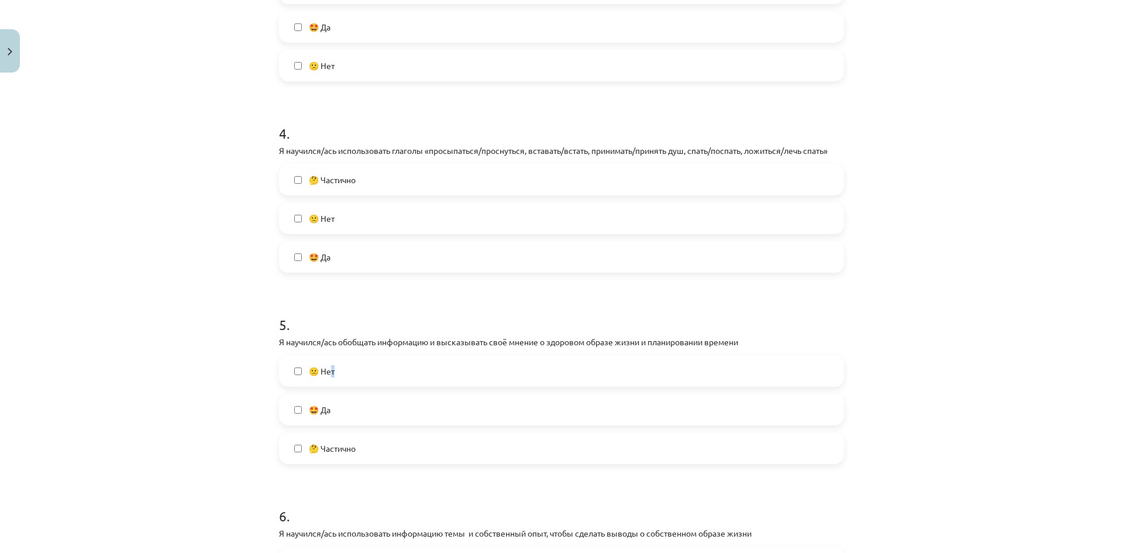
click at [332, 359] on label "🙁 Нет" at bounding box center [561, 370] width 562 height 29
click at [357, 413] on label "🤩 Да" at bounding box center [561, 409] width 562 height 29
click at [339, 246] on label "🤩 Да" at bounding box center [561, 256] width 562 height 29
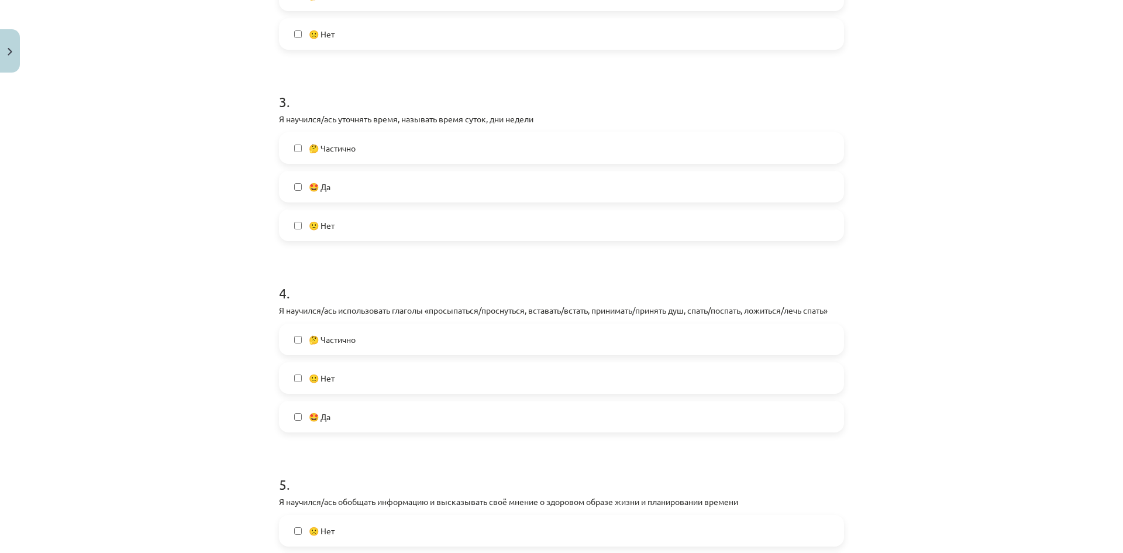
scroll to position [526, 0]
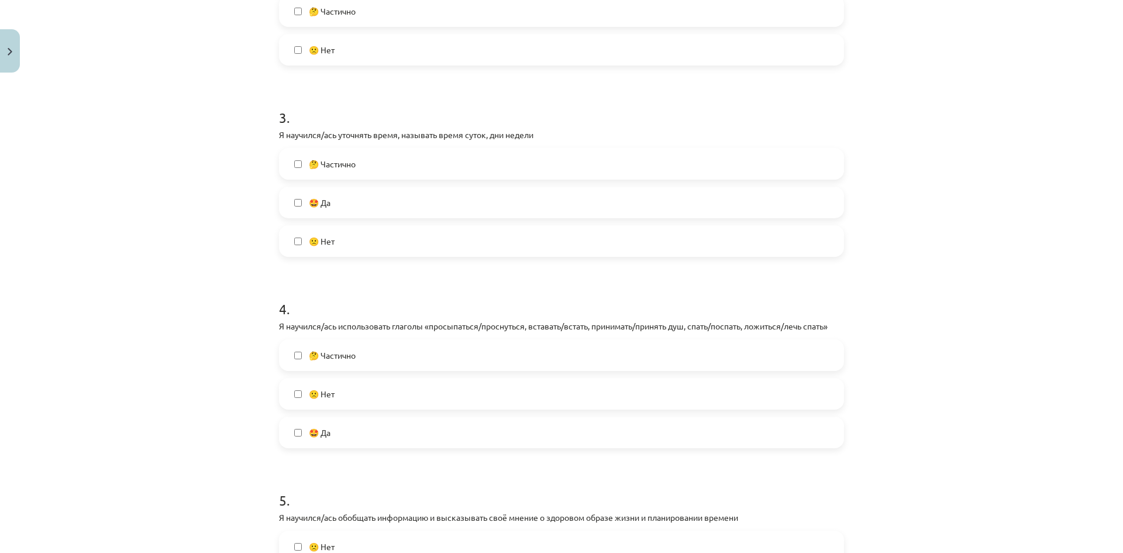
click at [424, 187] on div "🤩 Да" at bounding box center [561, 203] width 565 height 32
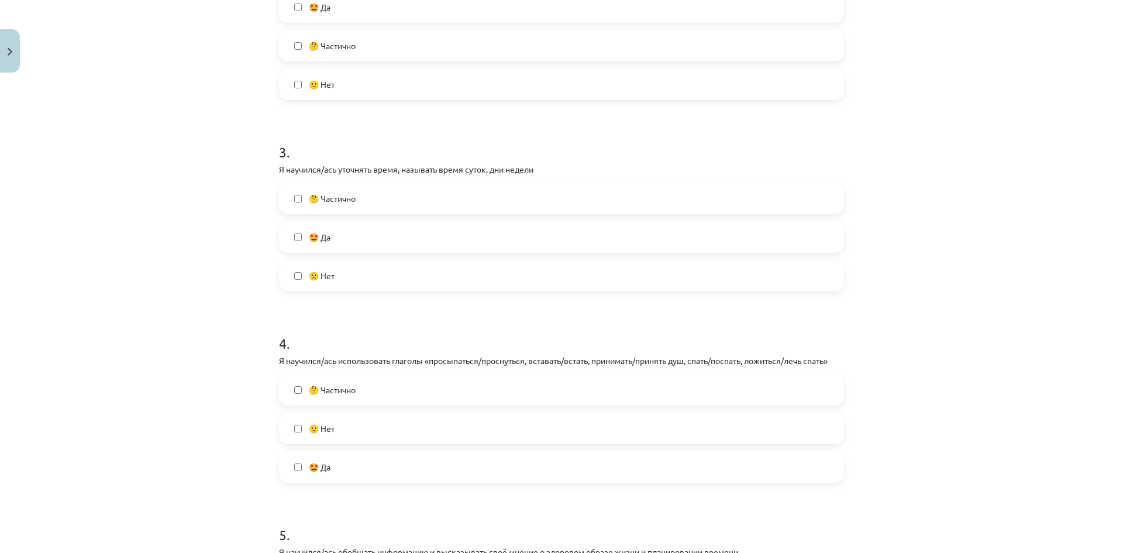
scroll to position [409, 0]
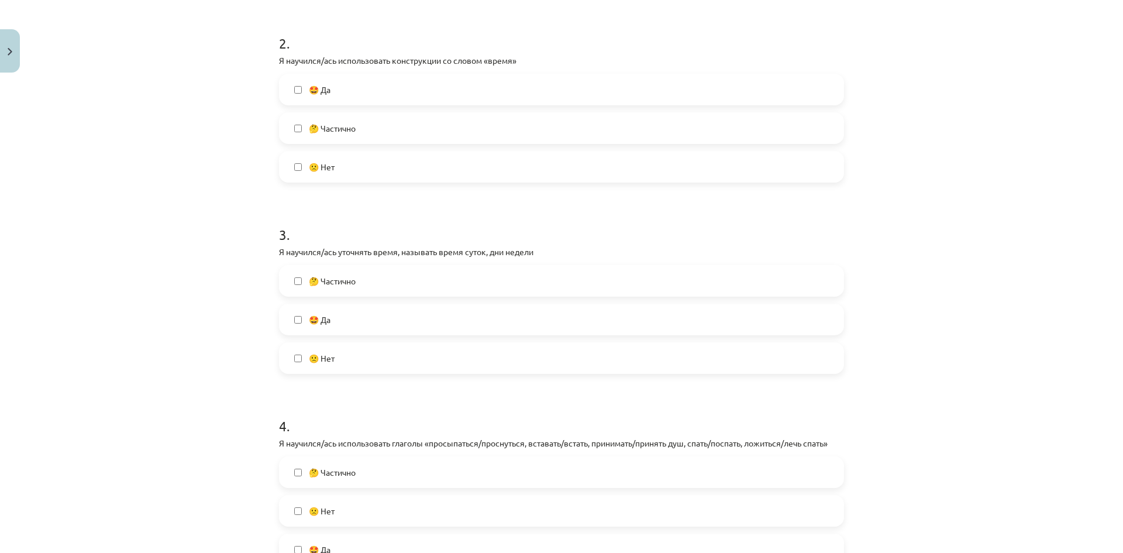
click at [323, 320] on span "🤩 Да" at bounding box center [320, 319] width 22 height 12
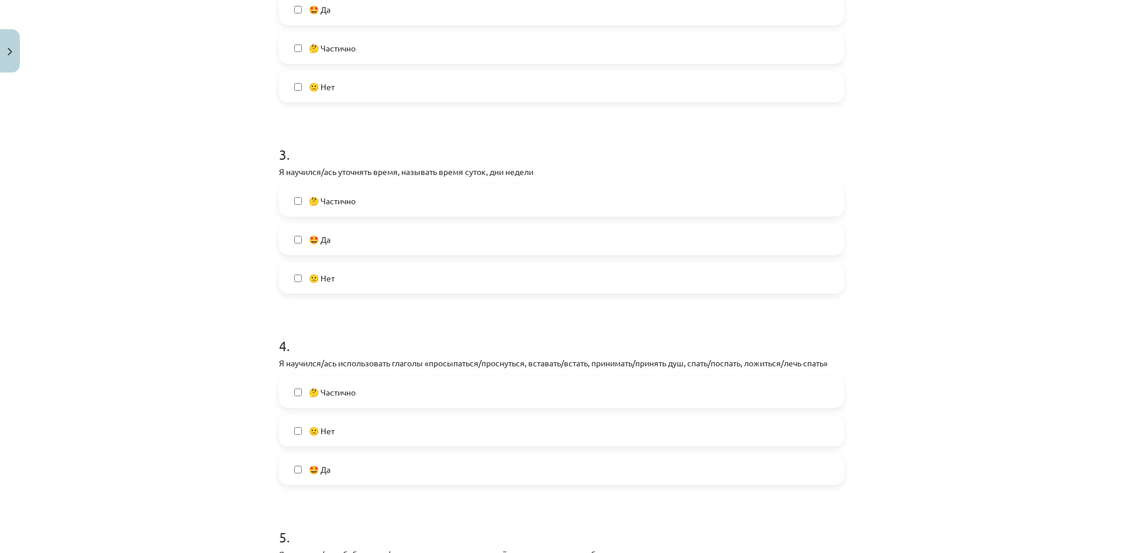
scroll to position [468, 0]
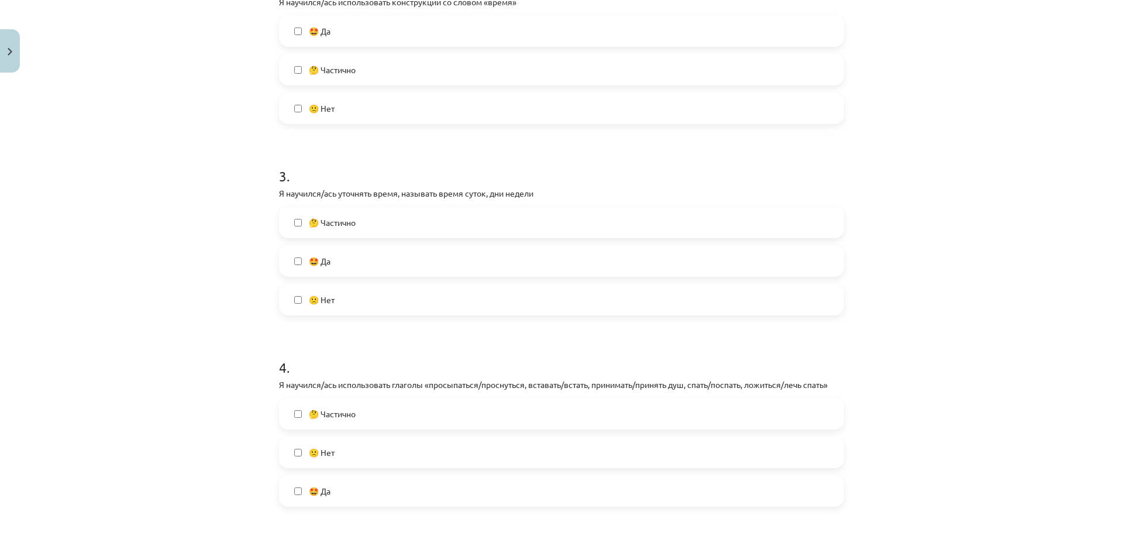
click at [394, 218] on label "🤔 Частично" at bounding box center [561, 222] width 562 height 29
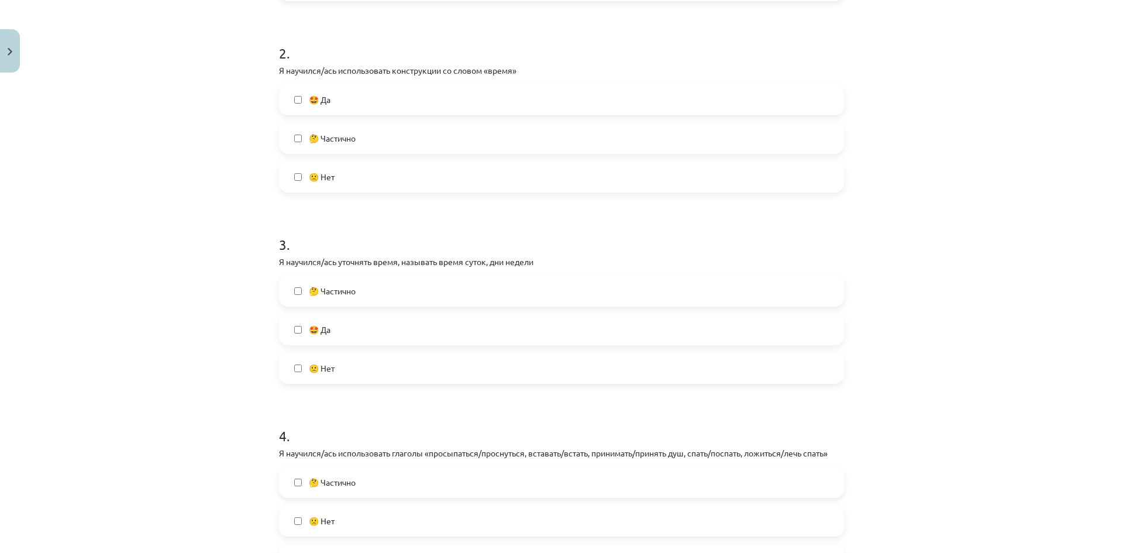
scroll to position [585, 0]
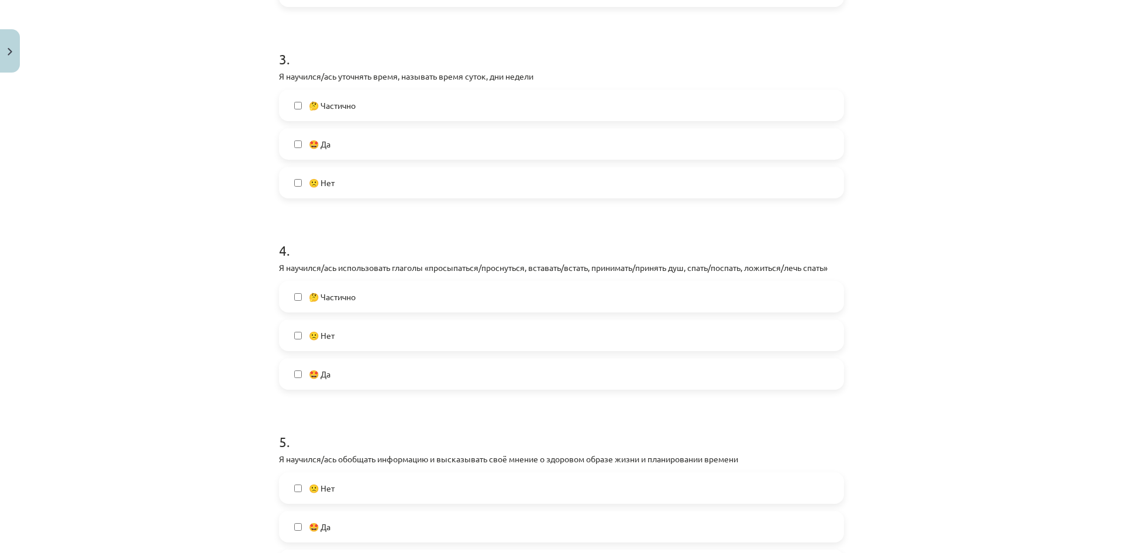
click at [337, 300] on span "🤔 Частично" at bounding box center [332, 297] width 47 height 12
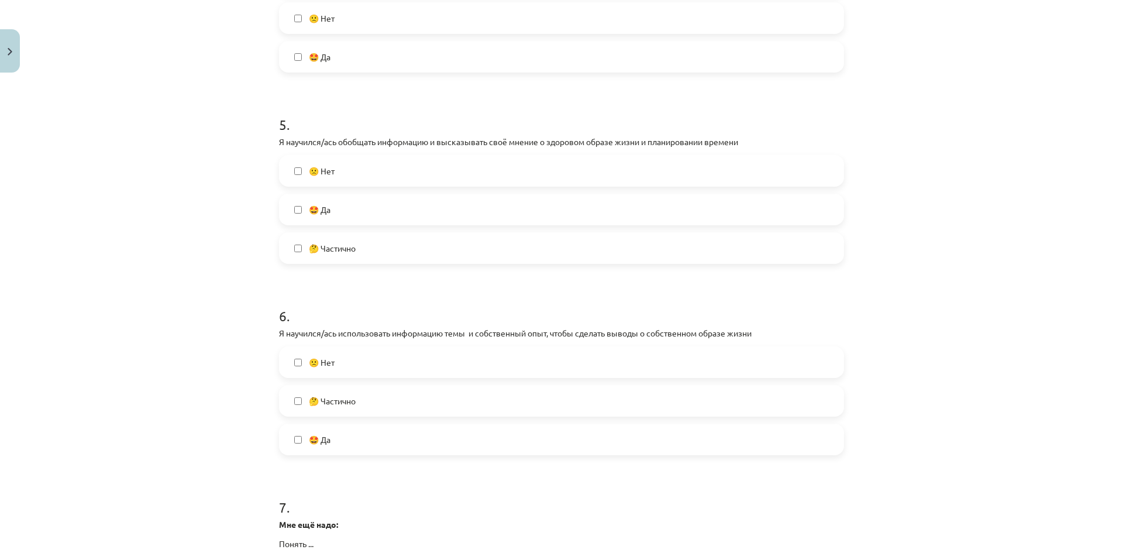
scroll to position [1052, 0]
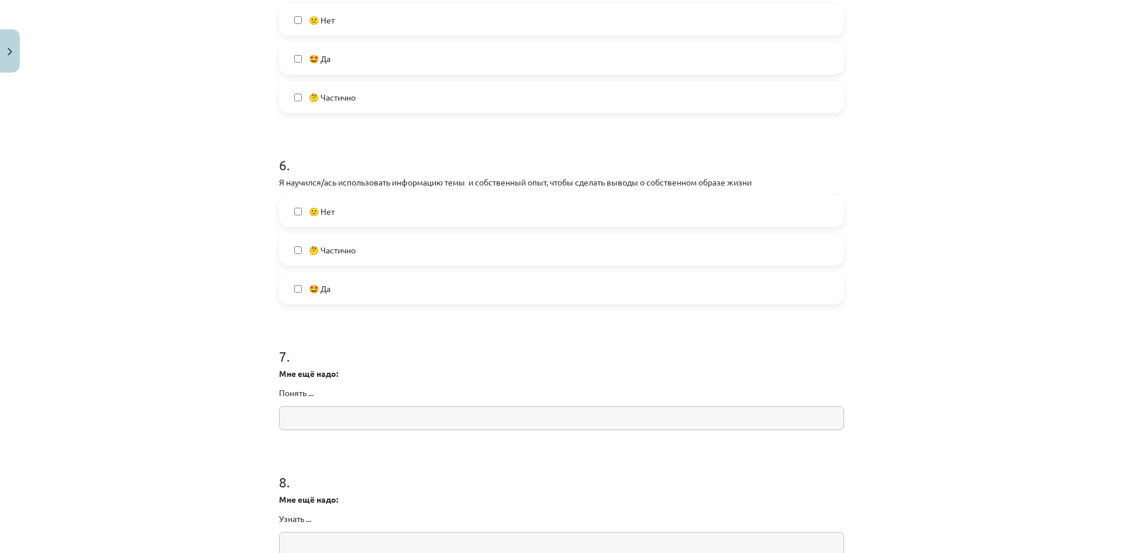
click at [355, 281] on label "🤩 Да" at bounding box center [561, 288] width 562 height 29
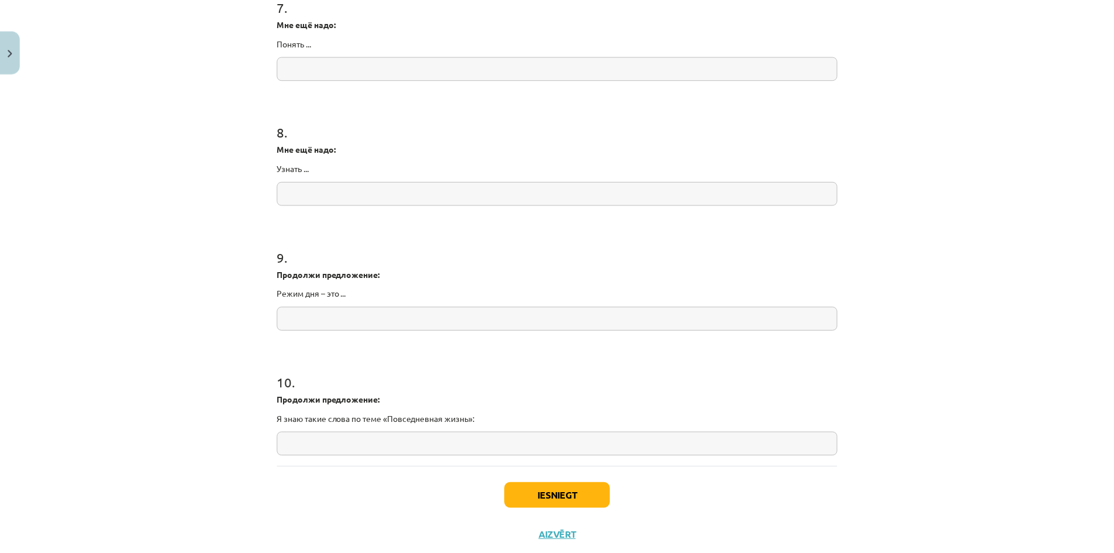
scroll to position [1435, 0]
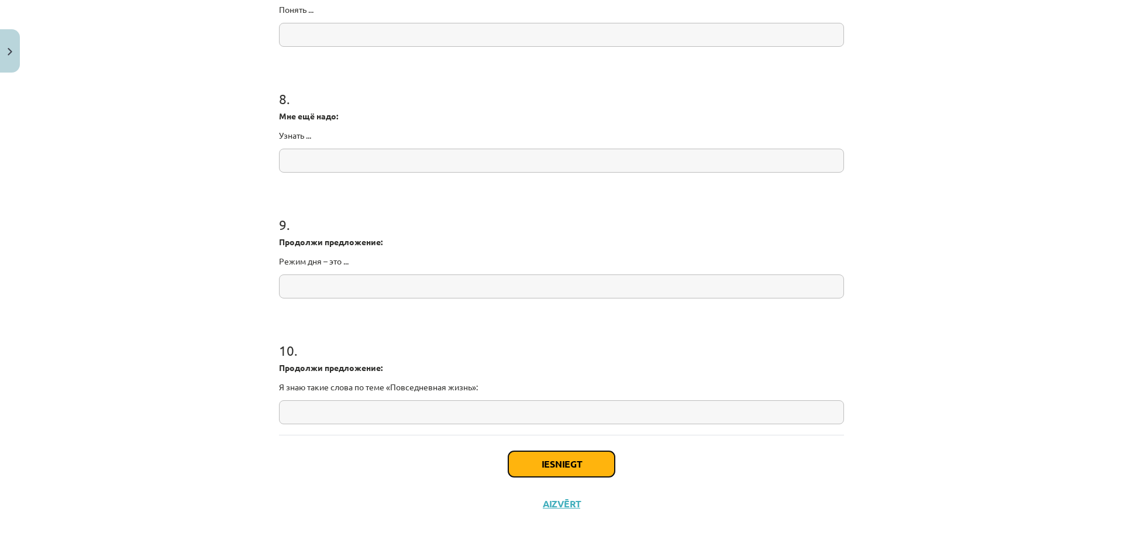
click at [536, 464] on button "Iesniegt" at bounding box center [561, 464] width 106 height 26
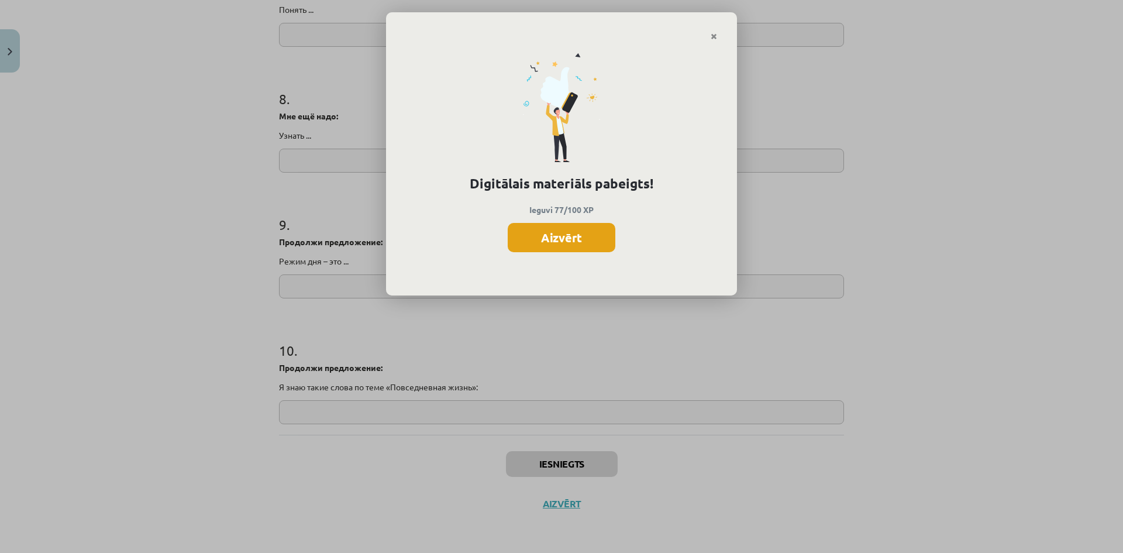
click at [572, 234] on button "Aizvērt" at bounding box center [562, 237] width 108 height 29
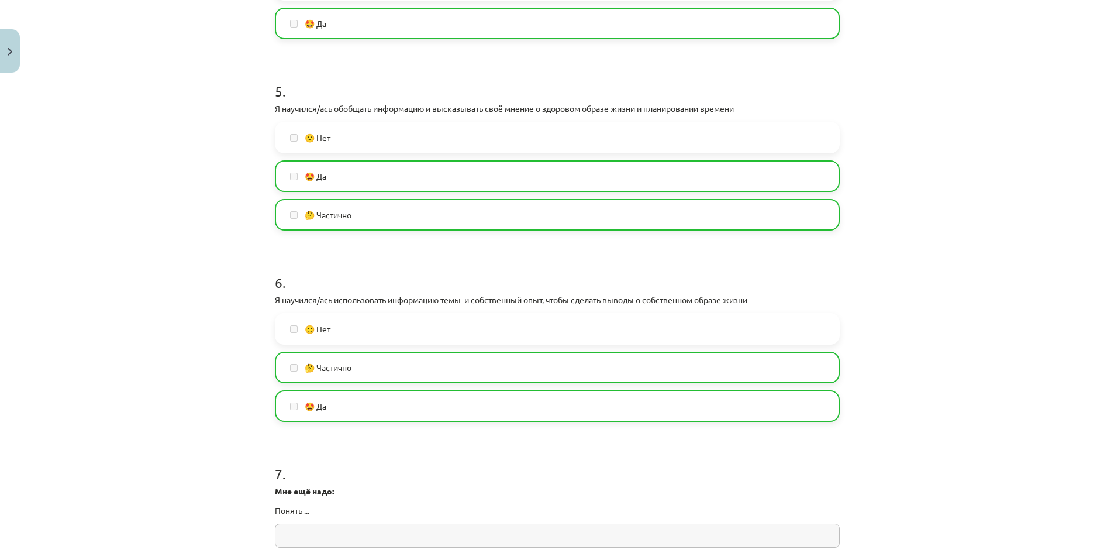
scroll to position [936, 0]
click at [14, 45] on button "Close" at bounding box center [10, 50] width 20 height 43
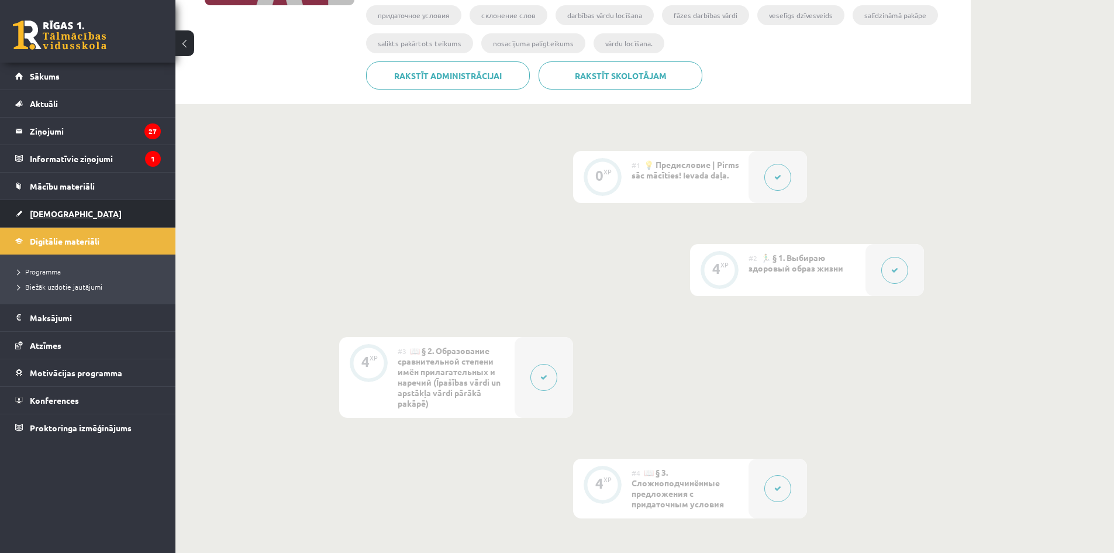
click at [40, 213] on span "[DEMOGRAPHIC_DATA]" at bounding box center [76, 213] width 92 height 11
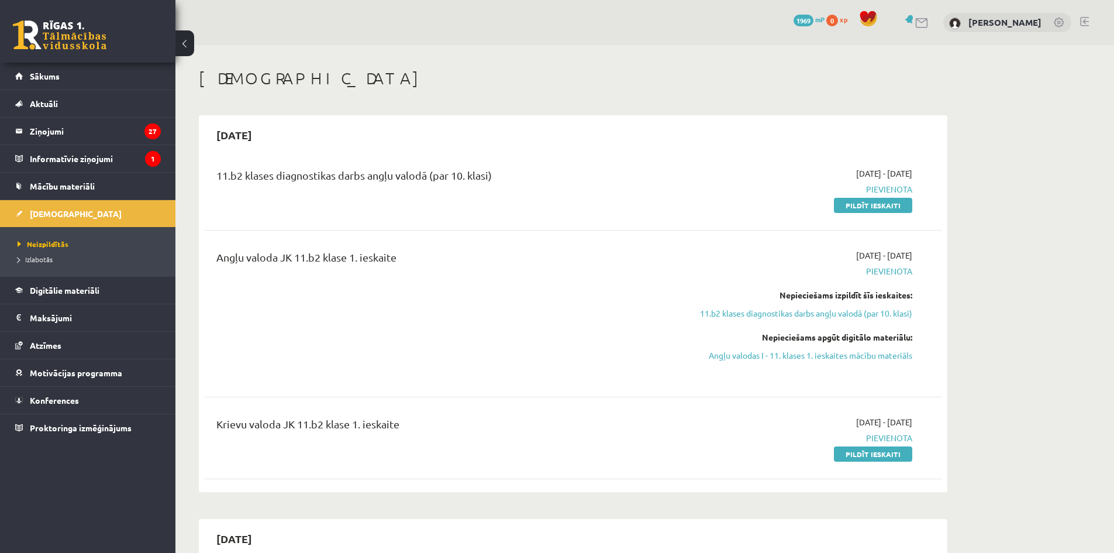
drag, startPoint x: 857, startPoint y: 124, endPoint x: 853, endPoint y: 155, distance: 31.2
drag, startPoint x: 853, startPoint y: 155, endPoint x: 995, endPoint y: 114, distance: 147.9
drag, startPoint x: 955, startPoint y: 279, endPoint x: 622, endPoint y: 126, distance: 366.8
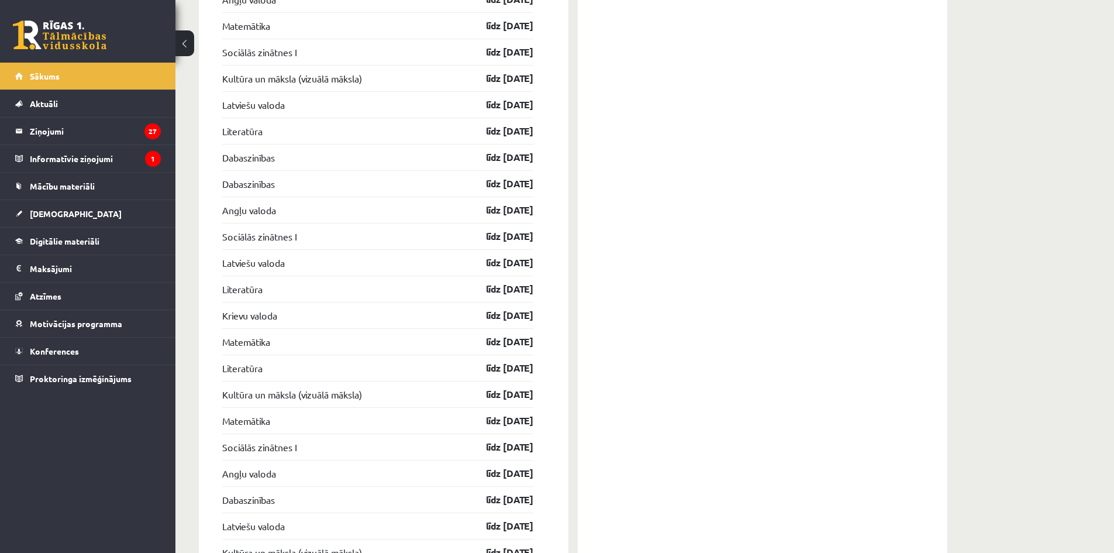
scroll to position [1590, 0]
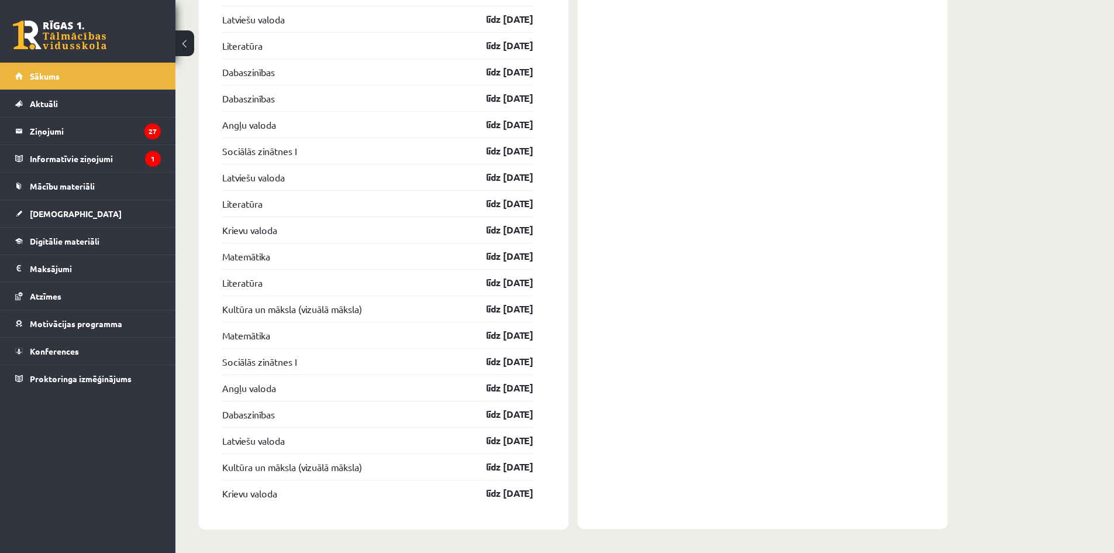
click at [50, 46] on link at bounding box center [60, 34] width 94 height 29
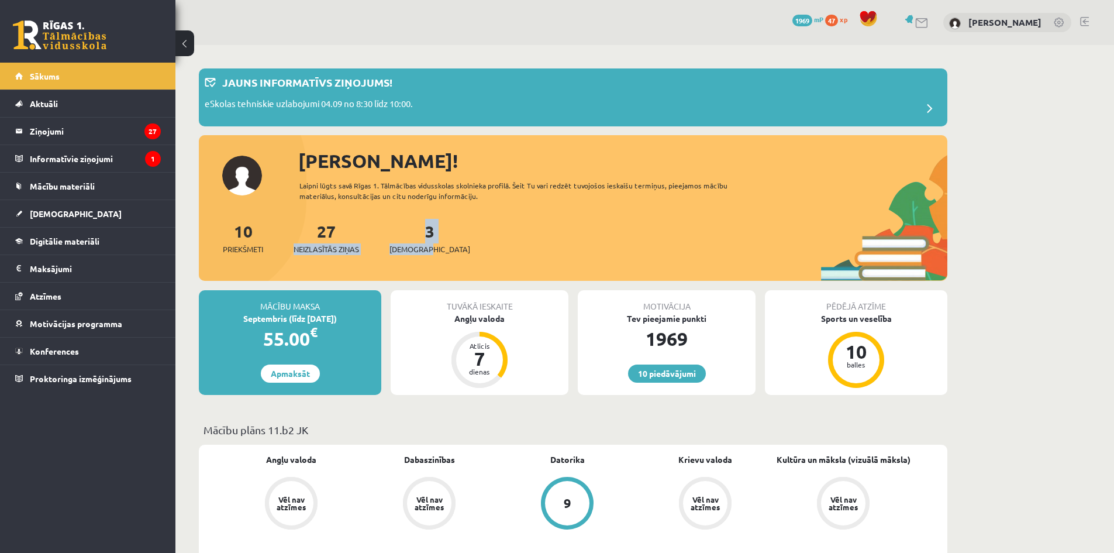
drag, startPoint x: 327, startPoint y: 242, endPoint x: 496, endPoint y: 256, distance: 169.6
click at [448, 256] on div "10 Priekšmeti 27 Neizlasītās ziņas 3 Ieskaites" at bounding box center [573, 250] width 748 height 63
click at [42, 187] on span "Mācību materiāli" at bounding box center [62, 186] width 65 height 11
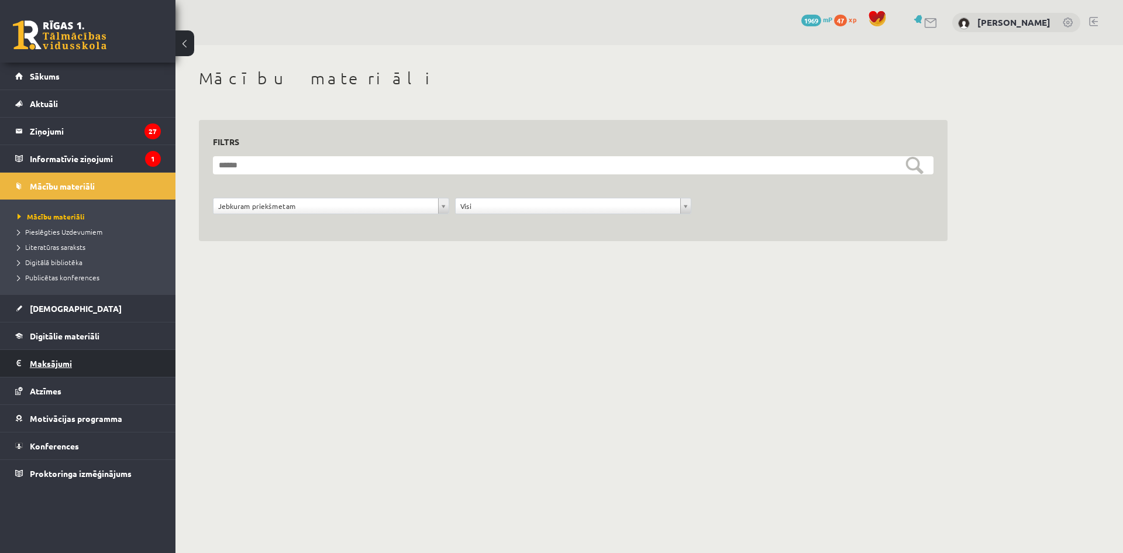
click at [36, 362] on legend "Maksājumi 0" at bounding box center [95, 363] width 131 height 27
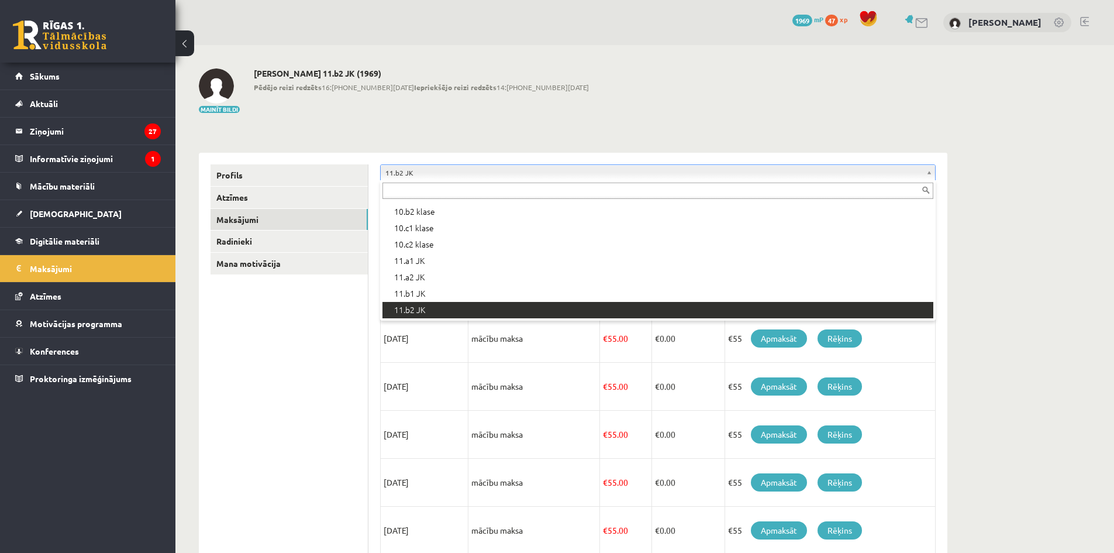
scroll to position [213, 0]
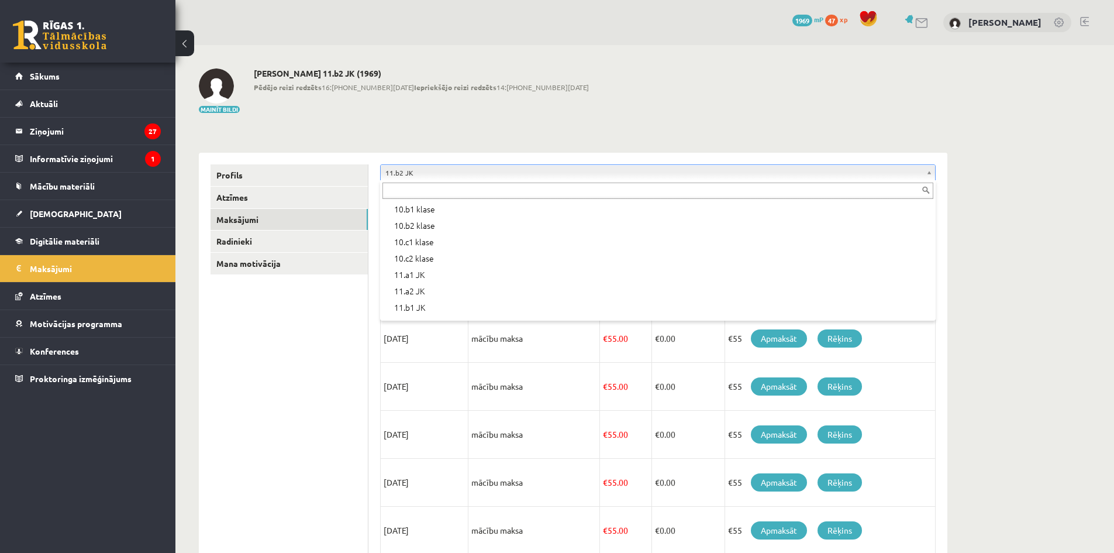
drag, startPoint x: 282, startPoint y: 375, endPoint x: 287, endPoint y: 292, distance: 83.2
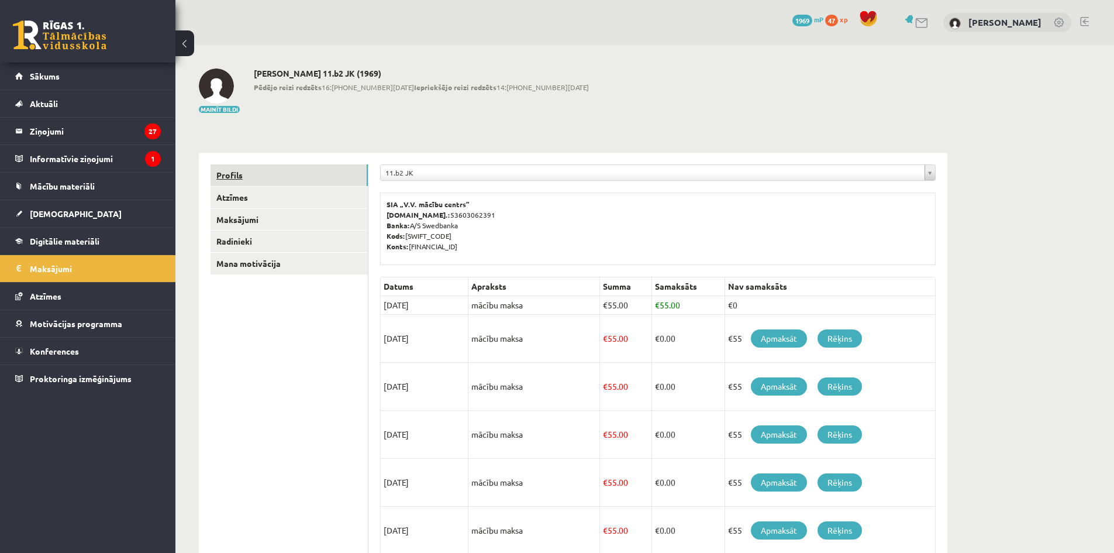
click at [251, 178] on link "Profils" at bounding box center [288, 175] width 157 height 22
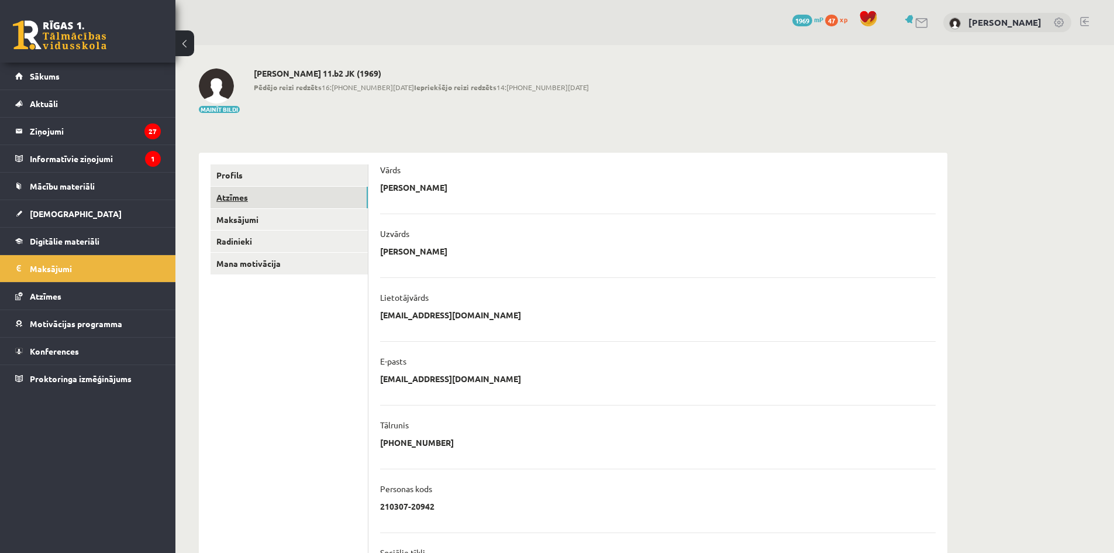
click at [264, 199] on link "Atzīmes" at bounding box center [288, 198] width 157 height 22
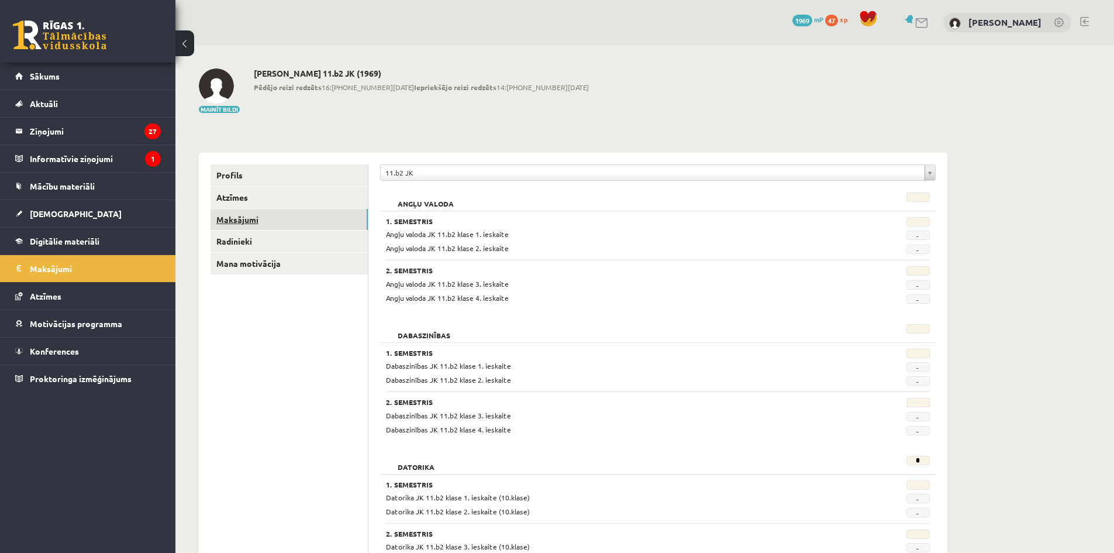
click at [296, 216] on link "Maksājumi" at bounding box center [288, 220] width 157 height 22
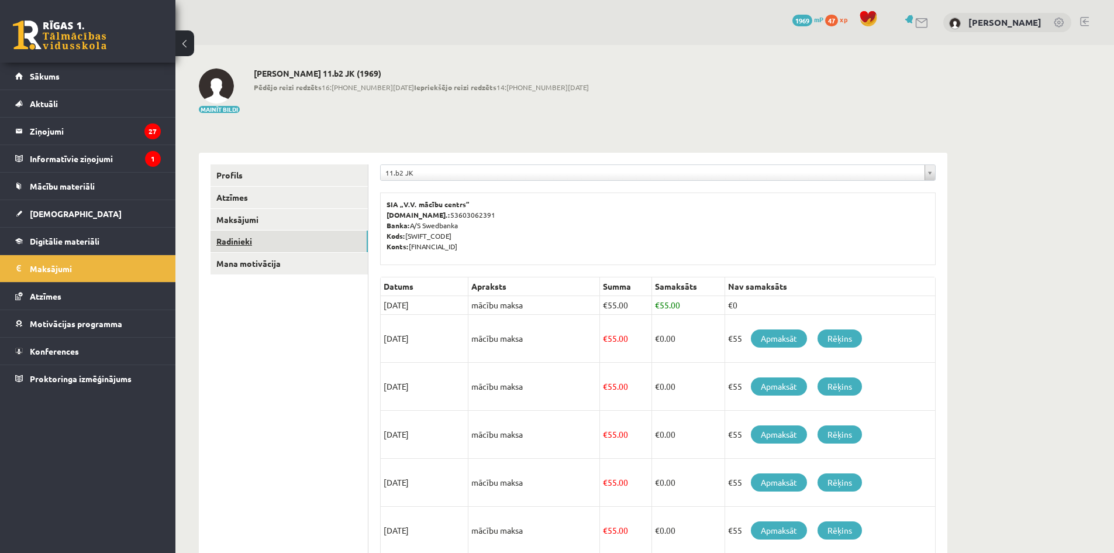
click at [309, 246] on link "Radinieki" at bounding box center [288, 241] width 157 height 22
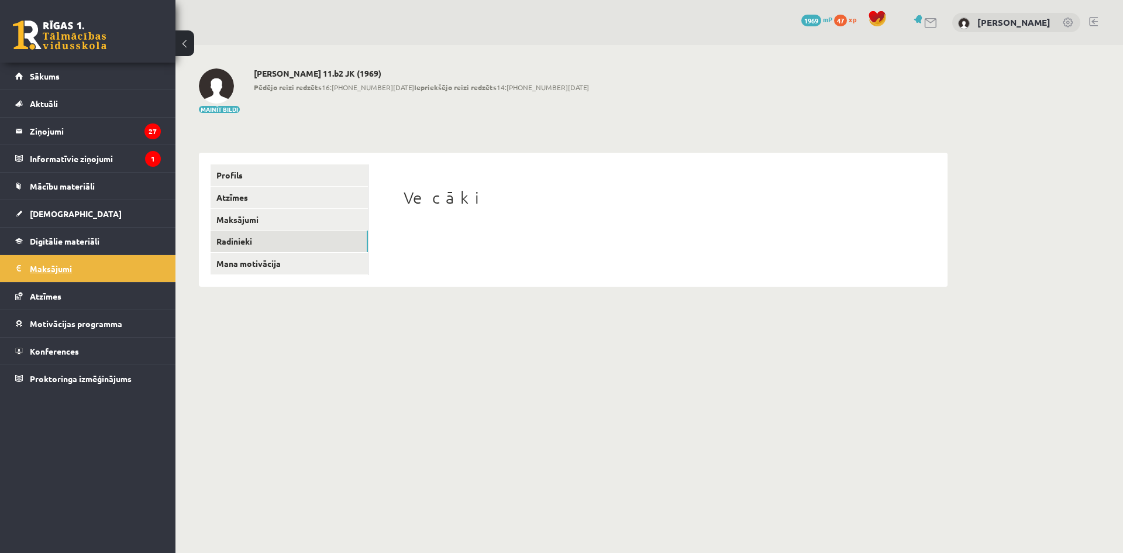
click at [39, 264] on legend "Maksājumi 0" at bounding box center [95, 268] width 131 height 27
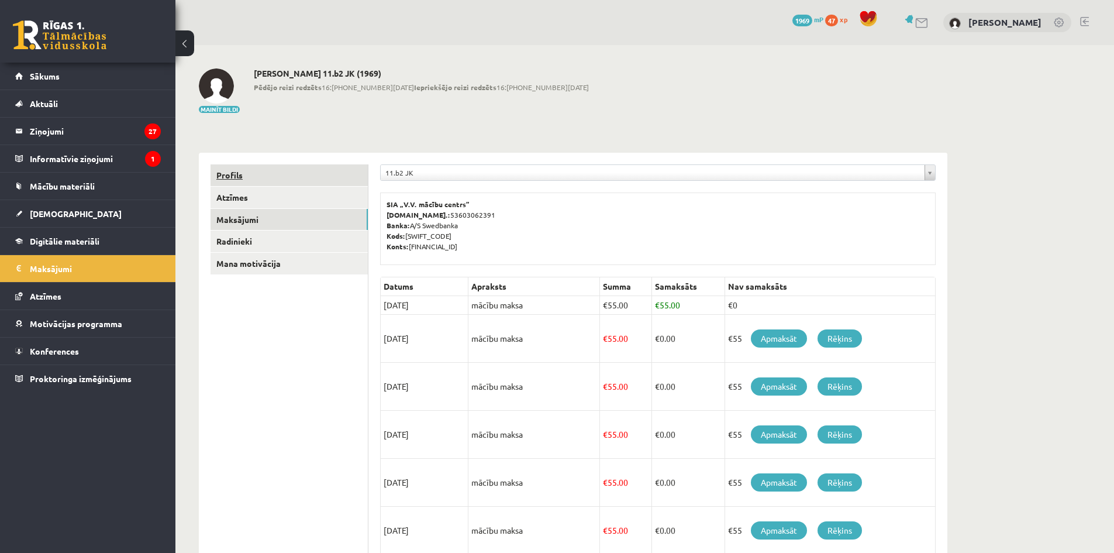
click at [247, 177] on link "Profils" at bounding box center [288, 175] width 157 height 22
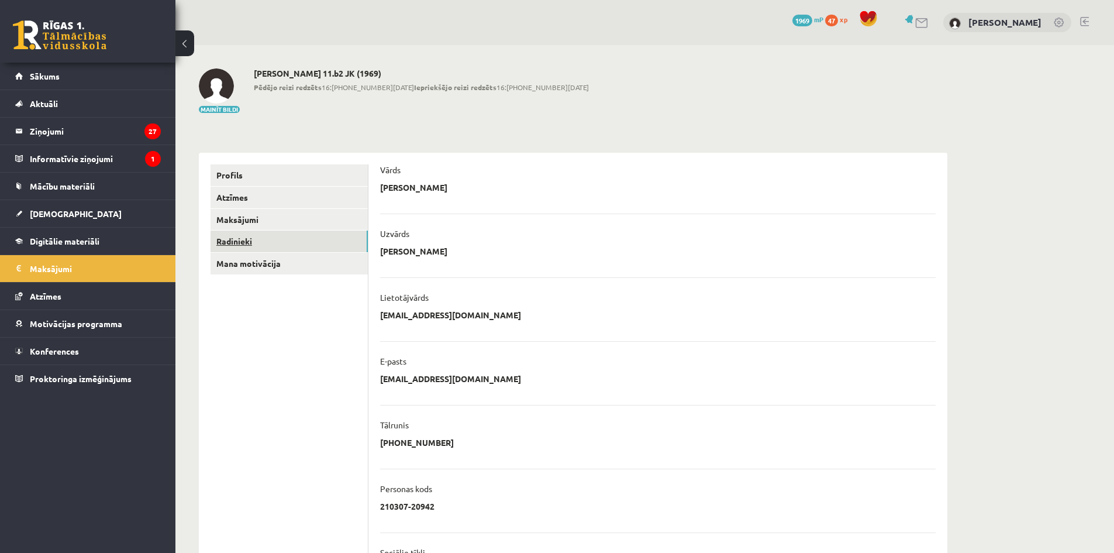
click at [303, 241] on link "Radinieki" at bounding box center [288, 241] width 157 height 22
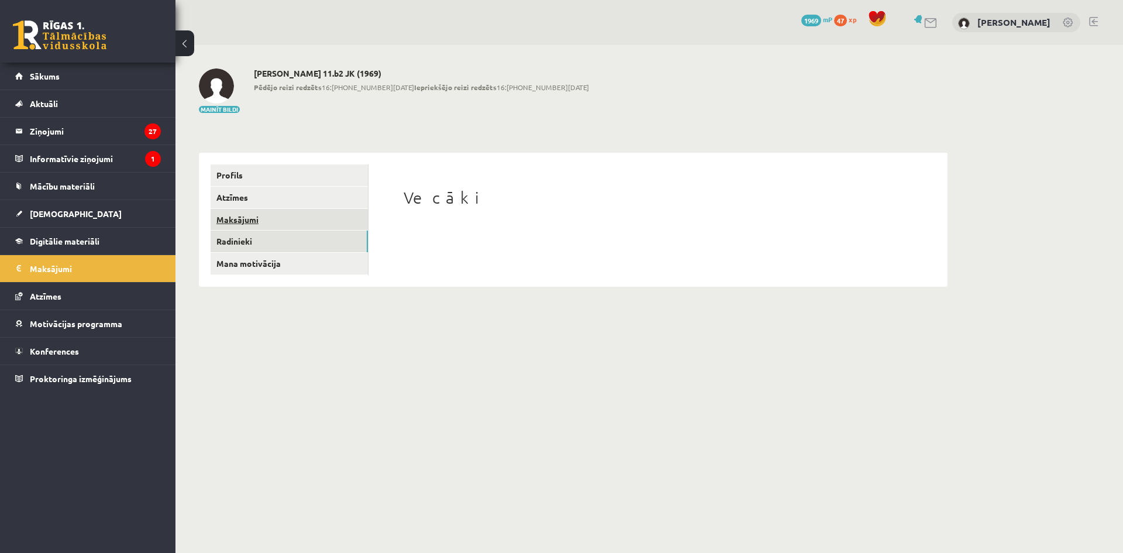
click at [299, 225] on link "Maksājumi" at bounding box center [288, 220] width 157 height 22
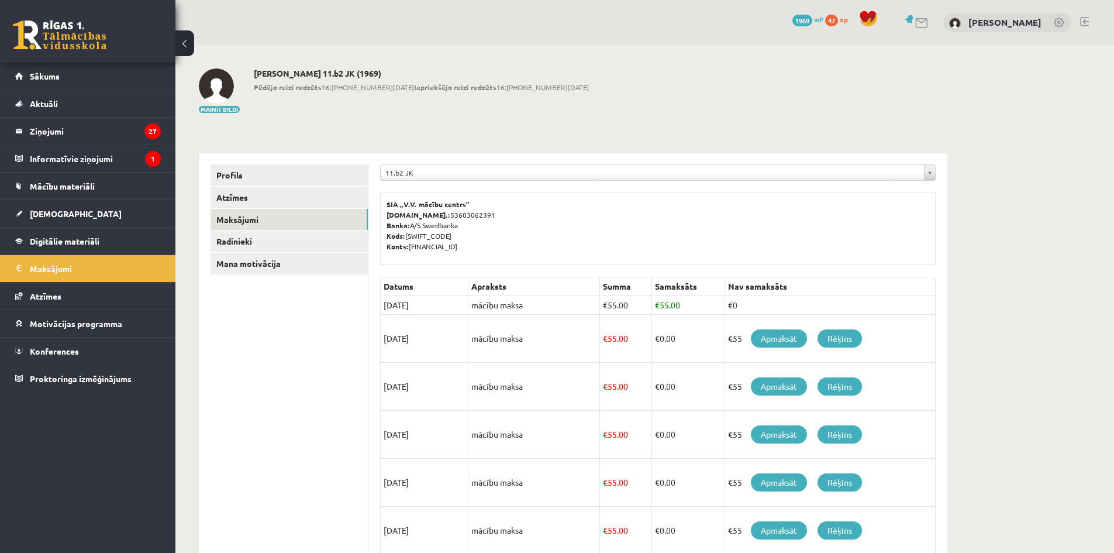
drag, startPoint x: 476, startPoint y: 95, endPoint x: 606, endPoint y: 115, distance: 131.9
click at [433, 122] on div "**********" at bounding box center [572, 437] width 795 height 784
